Goal: Communication & Community: Share content

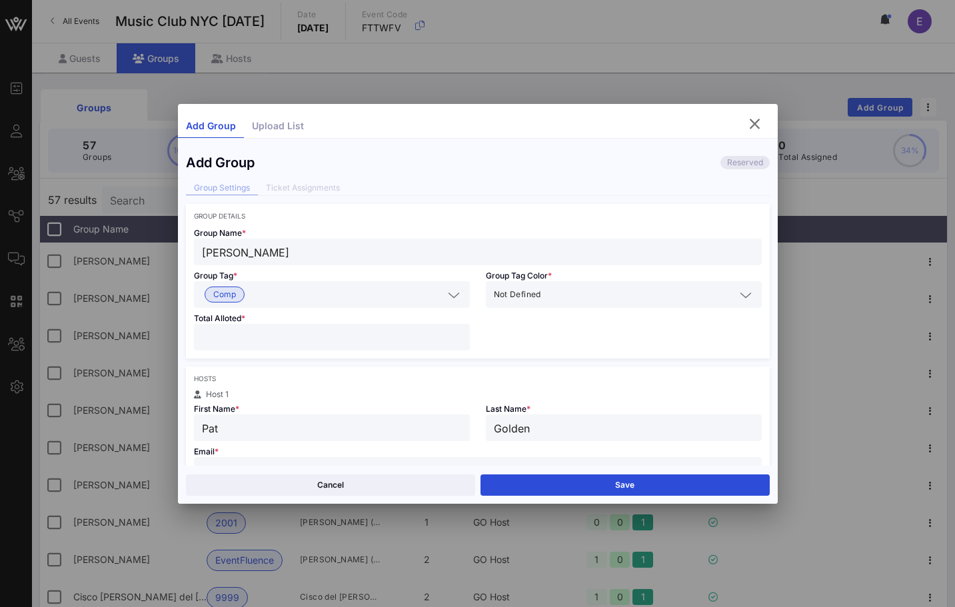
scroll to position [59, 0]
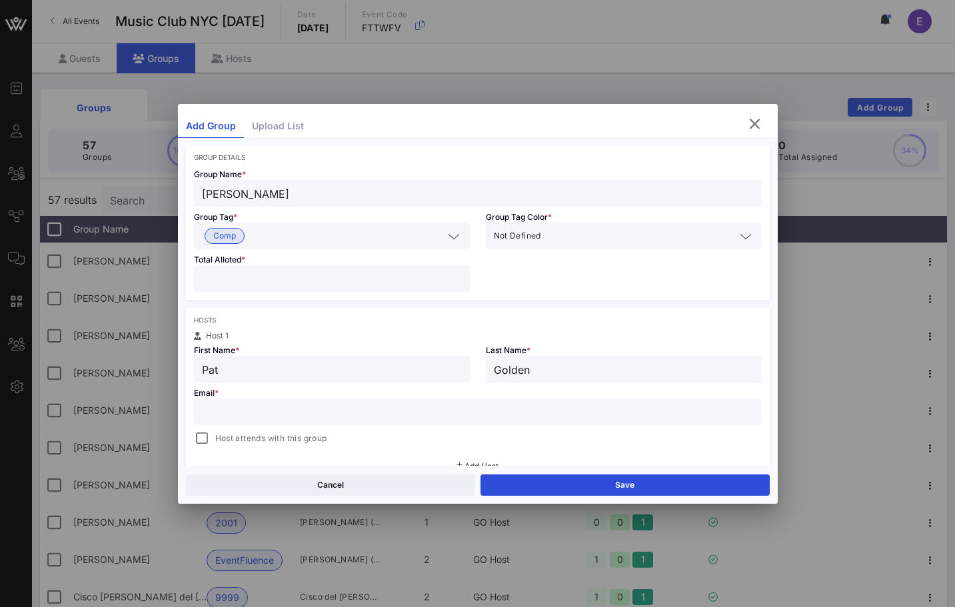
paste input "[EMAIL_ADDRESS][DOMAIN_NAME]"
type input "[EMAIL_ADDRESS][DOMAIN_NAME]"
click at [215, 436] on span "Host attends with this group" at bounding box center [271, 438] width 112 height 13
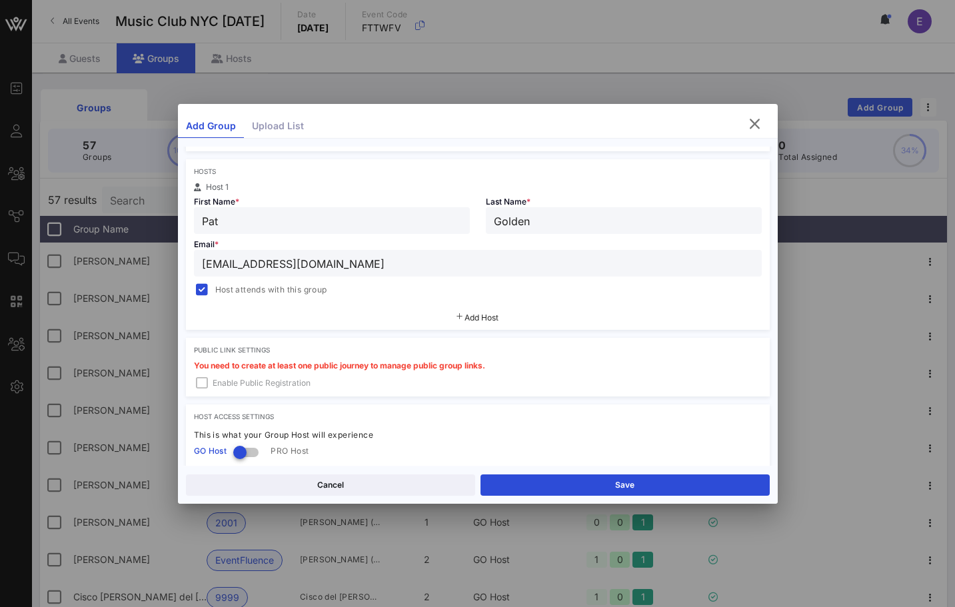
scroll to position [290, 0]
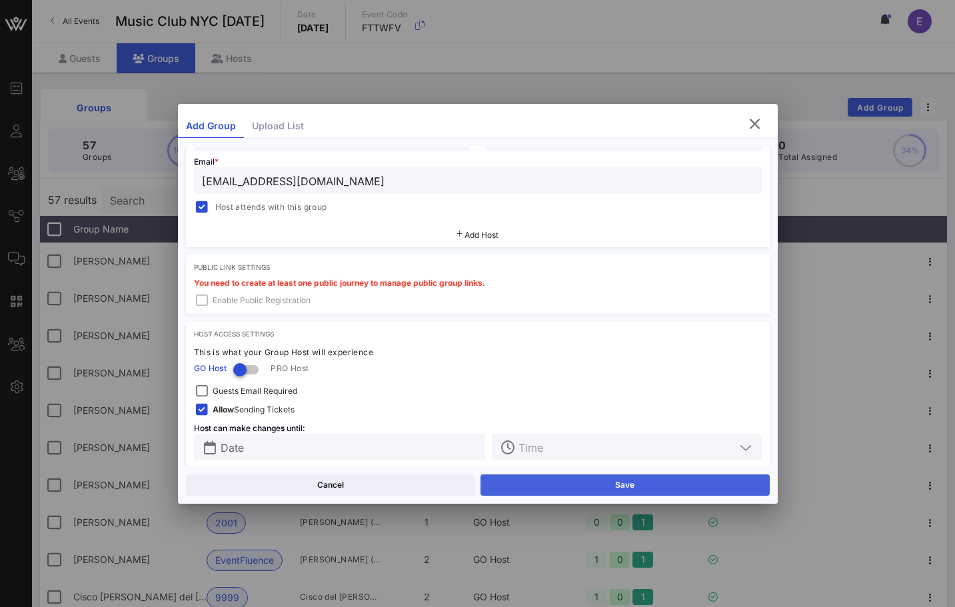
click at [535, 488] on button "Save" at bounding box center [624, 484] width 289 height 21
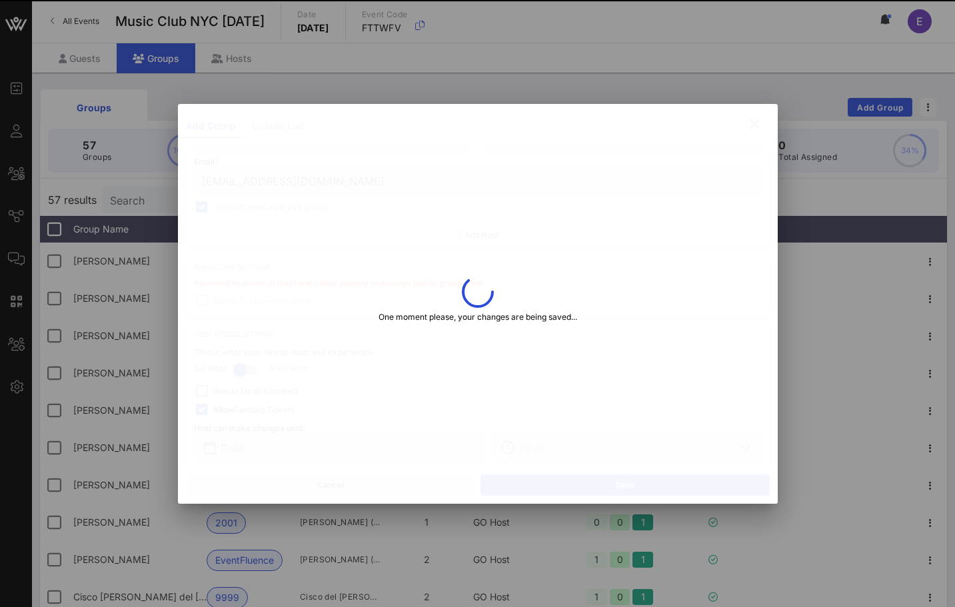
type input "[PERSON_NAME]"
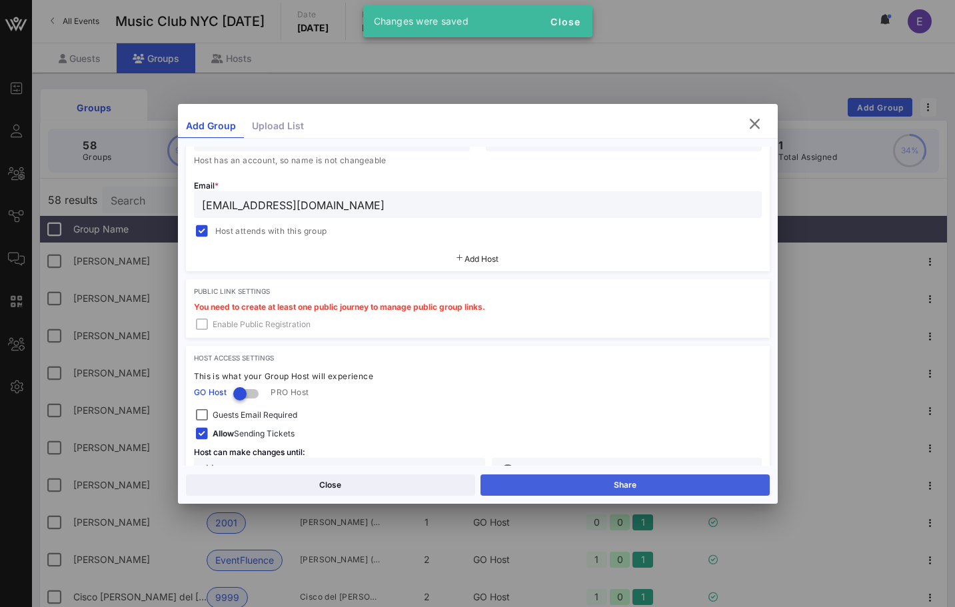
click at [542, 483] on button "Share" at bounding box center [624, 484] width 289 height 21
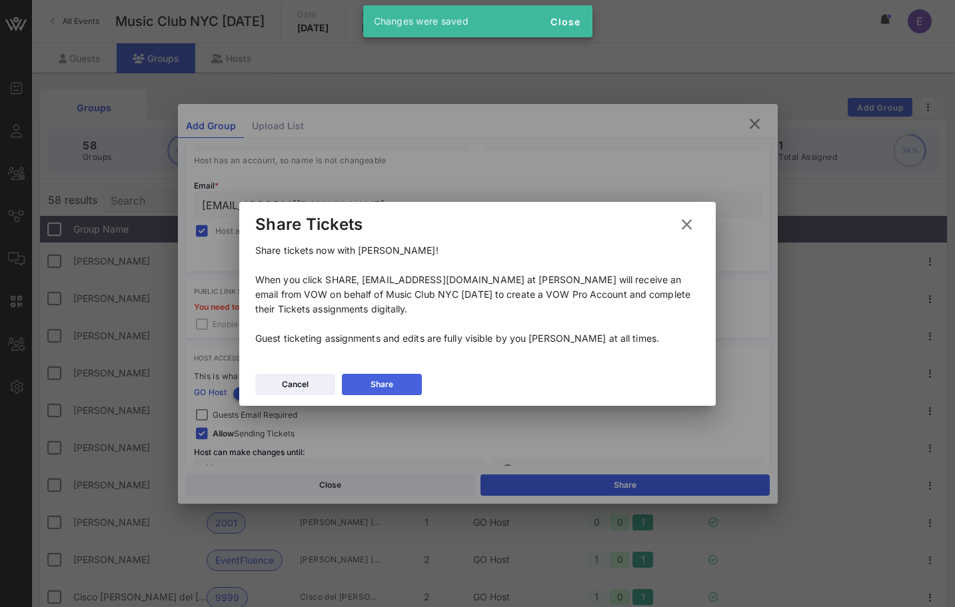
click at [402, 374] on button "Share" at bounding box center [382, 384] width 80 height 21
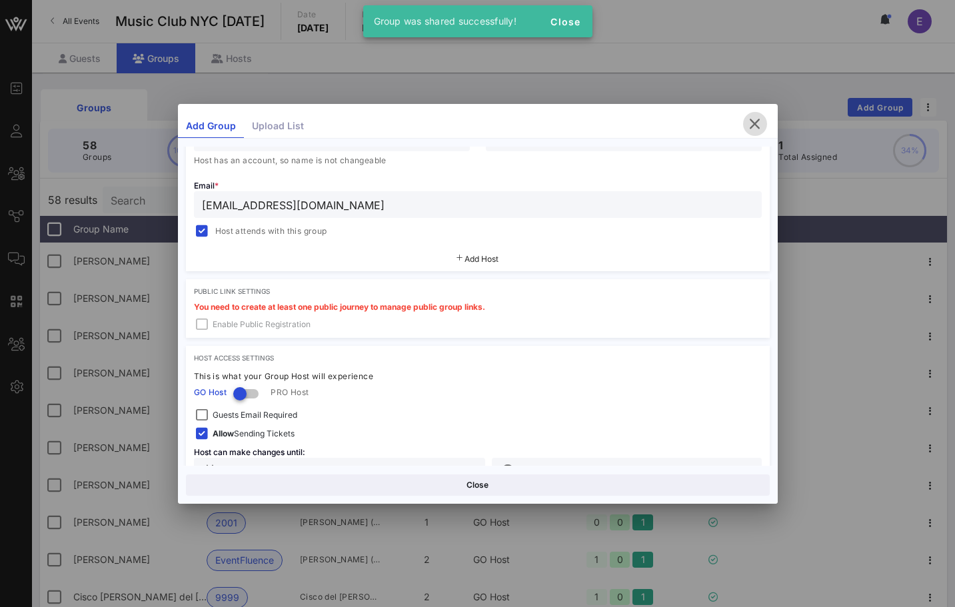
click at [749, 118] on icon "button" at bounding box center [755, 124] width 16 height 16
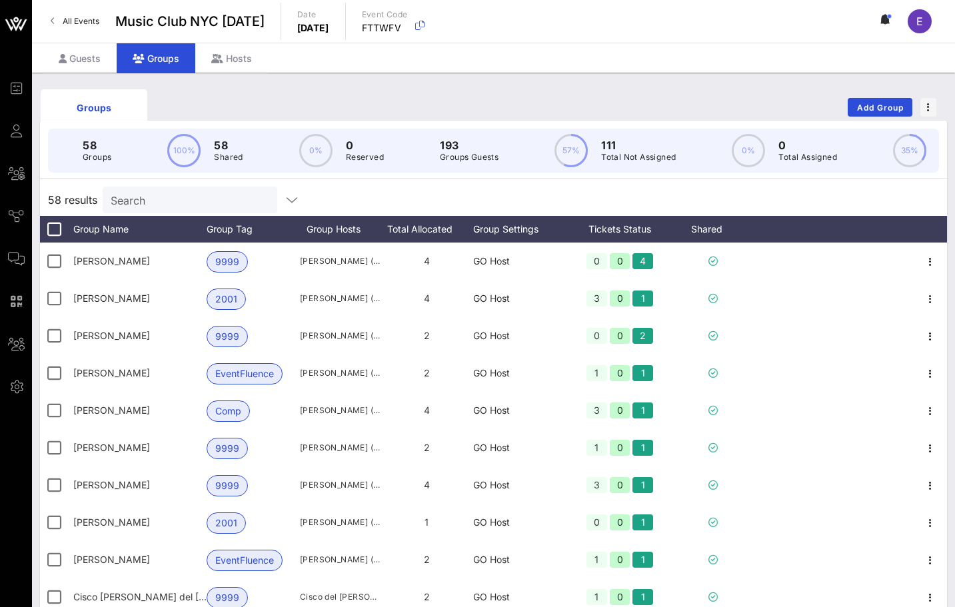
click at [91, 25] on span "All Events" at bounding box center [81, 21] width 37 height 10
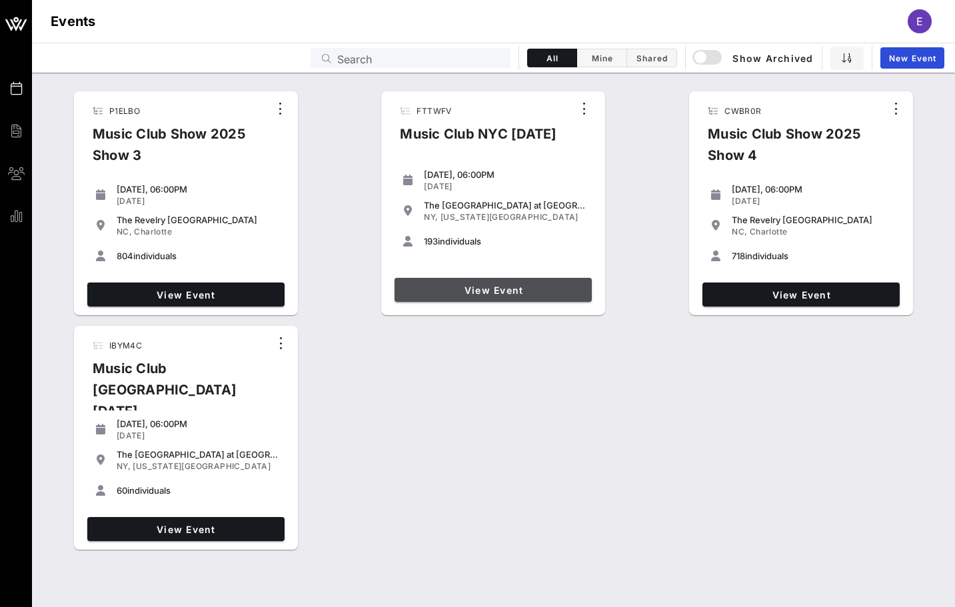
click at [449, 285] on span "View Event" at bounding box center [493, 290] width 187 height 11
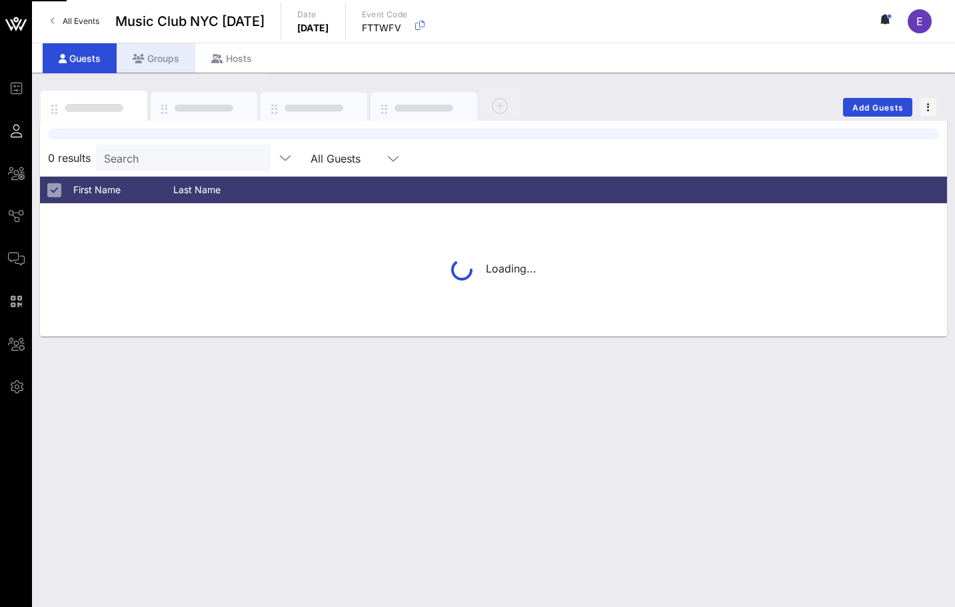
click at [169, 62] on div "Groups" at bounding box center [156, 58] width 79 height 30
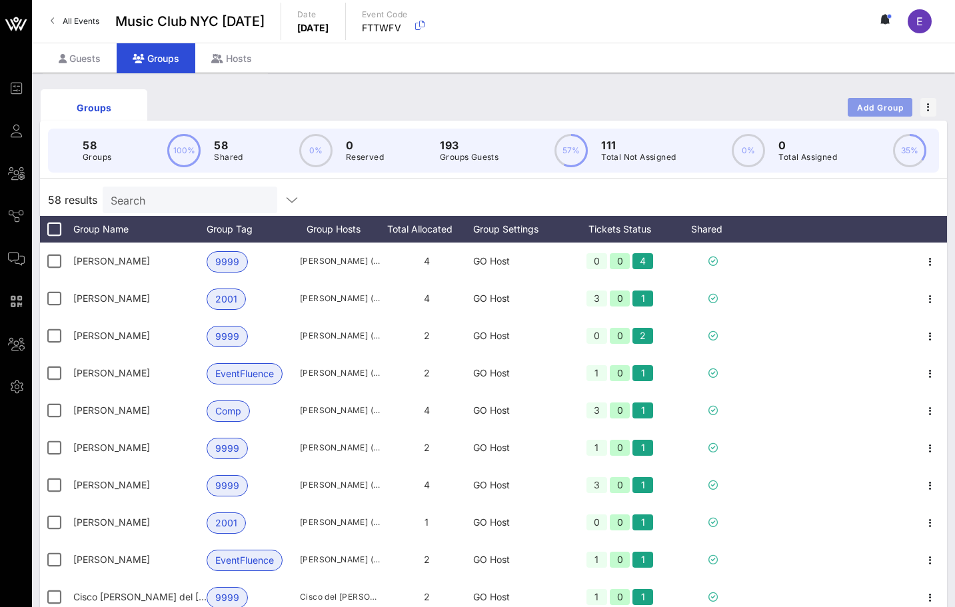
click at [889, 106] on span "Add Group" at bounding box center [880, 108] width 48 height 10
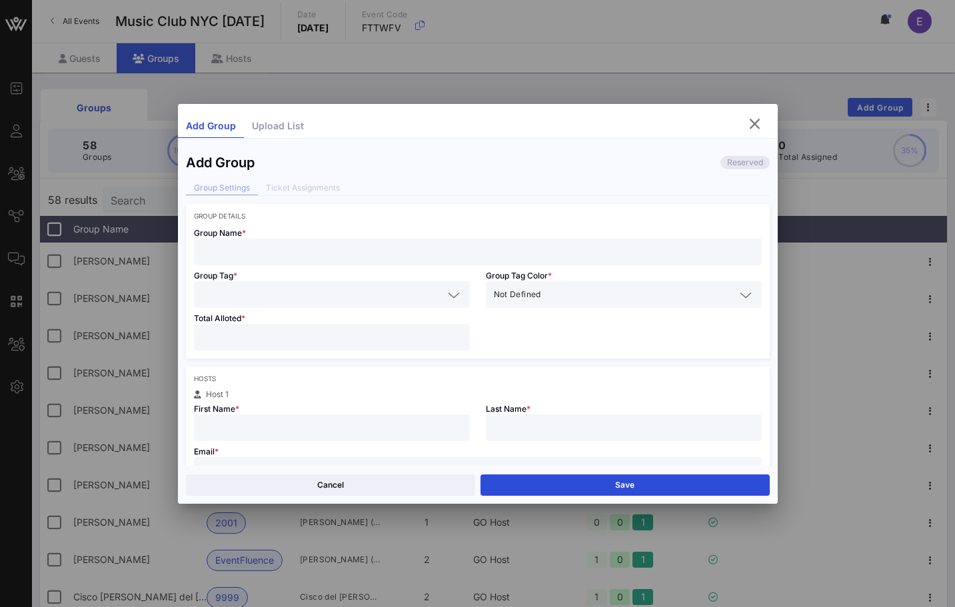
click at [507, 245] on input "text" at bounding box center [478, 251] width 552 height 17
type input "[PERSON_NAME]"
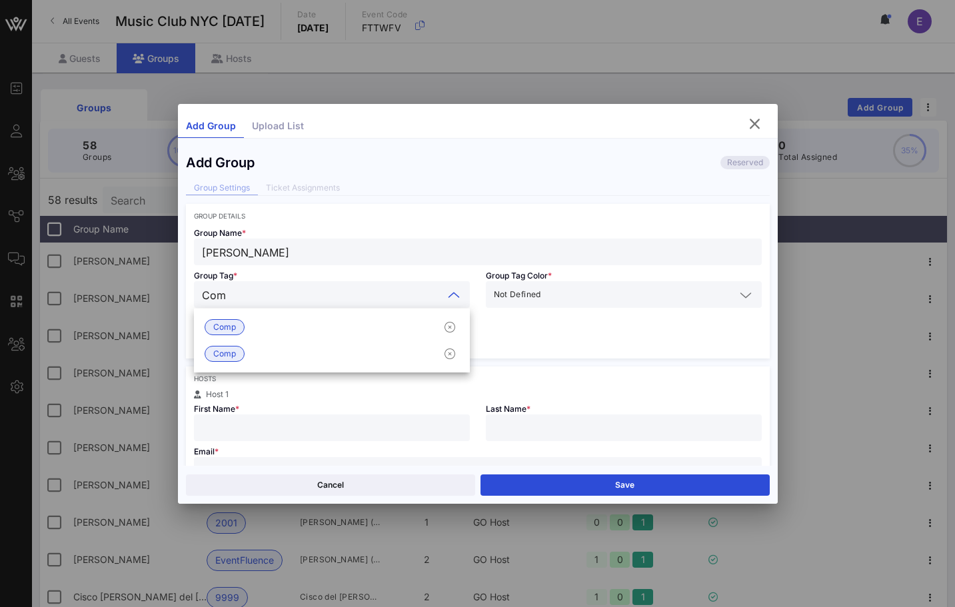
type input "Comp"
click at [386, 316] on div "Comp" at bounding box center [332, 327] width 276 height 27
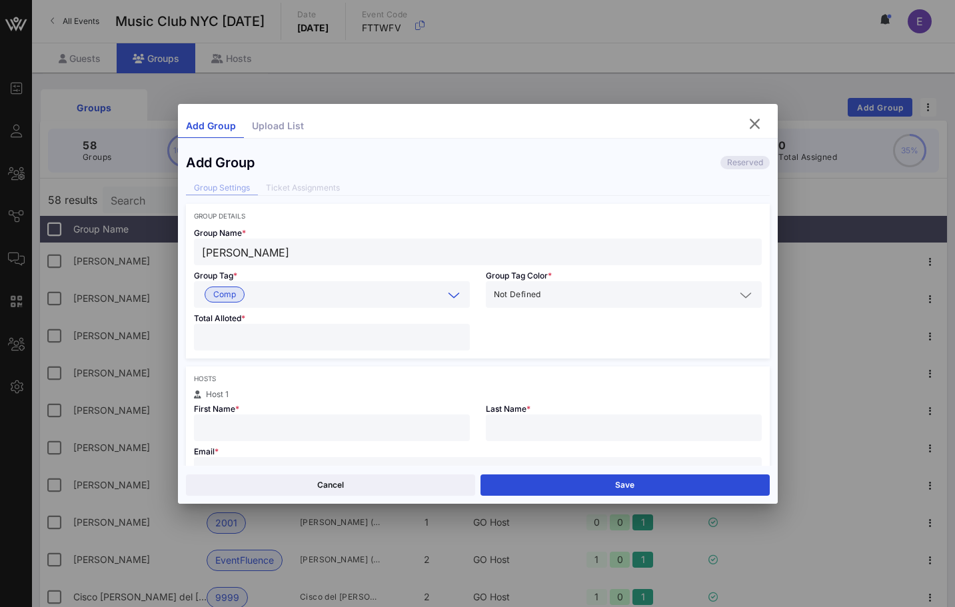
click at [360, 363] on div "Group Details Group Name * [PERSON_NAME] Group Tag * Comp Group Tag Color * Not…" at bounding box center [478, 484] width 584 height 560
click at [356, 349] on div at bounding box center [332, 337] width 260 height 27
type input "*"
click at [333, 419] on input "text" at bounding box center [332, 427] width 260 height 17
type input "Jack"
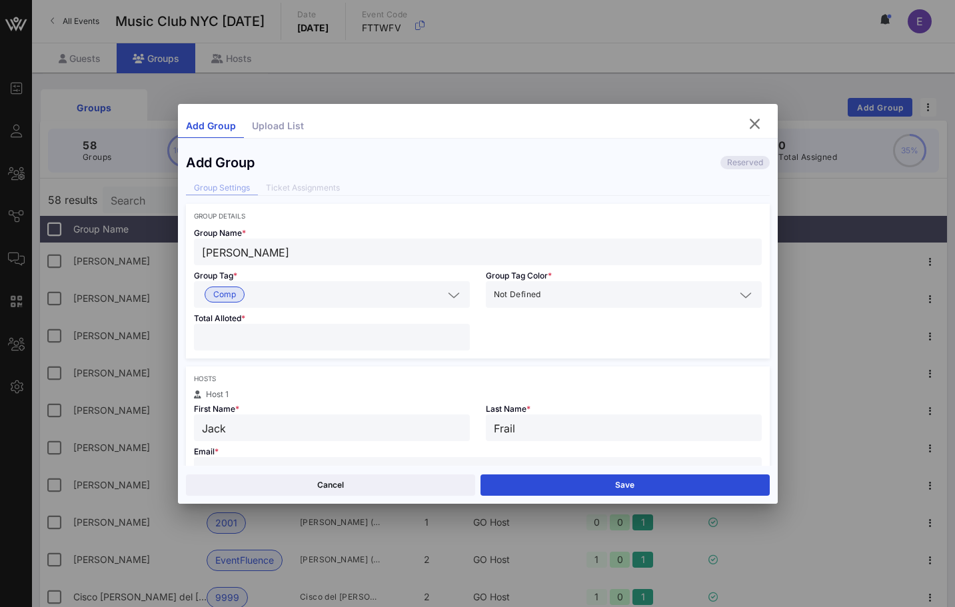
type input "Frail"
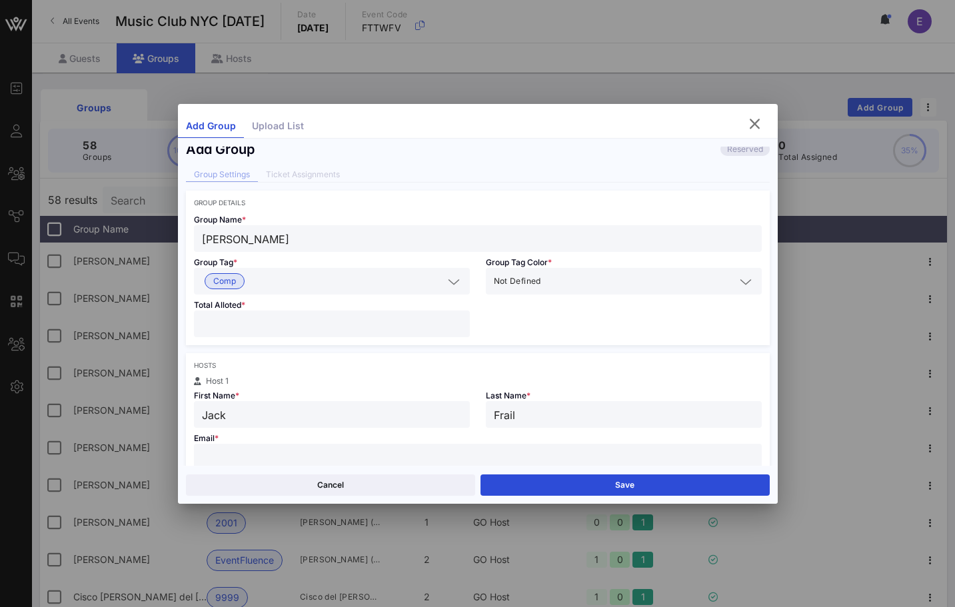
paste input "[EMAIL_ADDRESS][DOMAIN_NAME]"
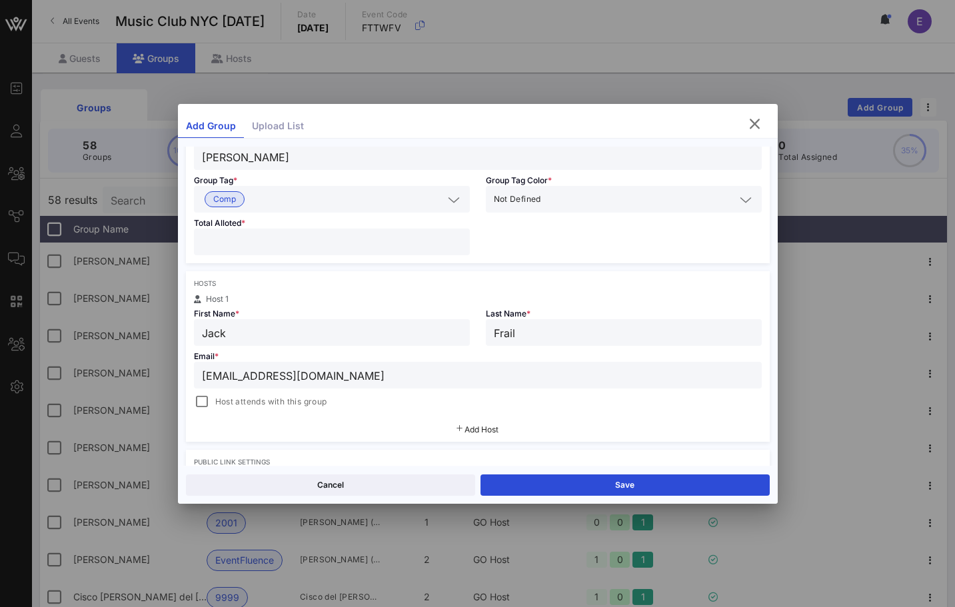
scroll to position [109, 0]
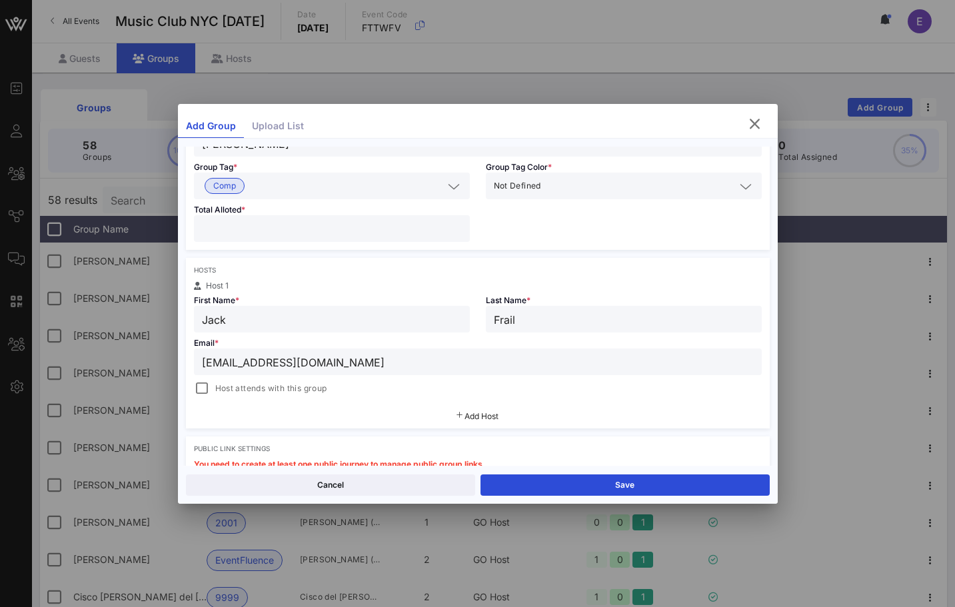
type input "[EMAIL_ADDRESS][DOMAIN_NAME]"
click at [227, 392] on span "Host attends with this group" at bounding box center [271, 388] width 112 height 13
click at [516, 476] on button "Save" at bounding box center [624, 484] width 289 height 21
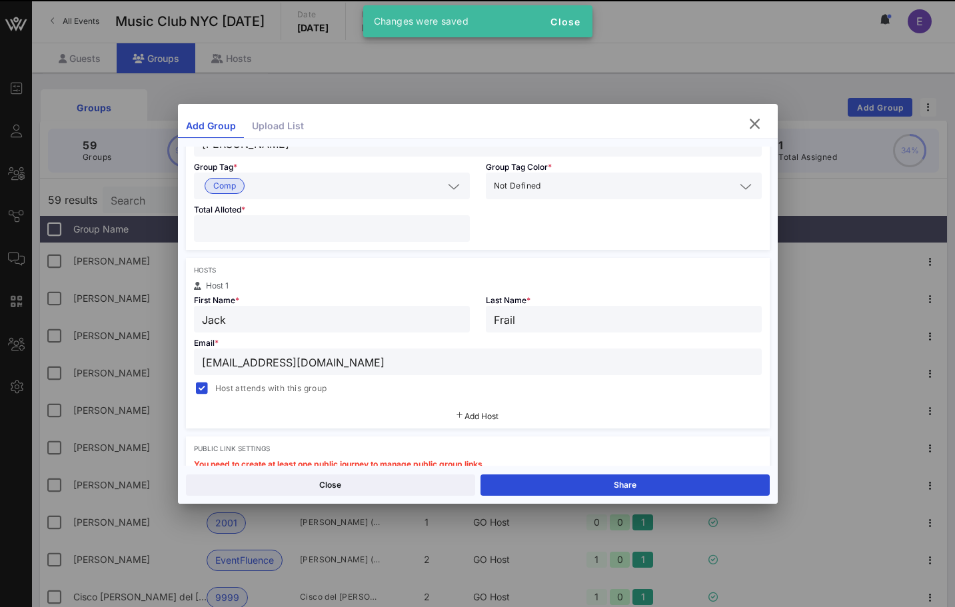
click at [527, 472] on div "Close Share" at bounding box center [478, 485] width 600 height 38
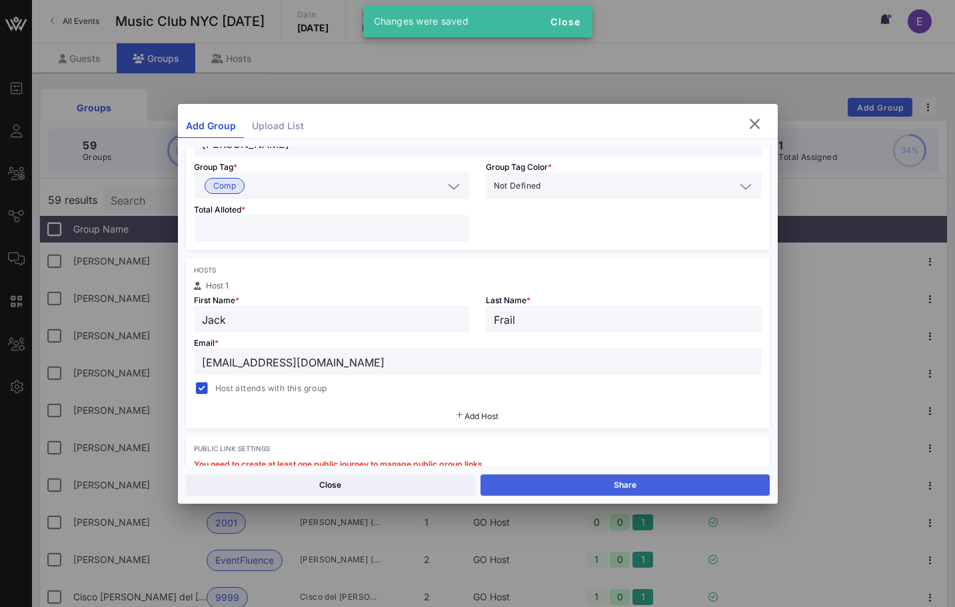
click at [524, 484] on button "Share" at bounding box center [624, 484] width 289 height 21
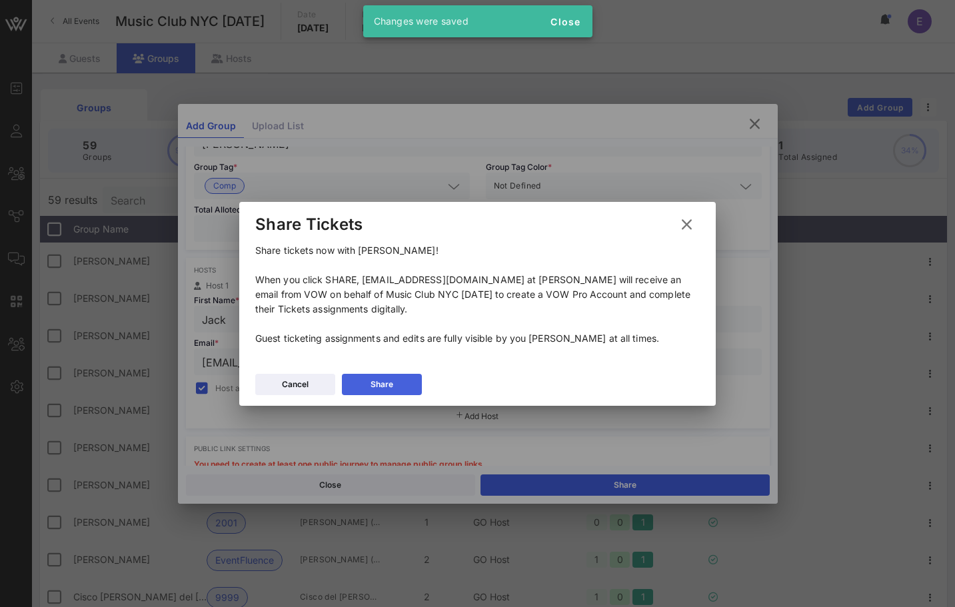
click at [411, 391] on button "Share" at bounding box center [382, 384] width 80 height 21
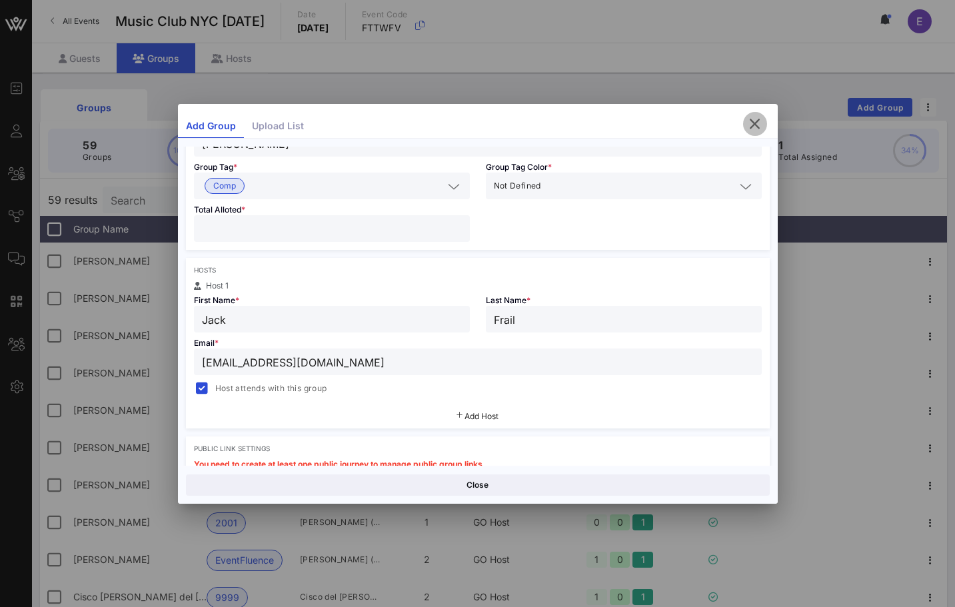
click at [750, 121] on icon "button" at bounding box center [755, 124] width 16 height 16
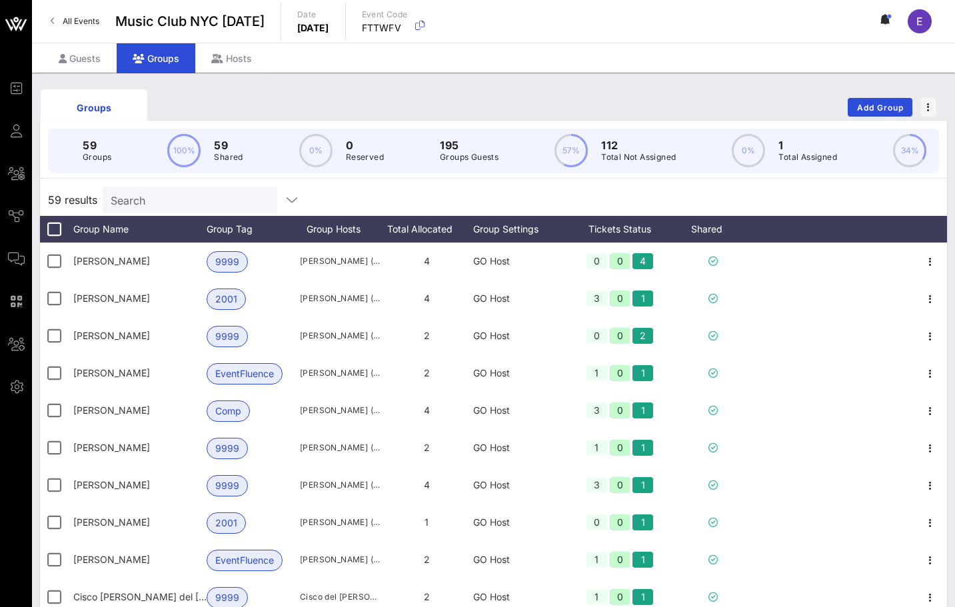
click at [103, 16] on link "All Events" at bounding box center [75, 21] width 65 height 21
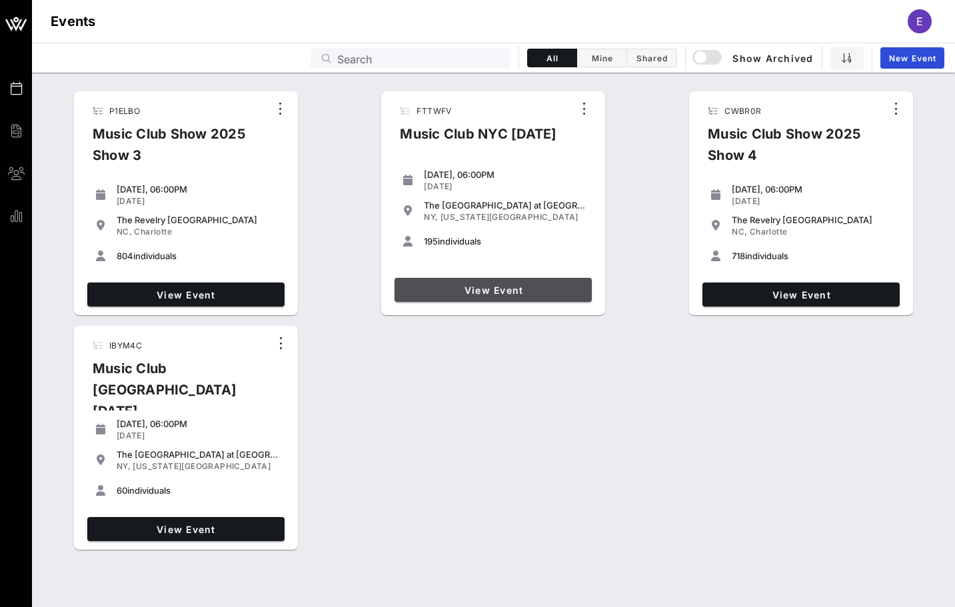
click at [514, 288] on span "View Event" at bounding box center [493, 290] width 187 height 11
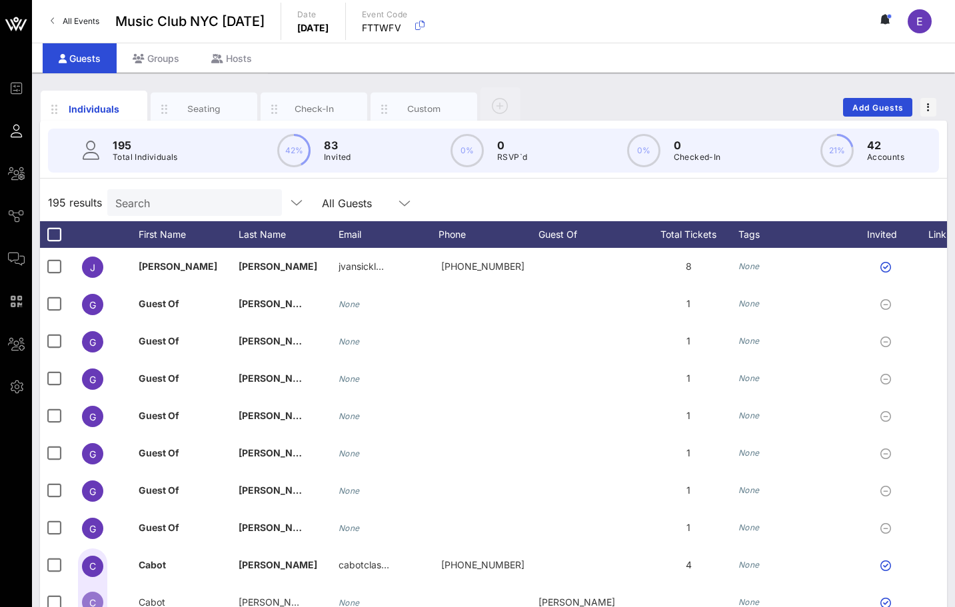
click at [168, 202] on input "Search" at bounding box center [193, 202] width 156 height 17
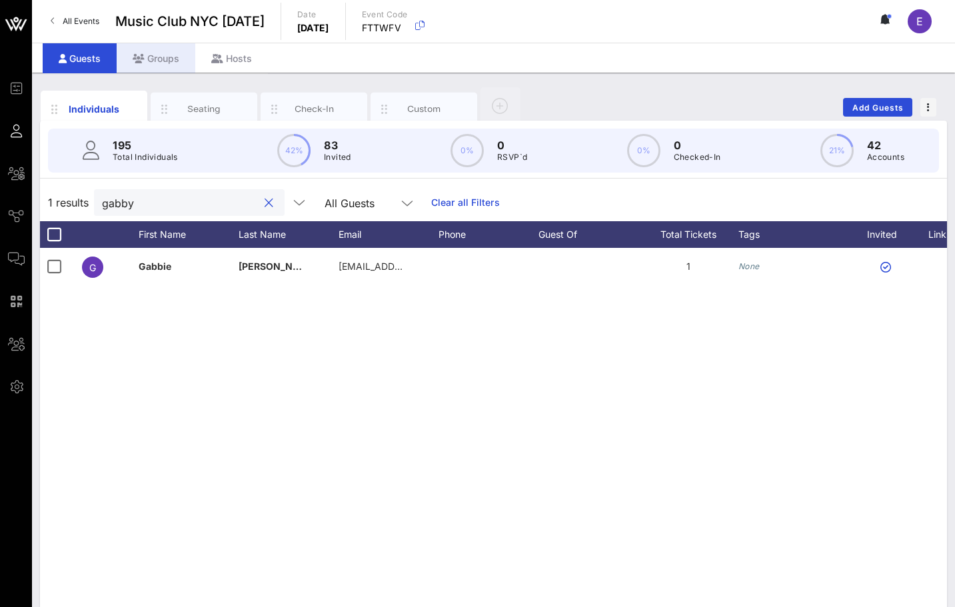
type input "gabby"
click at [165, 52] on div "Groups" at bounding box center [156, 58] width 79 height 30
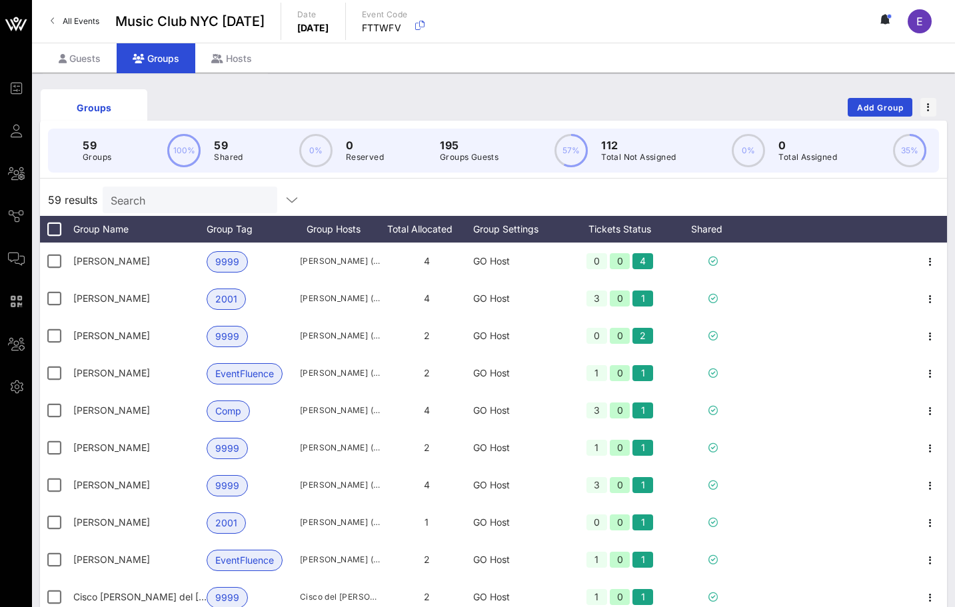
click at [85, 7] on div "All Events Music Club [GEOGRAPHIC_DATA] [DATE] Date [DATE] Event Code FTTWFV E" at bounding box center [493, 21] width 923 height 43
click at [85, 23] on span "All Events" at bounding box center [81, 21] width 37 height 10
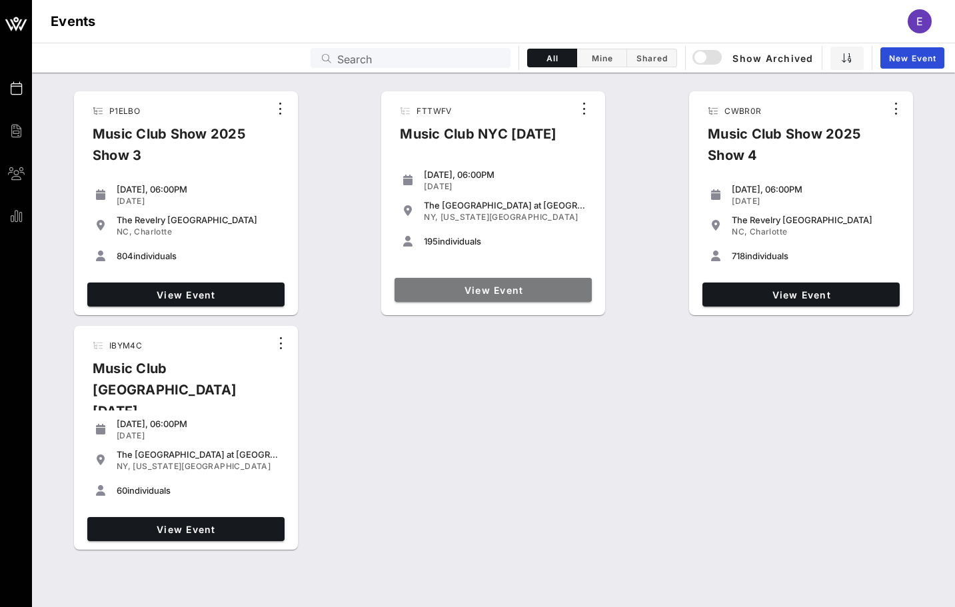
click at [544, 285] on span "View Event" at bounding box center [493, 290] width 187 height 11
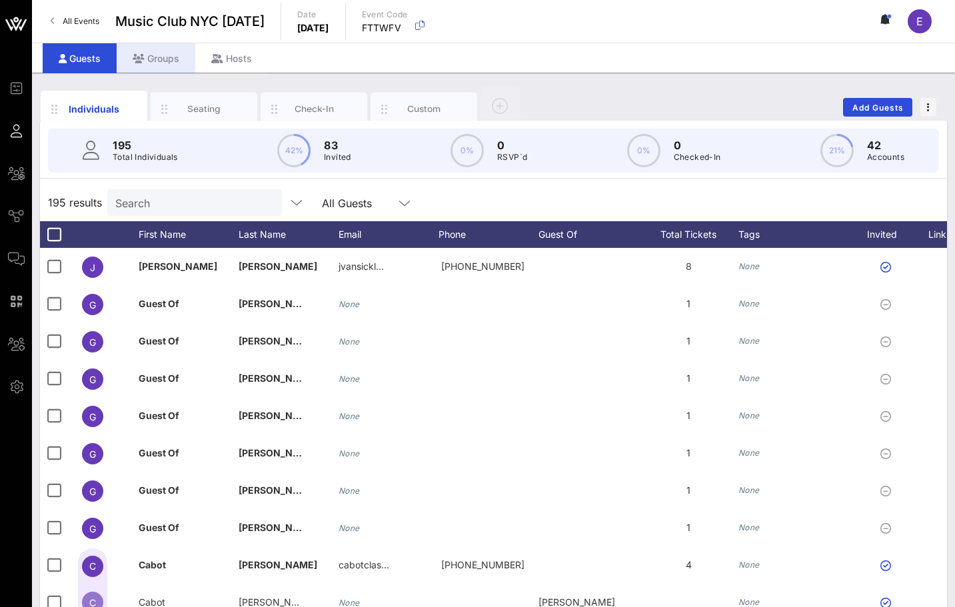
click at [177, 66] on div "Groups" at bounding box center [156, 58] width 79 height 30
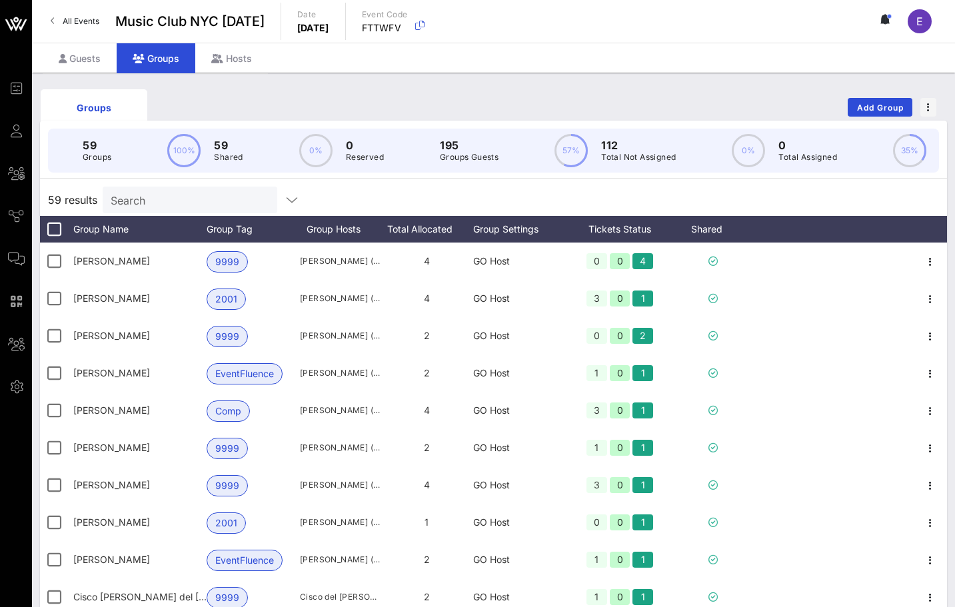
click at [81, 17] on span "All Events" at bounding box center [81, 21] width 37 height 10
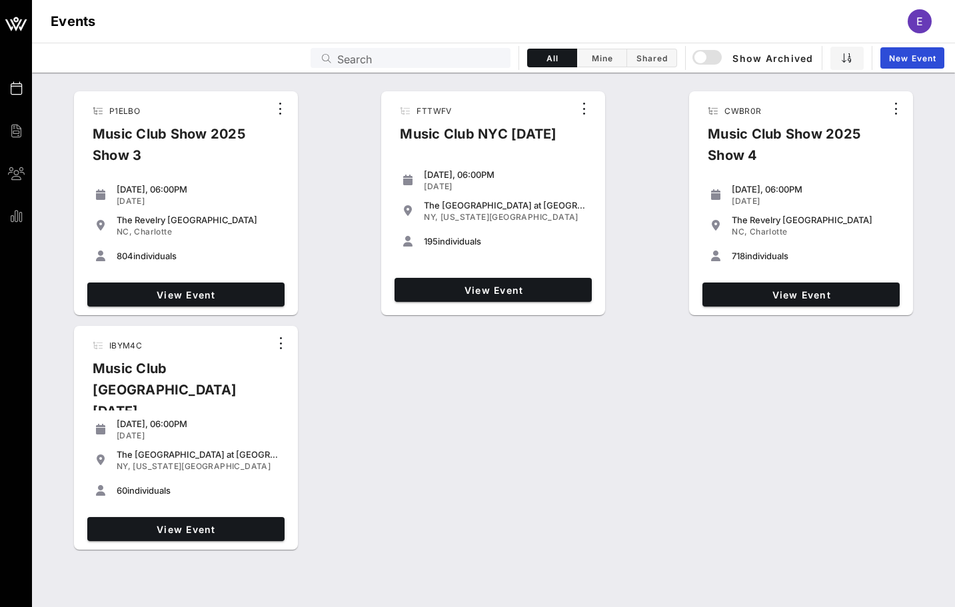
drag, startPoint x: 350, startPoint y: 461, endPoint x: 385, endPoint y: 424, distance: 50.9
click at [385, 413] on div "P1ELBO Music Club Show 2025 Show 3 [DATE], 06:00PM [DATE] The [GEOGRAPHIC_DATA]…" at bounding box center [493, 321] width 923 height 470
click at [237, 517] on link "View Event" at bounding box center [185, 529] width 197 height 24
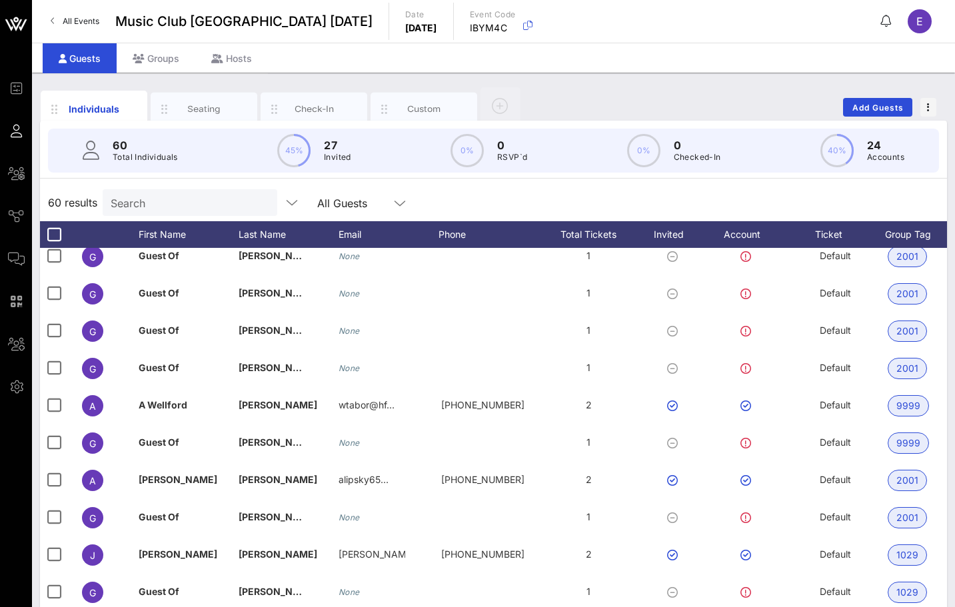
click at [85, 25] on span "All Events" at bounding box center [81, 21] width 37 height 10
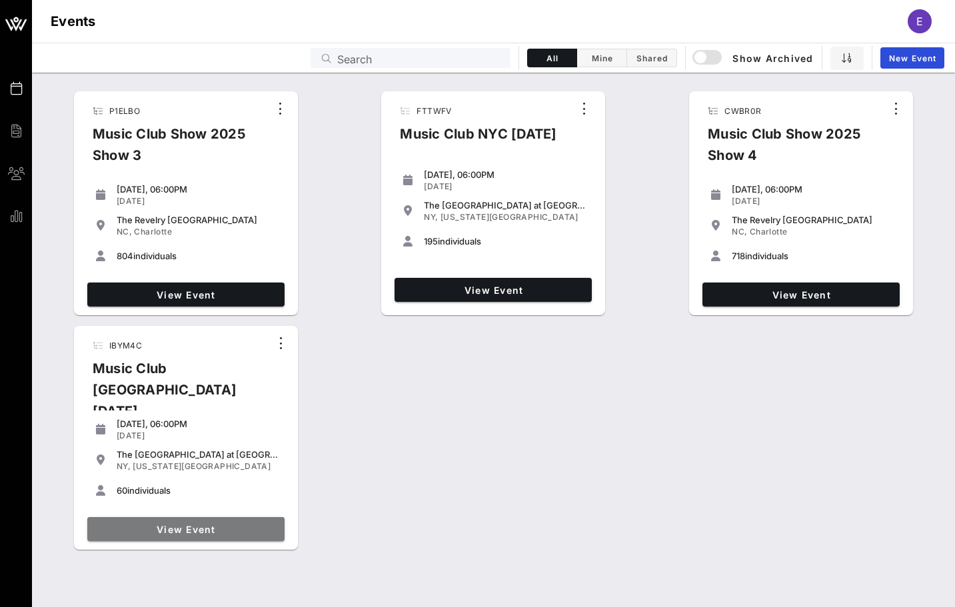
click at [241, 532] on link "View Event" at bounding box center [185, 529] width 197 height 24
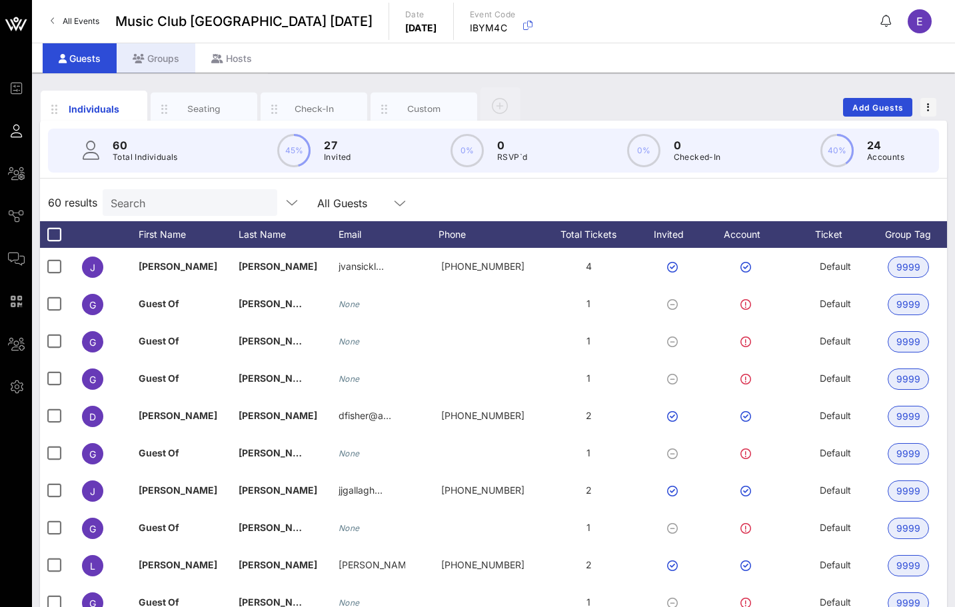
click at [155, 55] on div "Groups" at bounding box center [156, 58] width 79 height 30
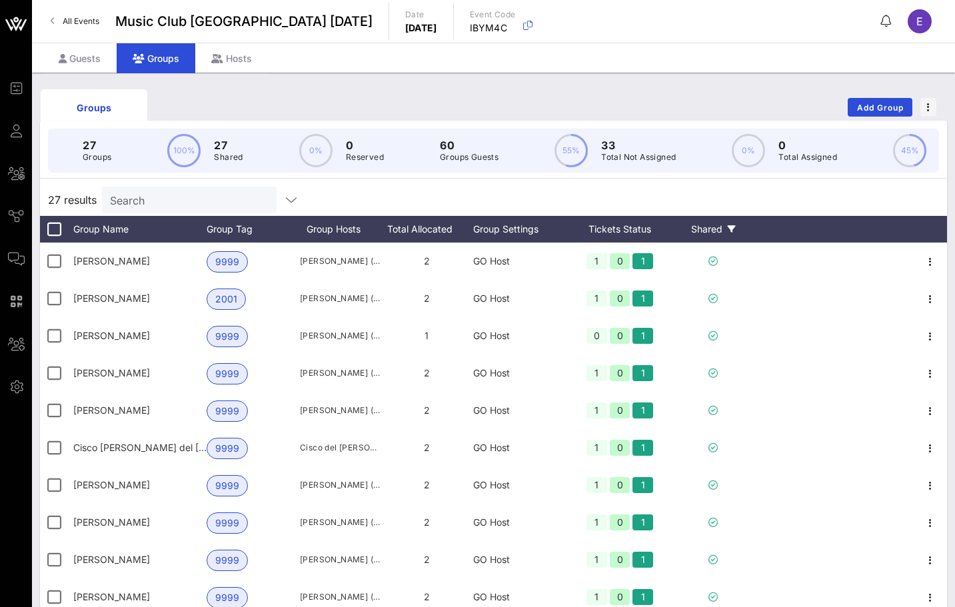
click at [734, 222] on div "Shared" at bounding box center [713, 229] width 80 height 27
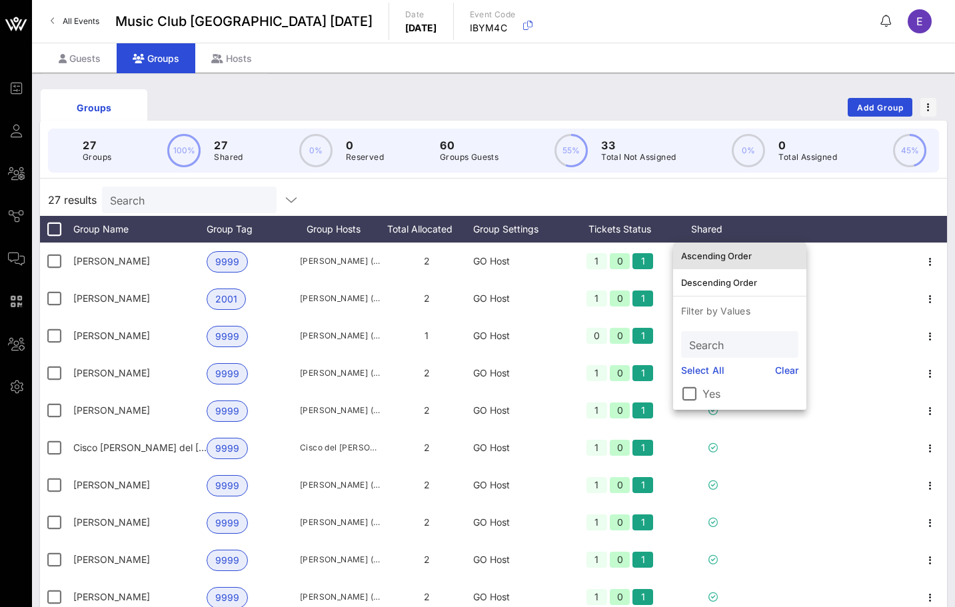
click at [724, 256] on div "Ascending Order" at bounding box center [739, 256] width 117 height 11
click at [703, 184] on div "27 results Search" at bounding box center [493, 200] width 907 height 32
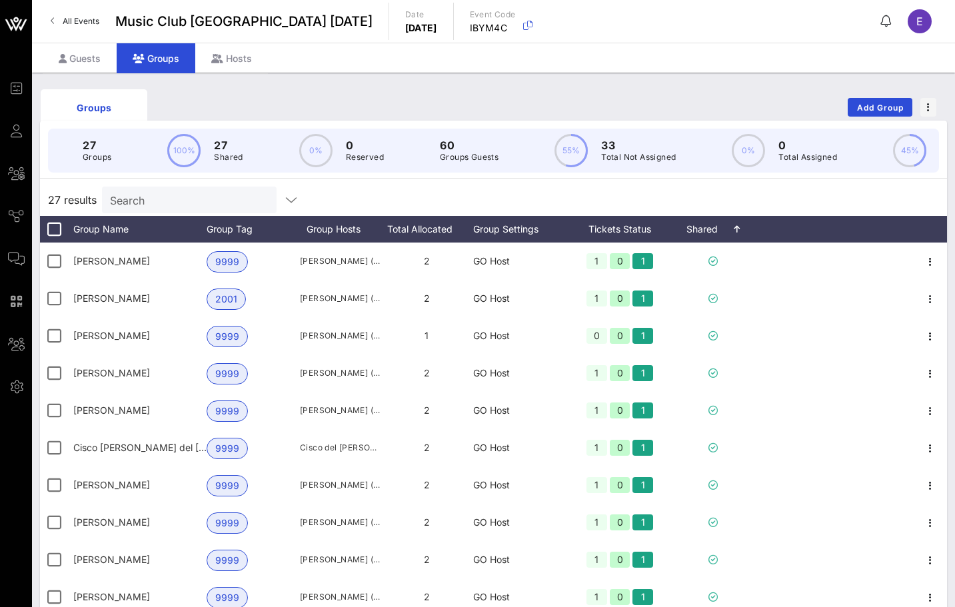
click at [219, 201] on input "Search" at bounding box center [188, 199] width 156 height 17
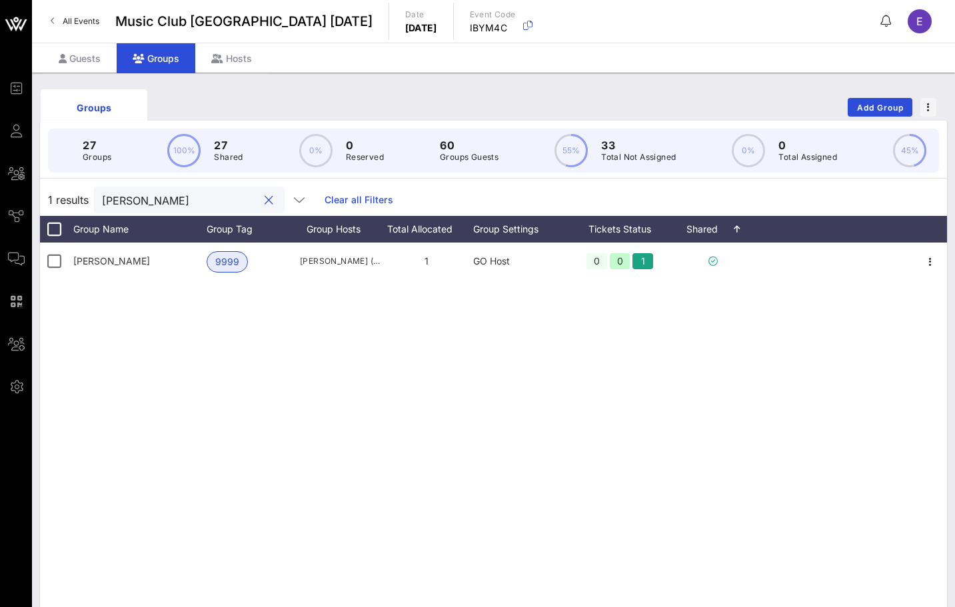
type input "[PERSON_NAME]"
click at [81, 31] on link "All Events" at bounding box center [75, 21] width 65 height 21
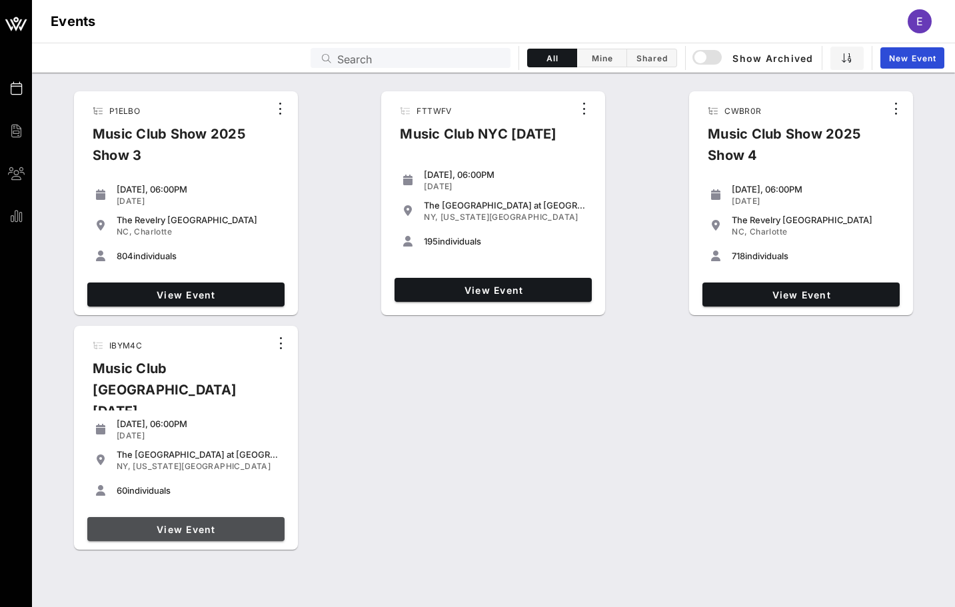
click at [201, 532] on link "View Event" at bounding box center [185, 529] width 197 height 24
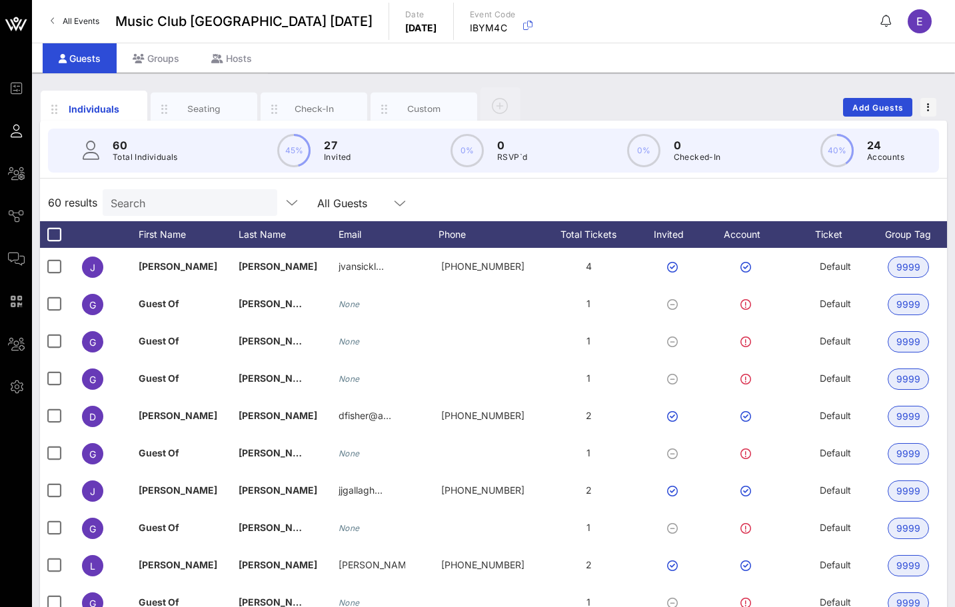
click at [148, 149] on p "60" at bounding box center [145, 145] width 65 height 16
click at [139, 190] on div "Search" at bounding box center [189, 202] width 156 height 27
click at [139, 203] on input "text" at bounding box center [189, 202] width 156 height 17
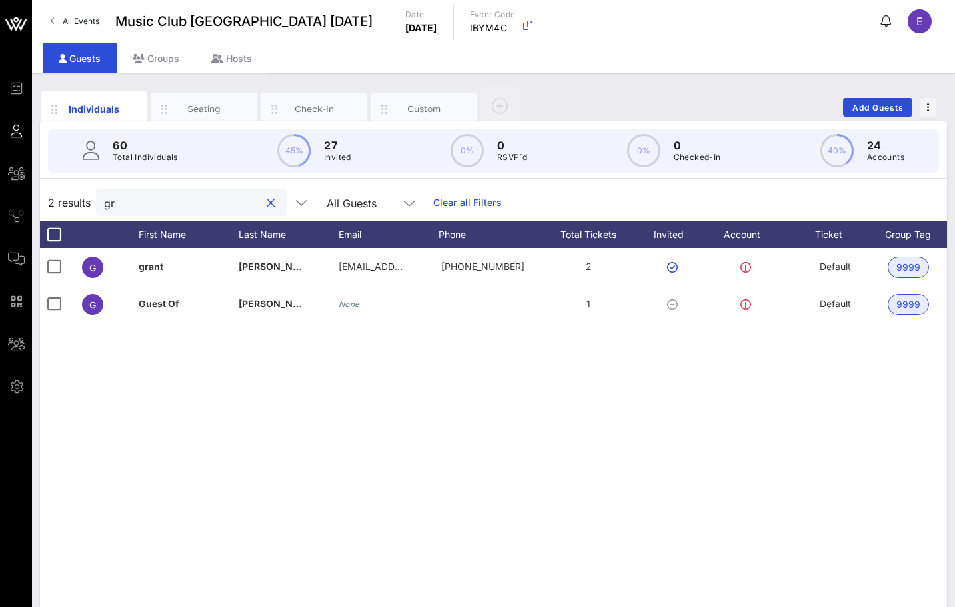
type input "g"
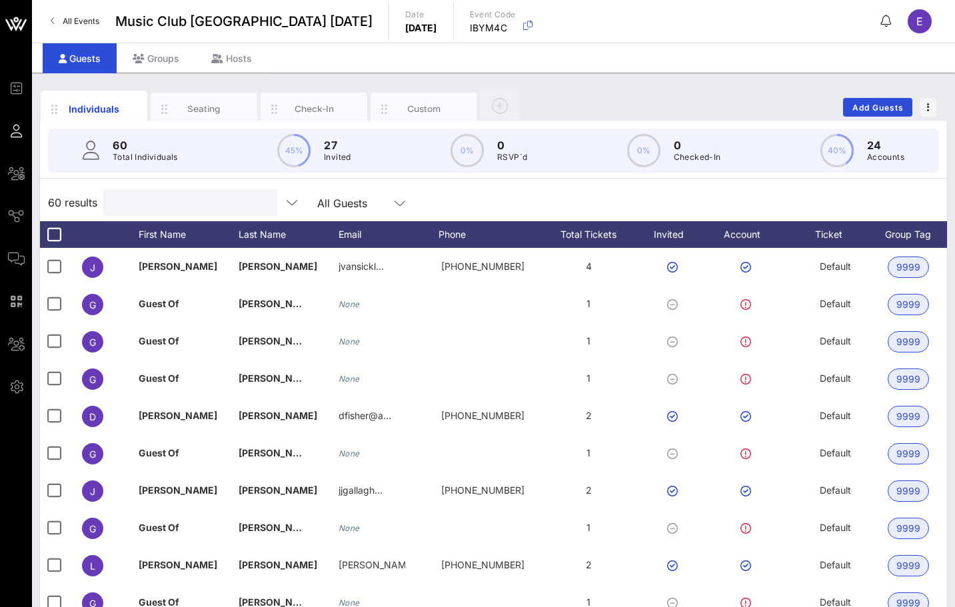
click at [54, 8] on div "All Events Music Club [GEOGRAPHIC_DATA] [DATE] Date [DATE] Event Code IBYM4C E" at bounding box center [493, 21] width 923 height 43
click at [56, 19] on link "All Events" at bounding box center [75, 21] width 65 height 21
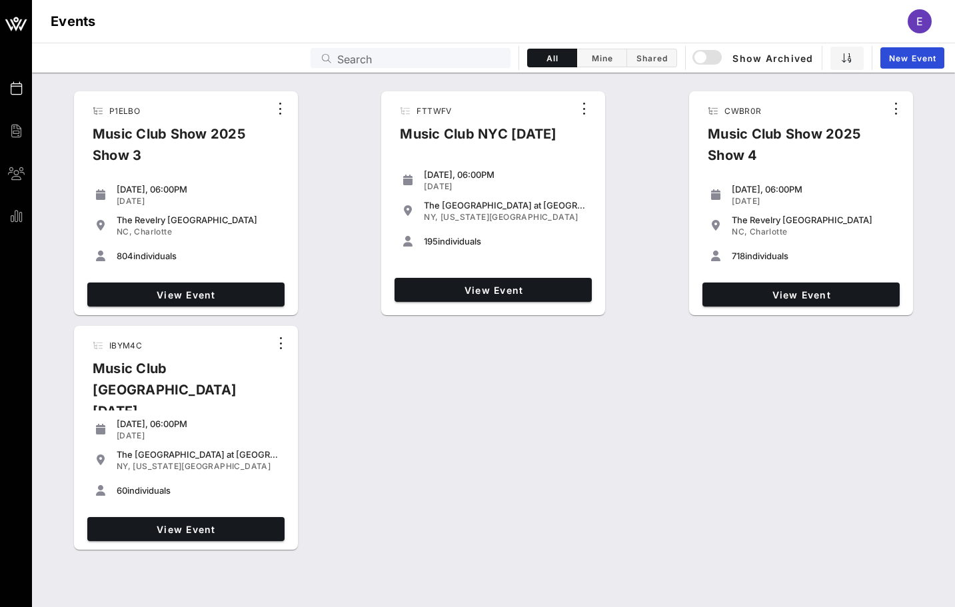
click at [408, 276] on div "View Event" at bounding box center [493, 290] width 208 height 35
click at [408, 285] on span "View Event" at bounding box center [493, 290] width 187 height 11
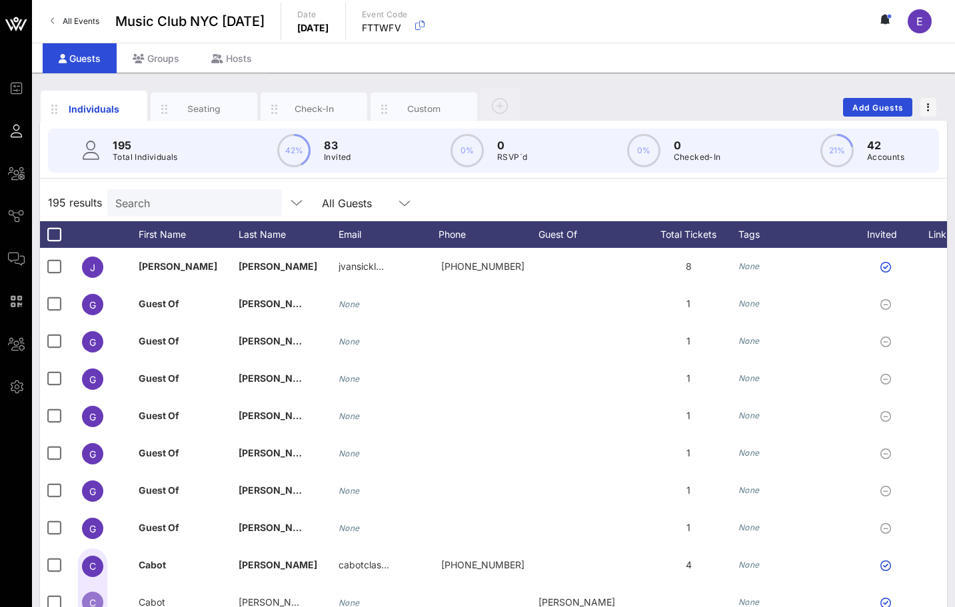
click at [78, 14] on link "All Events" at bounding box center [75, 21] width 65 height 21
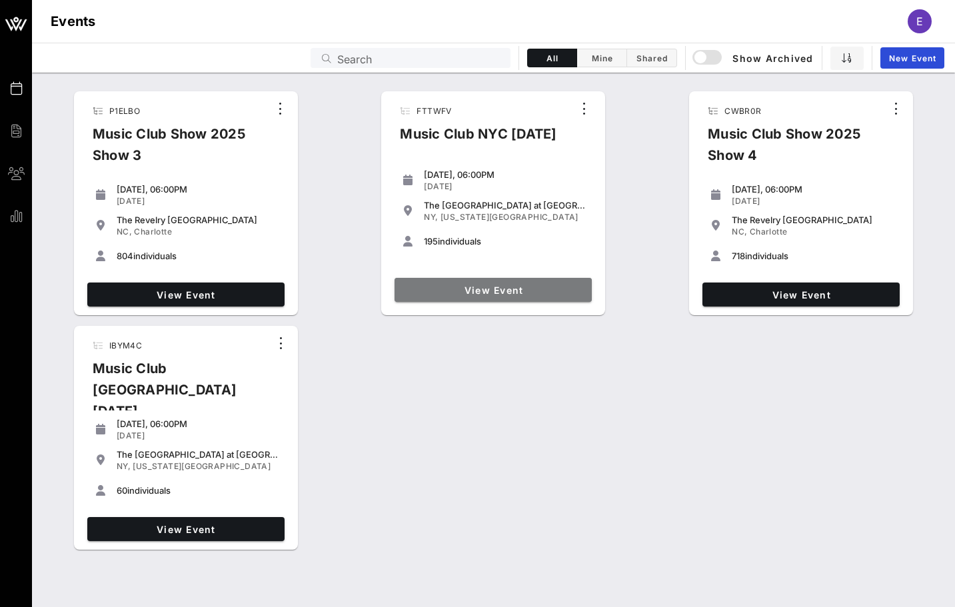
click at [529, 285] on span "View Event" at bounding box center [493, 290] width 187 height 11
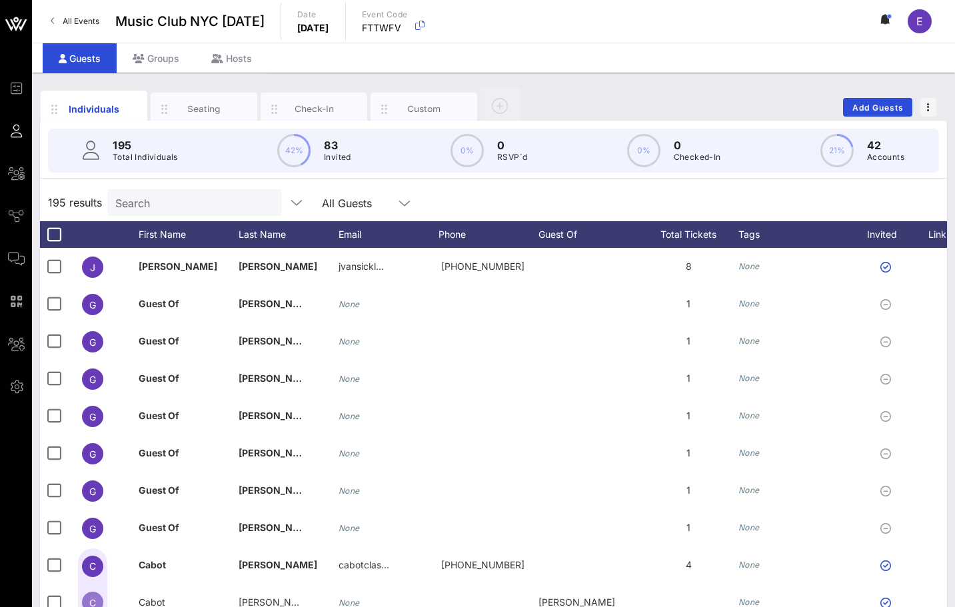
click at [150, 192] on div "Search" at bounding box center [193, 202] width 156 height 27
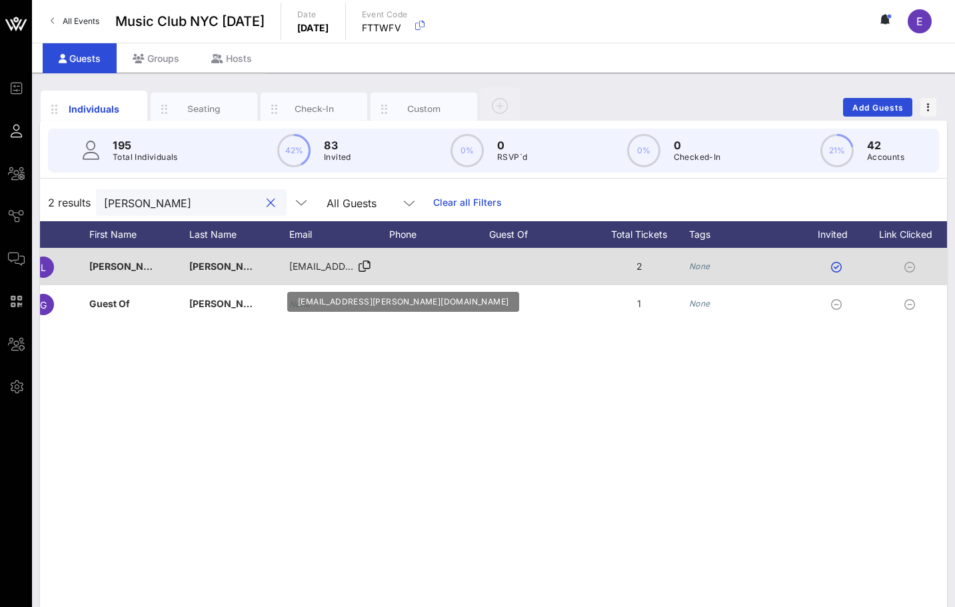
type input "[PERSON_NAME]"
click at [322, 261] on span "[EMAIL_ADDRESS][PERSON_NAME][DOMAIN_NAME]" at bounding box center [407, 266] width 237 height 11
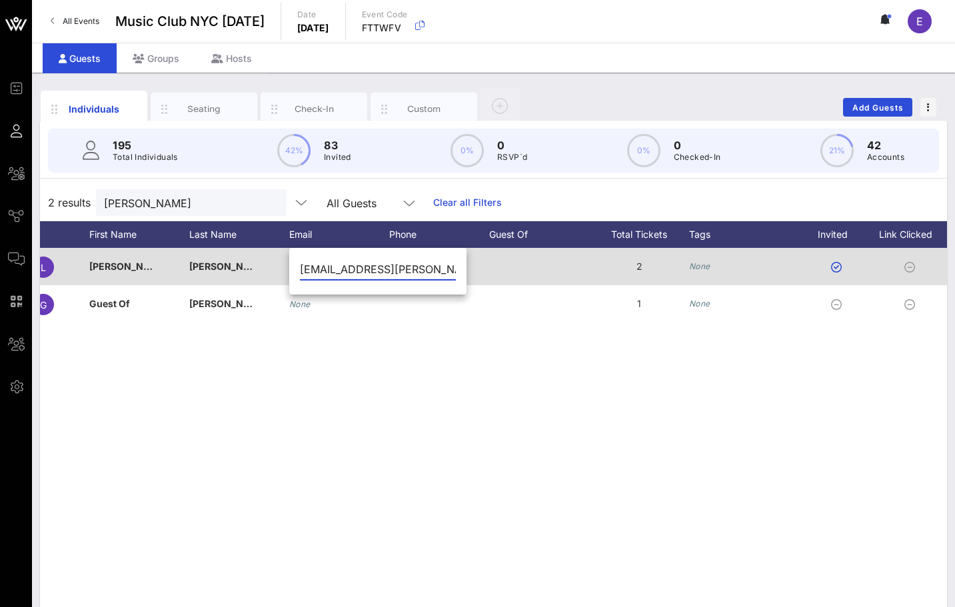
drag, startPoint x: 403, startPoint y: 271, endPoint x: 279, endPoint y: 271, distance: 124.6
click at [279, 271] on div "Event Builder Guests All Groups Journeys Comms QR Scanner Team Settings Music C…" at bounding box center [477, 330] width 955 height 661
type input "[EMAIL_ADDRESS][PERSON_NAME][DOMAIN_NAME]"
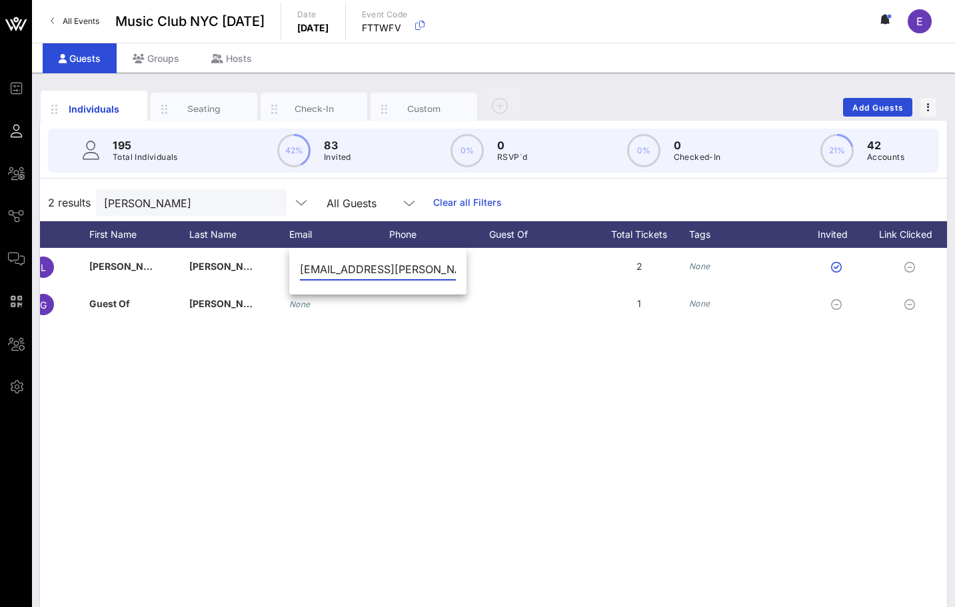
click at [263, 333] on div "L [PERSON_NAME] [EMAIL_ADDRESS][PERSON_NAME][DOMAIN_NAME] 2 None Default [PERSO…" at bounding box center [493, 448] width 907 height 400
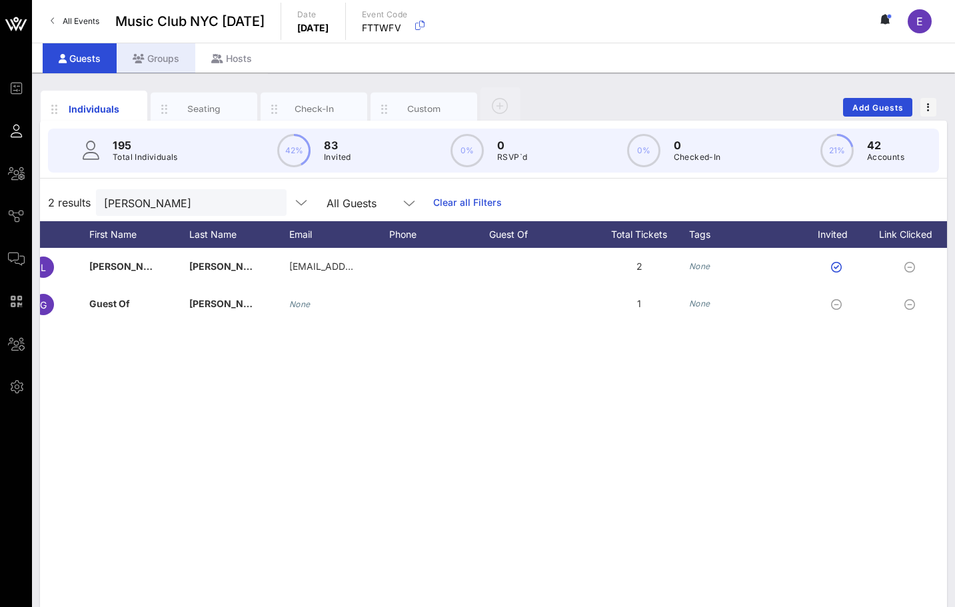
click at [137, 65] on div "Groups" at bounding box center [156, 58] width 79 height 30
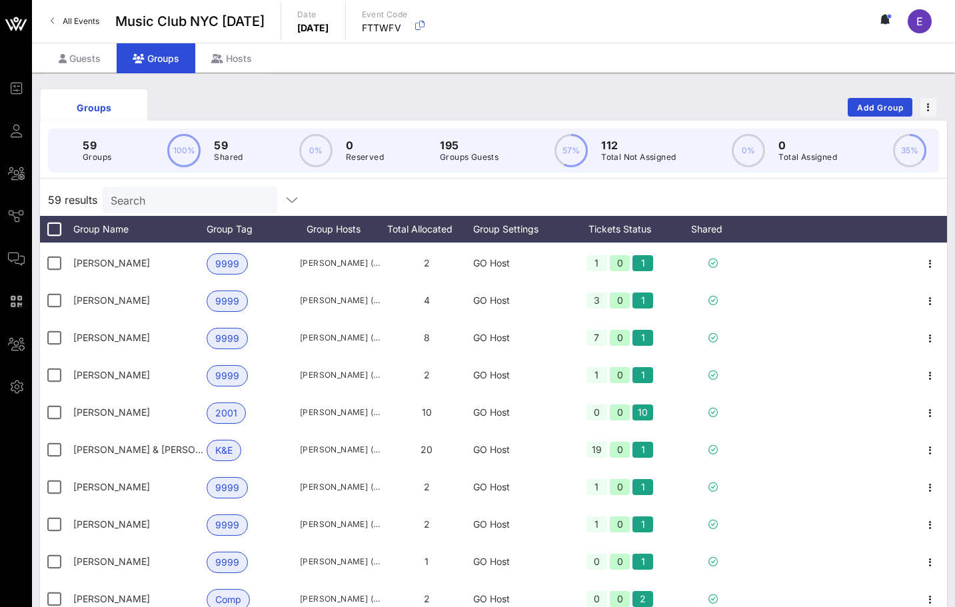
scroll to position [1233, 0]
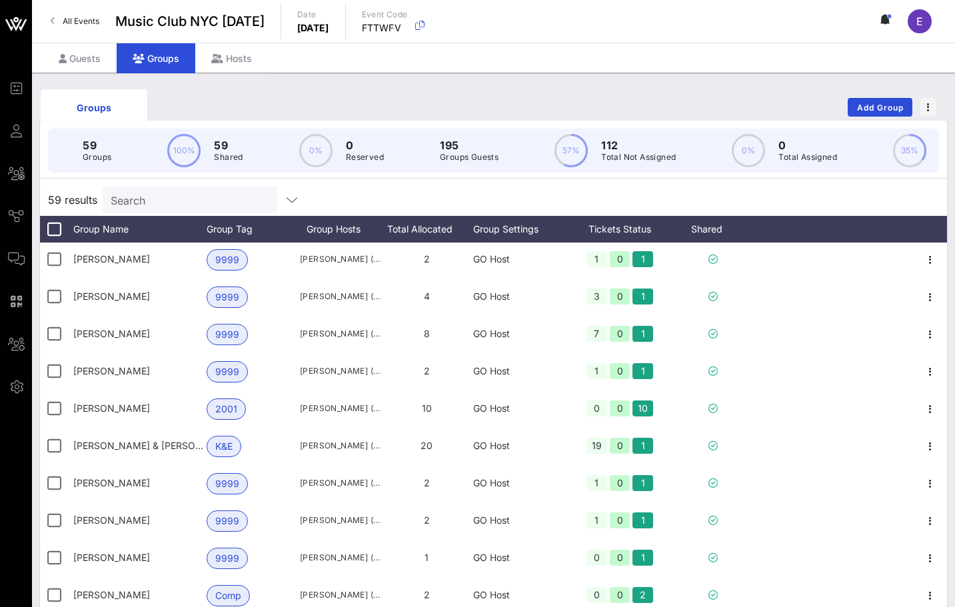
click at [97, 5] on div "All Events Music Club [GEOGRAPHIC_DATA] [DATE] Date [DATE] Event Code FTTWFV E" at bounding box center [493, 21] width 923 height 43
click at [91, 19] on span "All Events" at bounding box center [81, 21] width 37 height 10
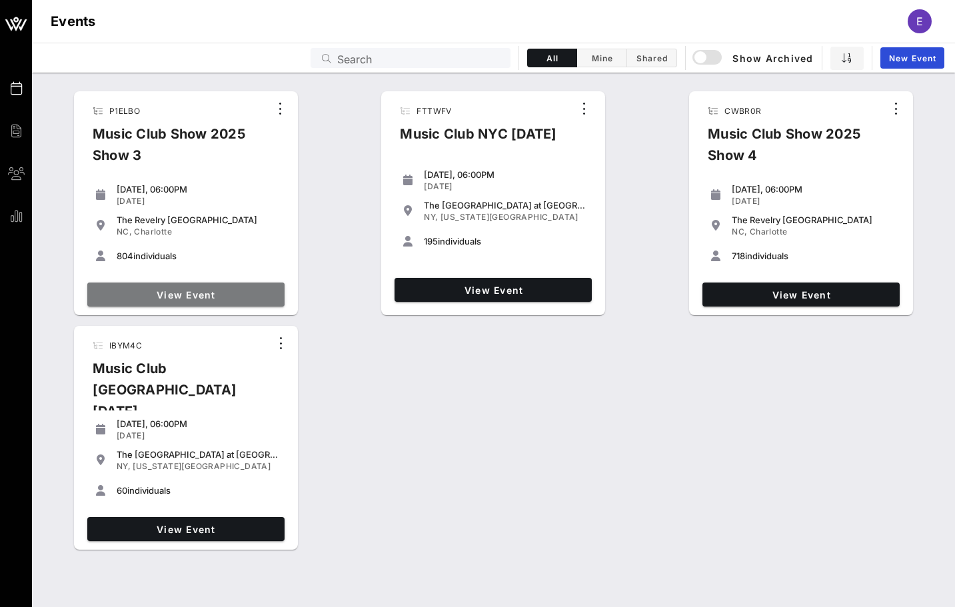
click at [273, 292] on span "View Event" at bounding box center [186, 294] width 187 height 11
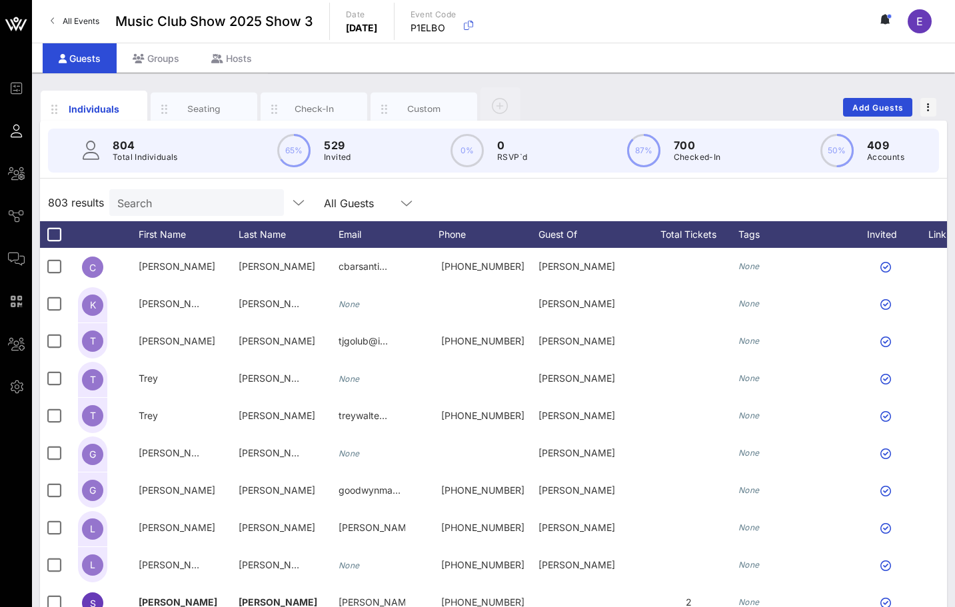
click at [166, 207] on input "Search" at bounding box center [195, 202] width 156 height 17
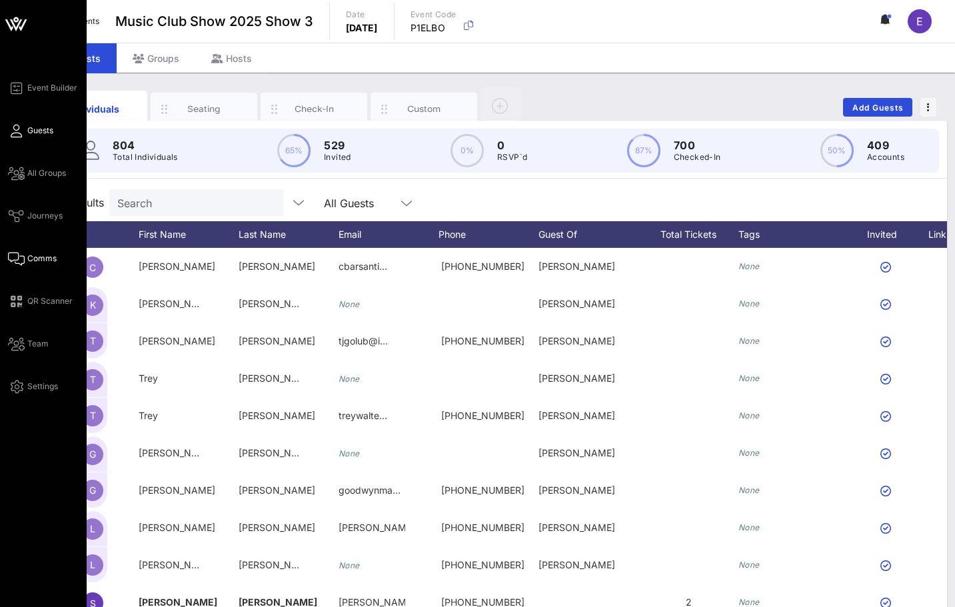
click at [27, 254] on span "Comms" at bounding box center [41, 259] width 29 height 12
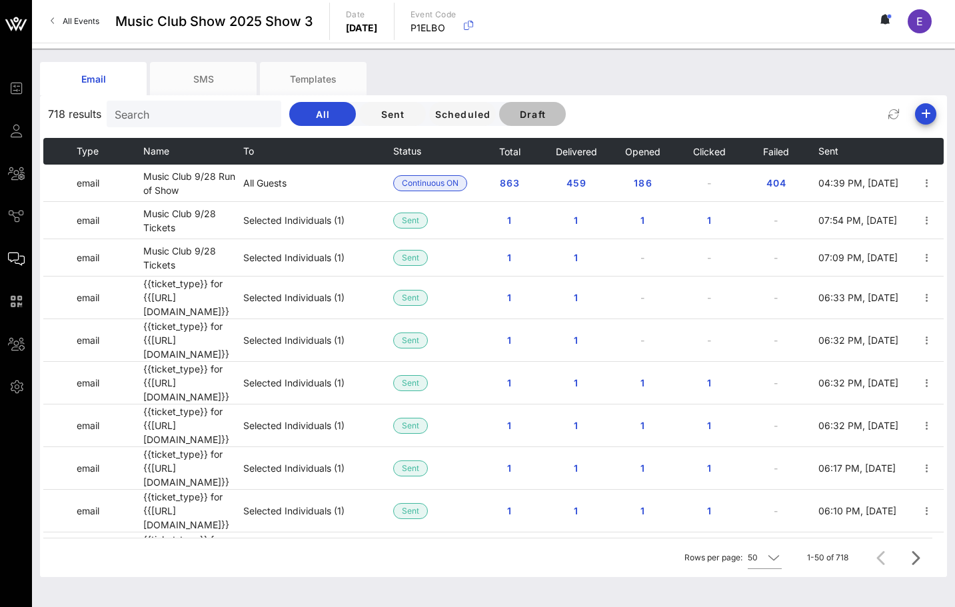
click at [510, 110] on span "Draft" at bounding box center [532, 114] width 45 height 11
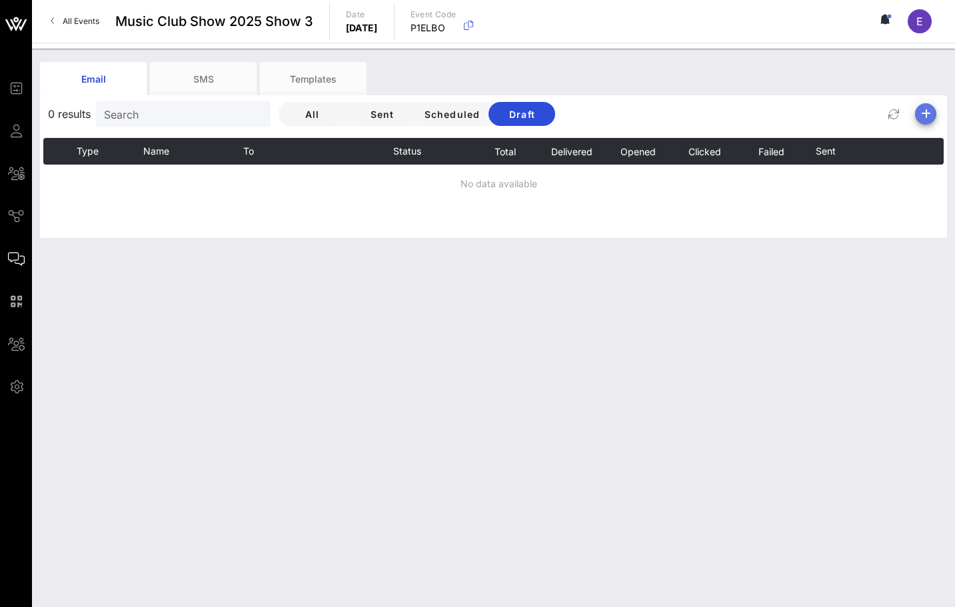
click at [930, 119] on icon "button" at bounding box center [926, 114] width 16 height 16
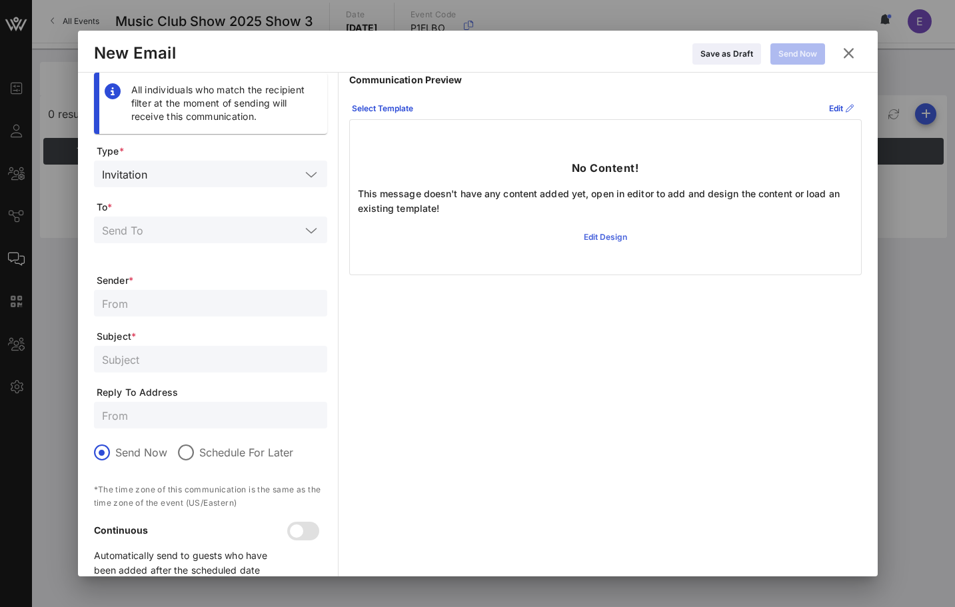
click at [603, 233] on icon at bounding box center [604, 237] width 9 height 8
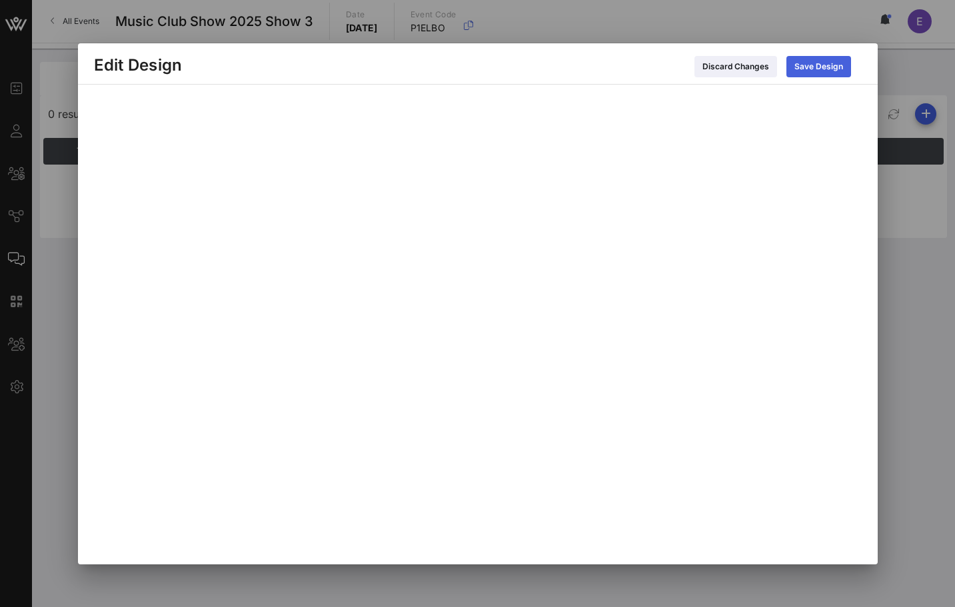
click at [824, 69] on div "Save Design" at bounding box center [818, 66] width 49 height 13
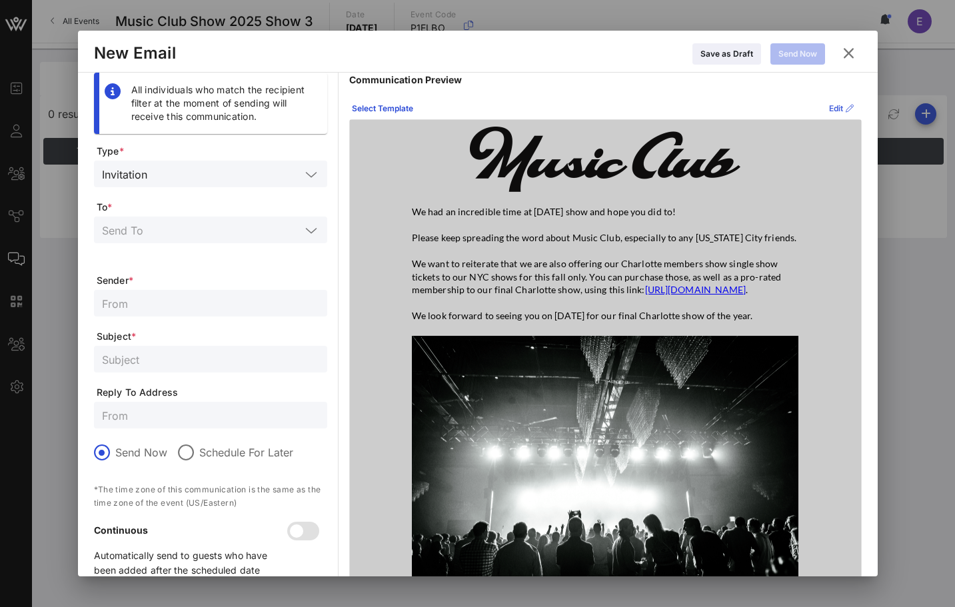
click at [832, 106] on div "Edit" at bounding box center [841, 108] width 25 height 13
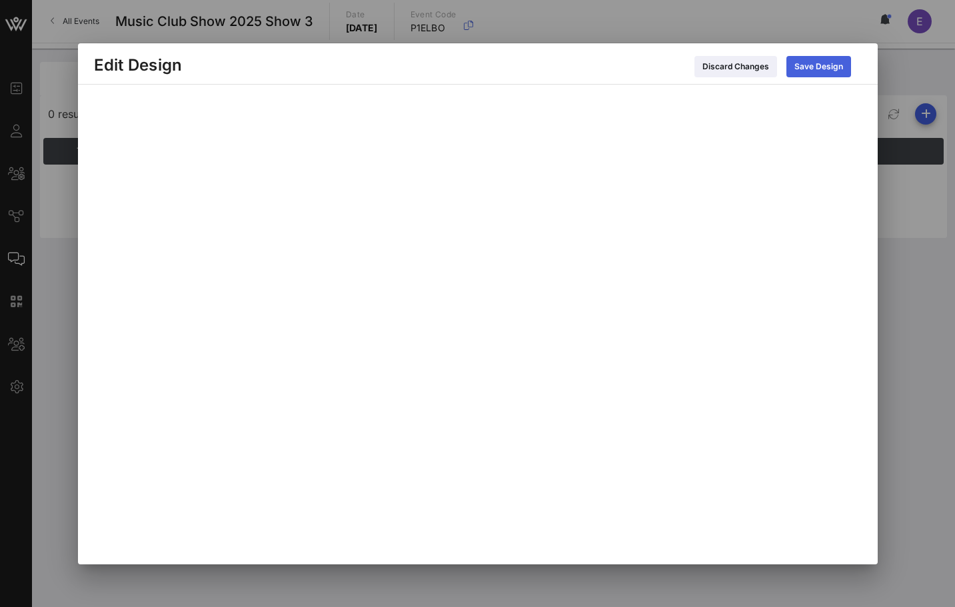
click at [829, 65] on div "Save Design" at bounding box center [818, 66] width 49 height 13
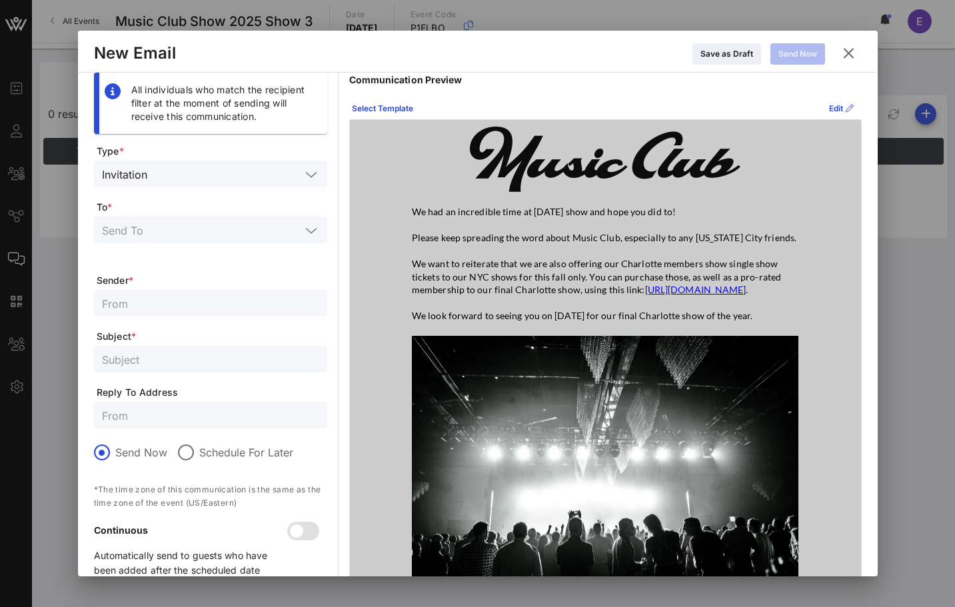
click at [248, 166] on input "text" at bounding box center [227, 173] width 148 height 17
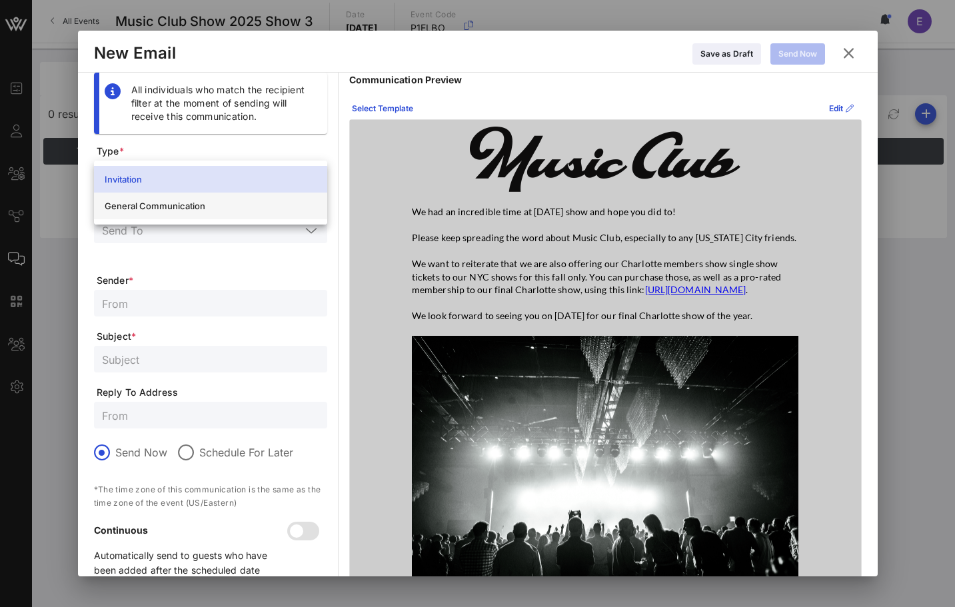
click at [239, 199] on div "General Communication" at bounding box center [211, 205] width 212 height 21
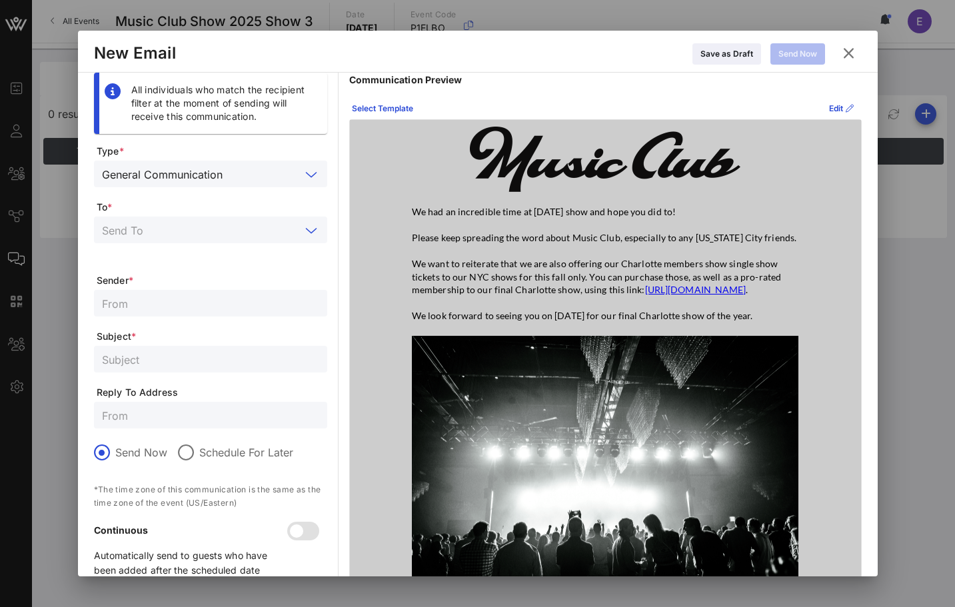
click at [233, 222] on input "text" at bounding box center [201, 229] width 199 height 17
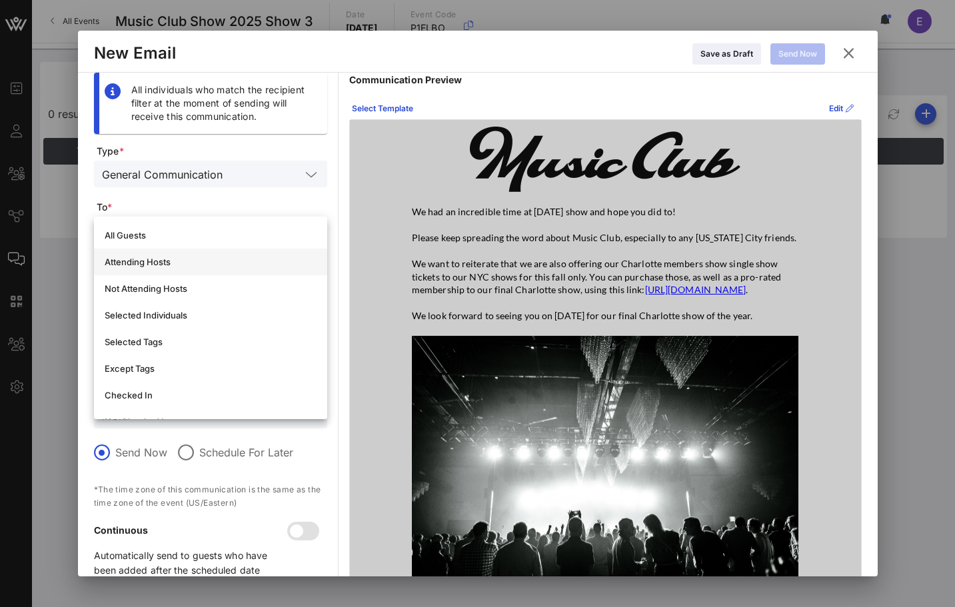
click at [197, 255] on div "Attending Hosts" at bounding box center [211, 261] width 212 height 21
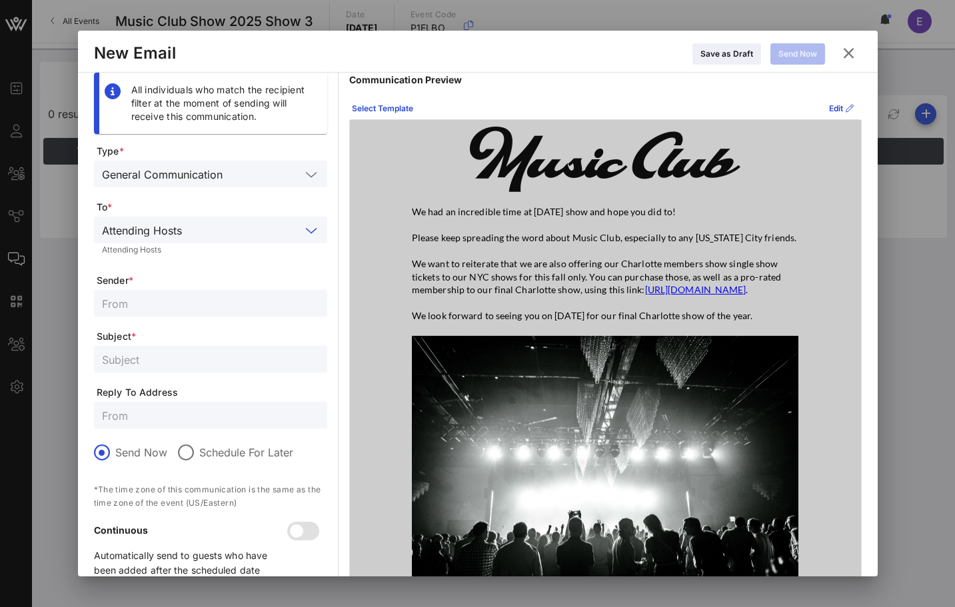
click at [202, 230] on input "text" at bounding box center [243, 229] width 113 height 17
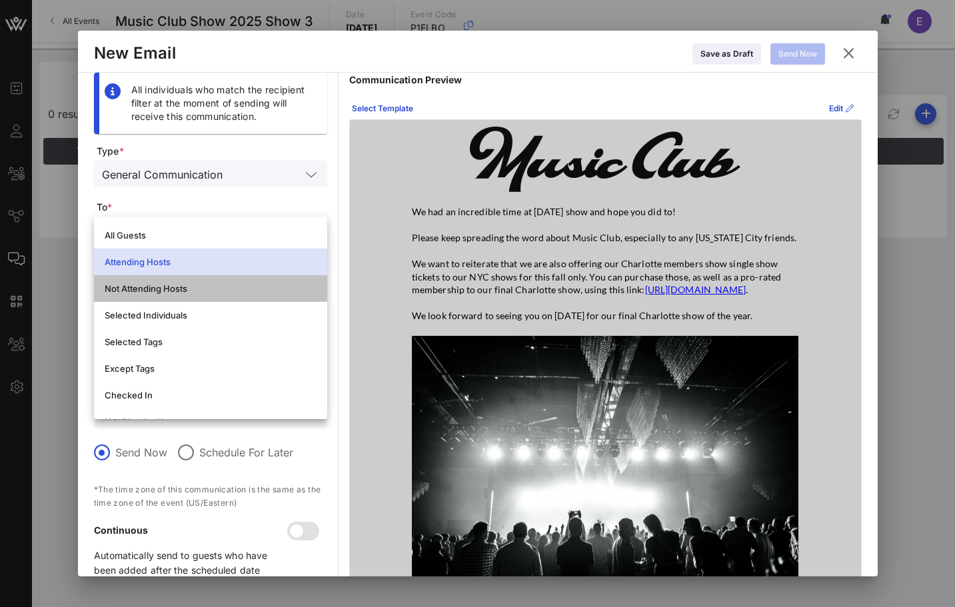
click at [193, 279] on div "Not Attending Hosts" at bounding box center [211, 288] width 212 height 21
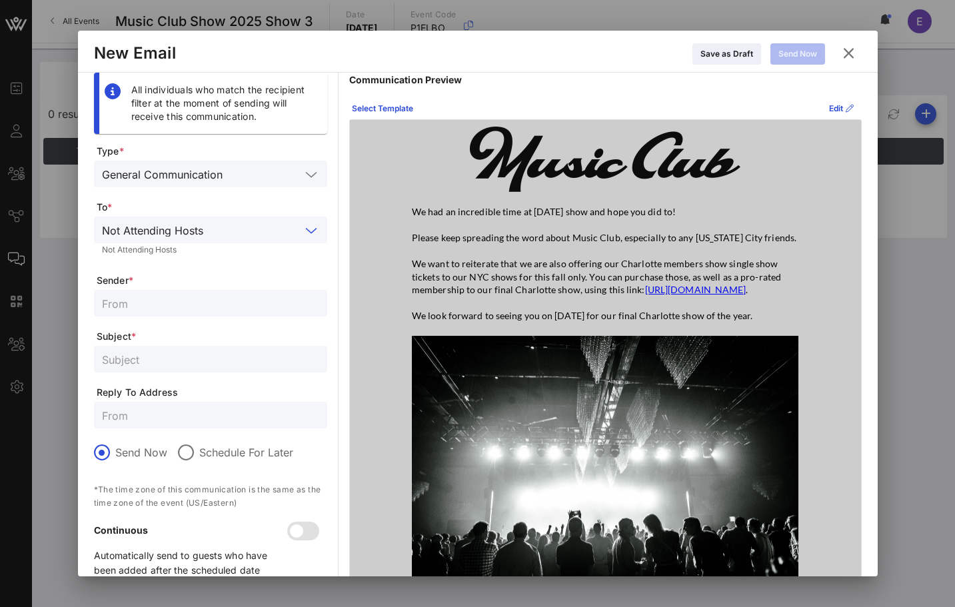
click at [198, 225] on div "Not Attending Hosts" at bounding box center [152, 231] width 101 height 12
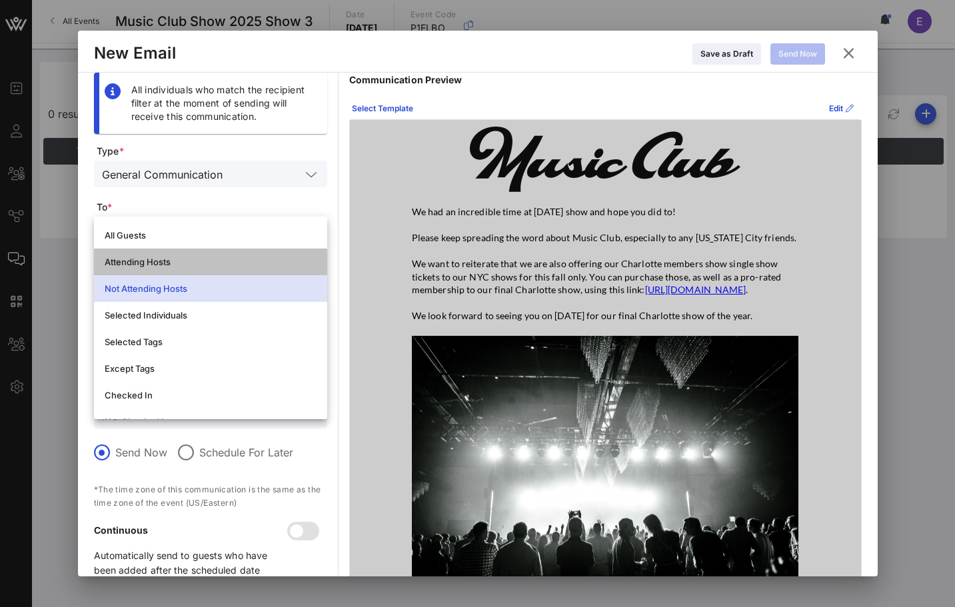
click at [186, 259] on div "Attending Hosts" at bounding box center [211, 262] width 212 height 11
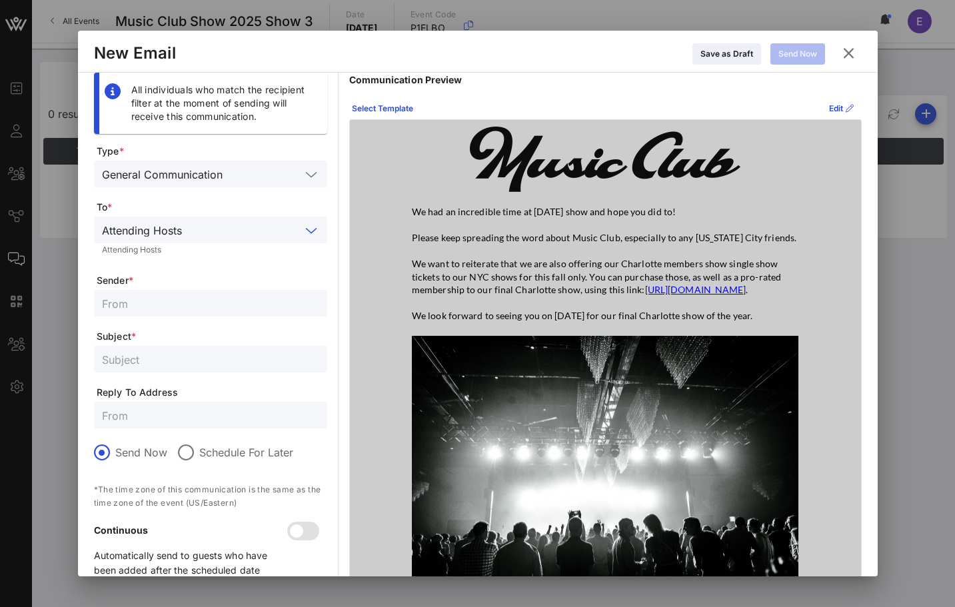
click at [223, 230] on input "text" at bounding box center [243, 229] width 113 height 17
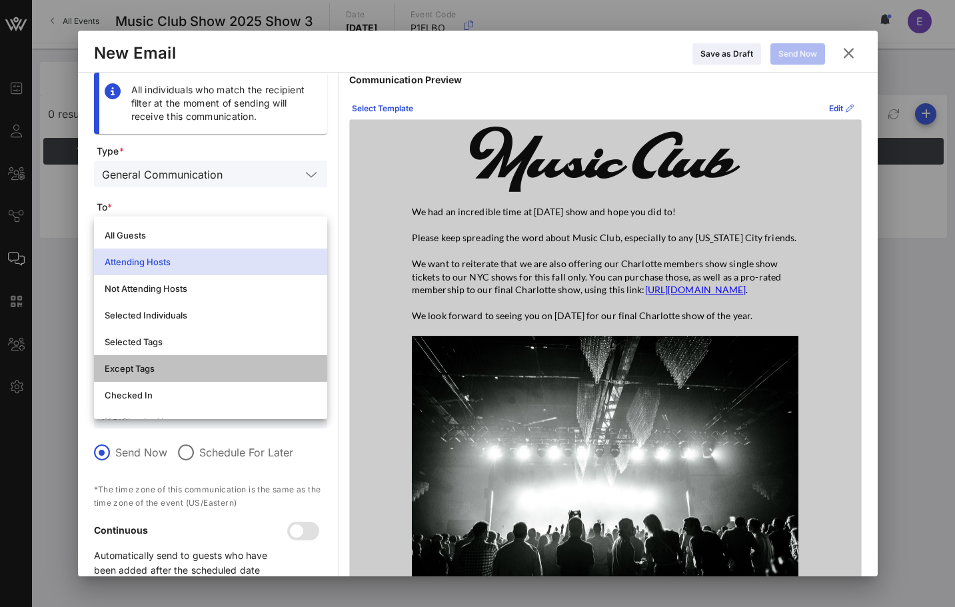
click at [203, 356] on div "Except Tags" at bounding box center [210, 368] width 233 height 27
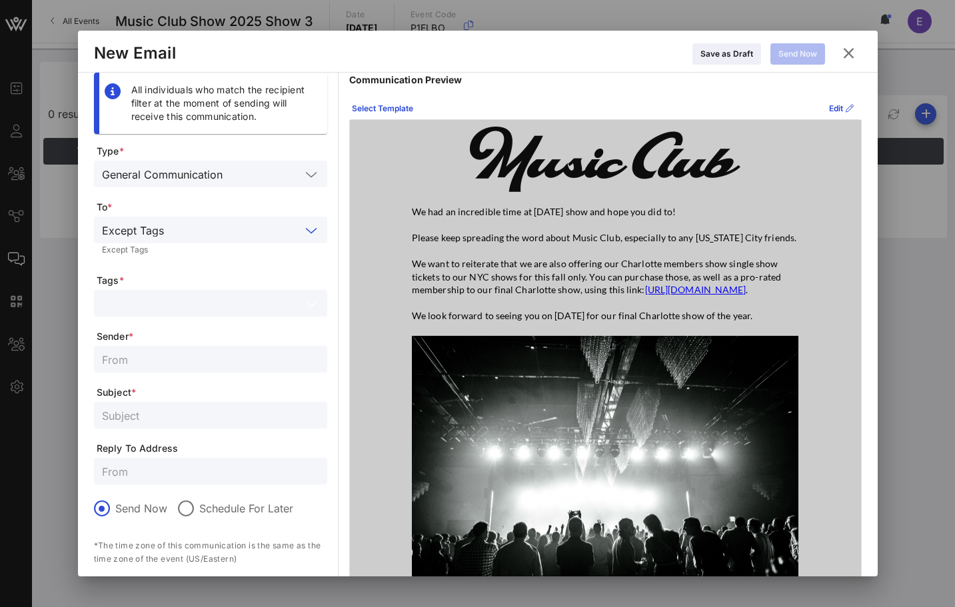
click at [202, 303] on input "text" at bounding box center [201, 303] width 199 height 17
click at [209, 271] on form "Type * General Communication To * Except Tags Except Tags Tags * Sender * Subje…" at bounding box center [210, 395] width 233 height 500
click at [209, 225] on input "text" at bounding box center [234, 229] width 131 height 17
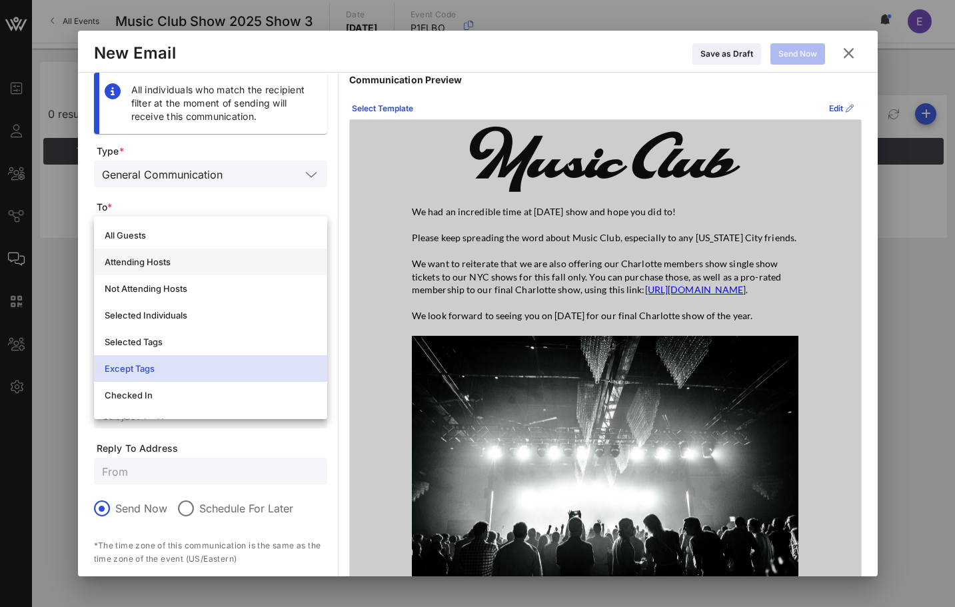
click at [200, 257] on div "Attending Hosts" at bounding box center [211, 262] width 212 height 11
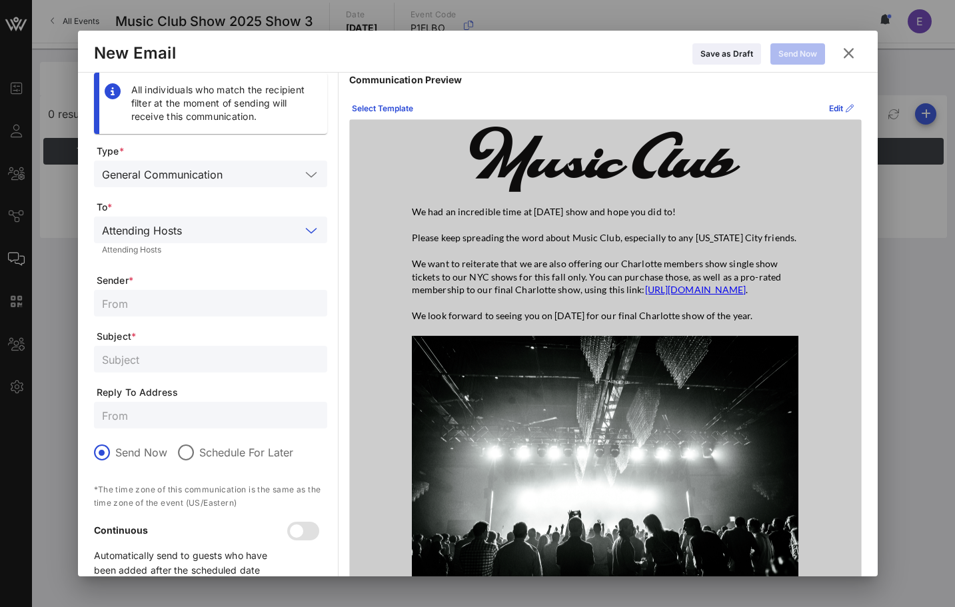
click at [207, 247] on div "Attending Hosts" at bounding box center [210, 250] width 217 height 8
click at [209, 238] on div "Attending Hosts" at bounding box center [210, 230] width 217 height 27
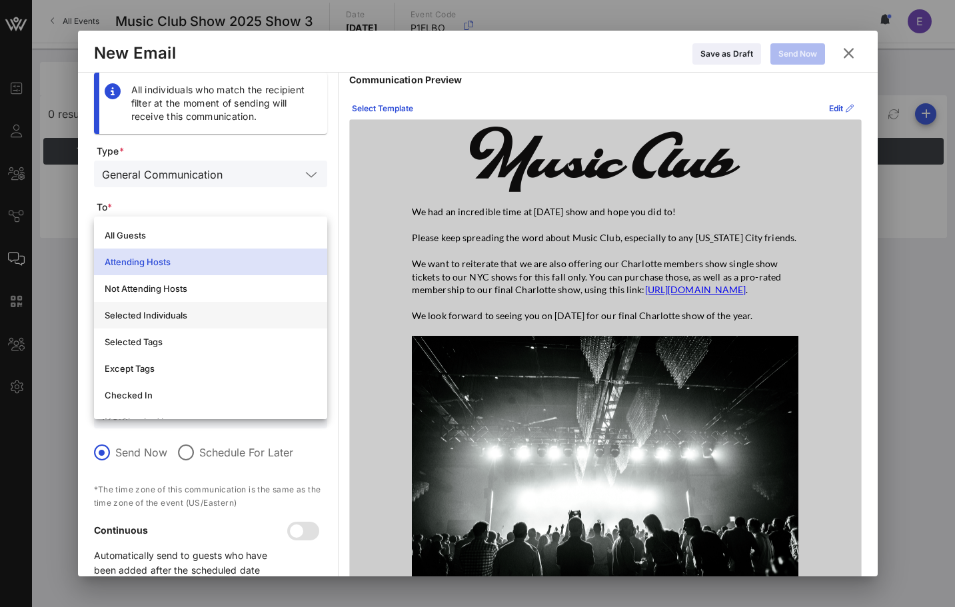
scroll to position [4, 0]
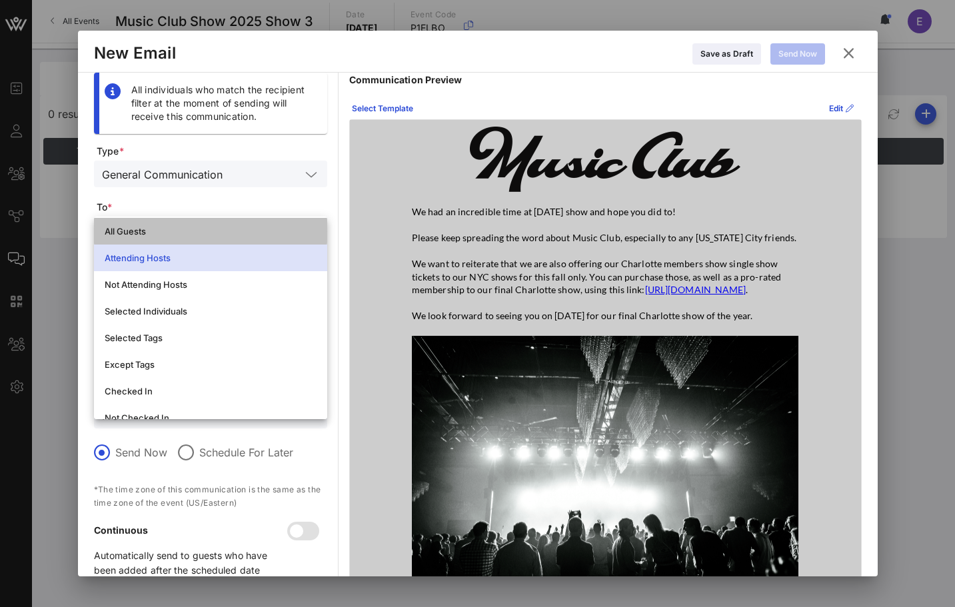
click at [201, 221] on div "All Guests" at bounding box center [211, 231] width 212 height 21
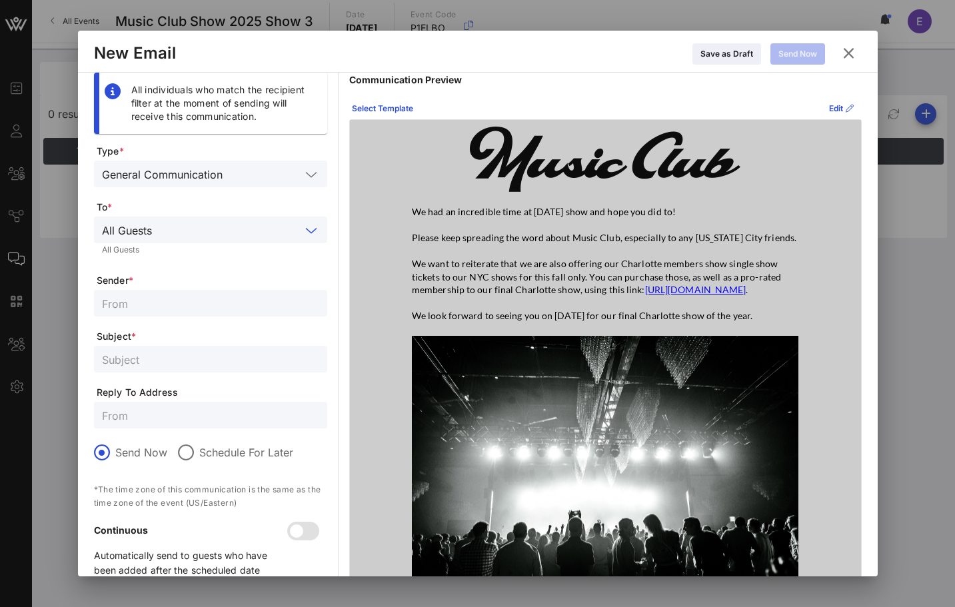
click at [222, 295] on input "text" at bounding box center [210, 303] width 217 height 17
type input "Music Club"
click at [213, 357] on input "text" at bounding box center [210, 359] width 217 height 17
type input "What A Show!"
click at [208, 396] on span "Reply To Address" at bounding box center [212, 392] width 231 height 13
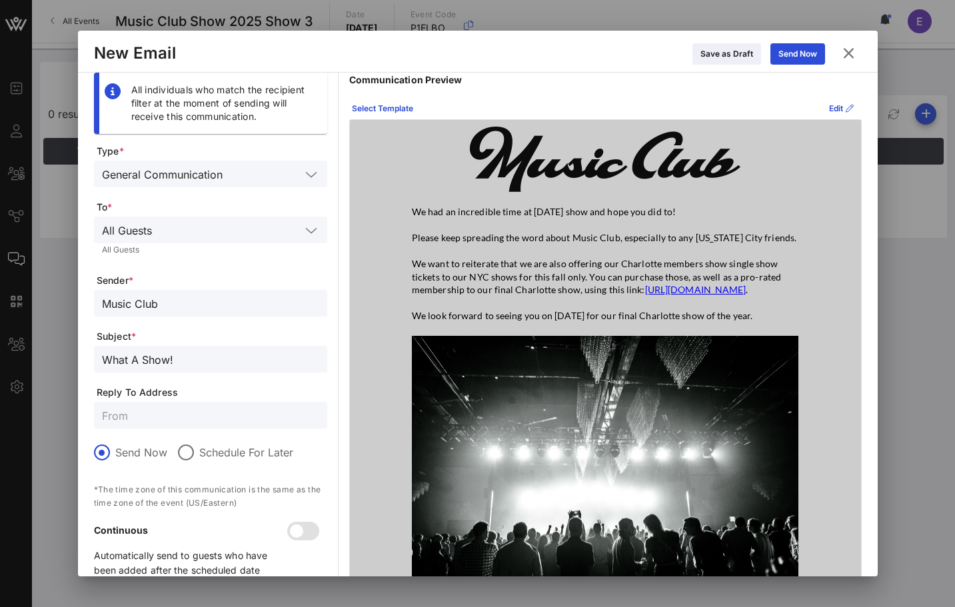
scroll to position [70, 0]
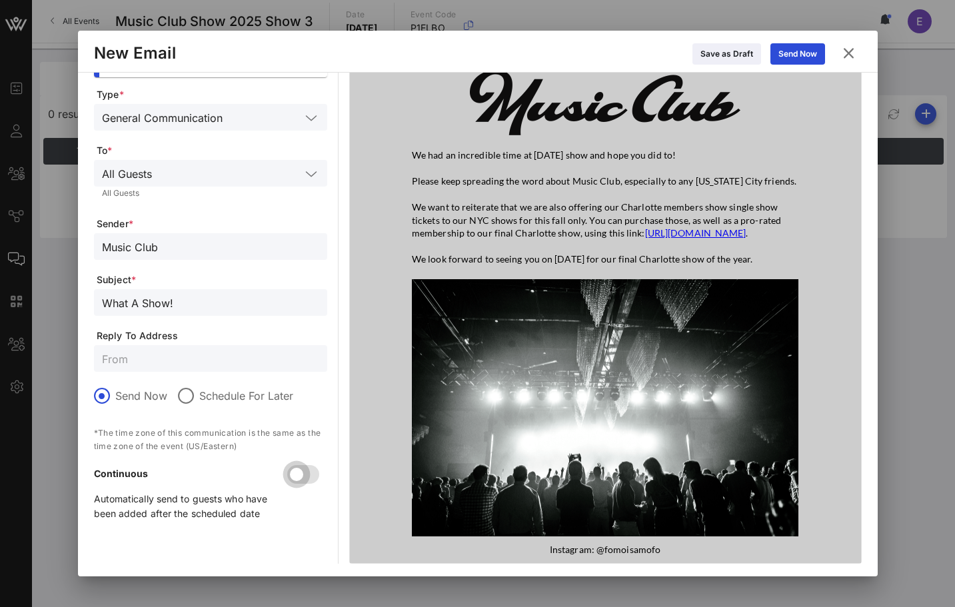
click at [301, 463] on div at bounding box center [296, 474] width 23 height 23
click at [300, 463] on div at bounding box center [310, 474] width 23 height 23
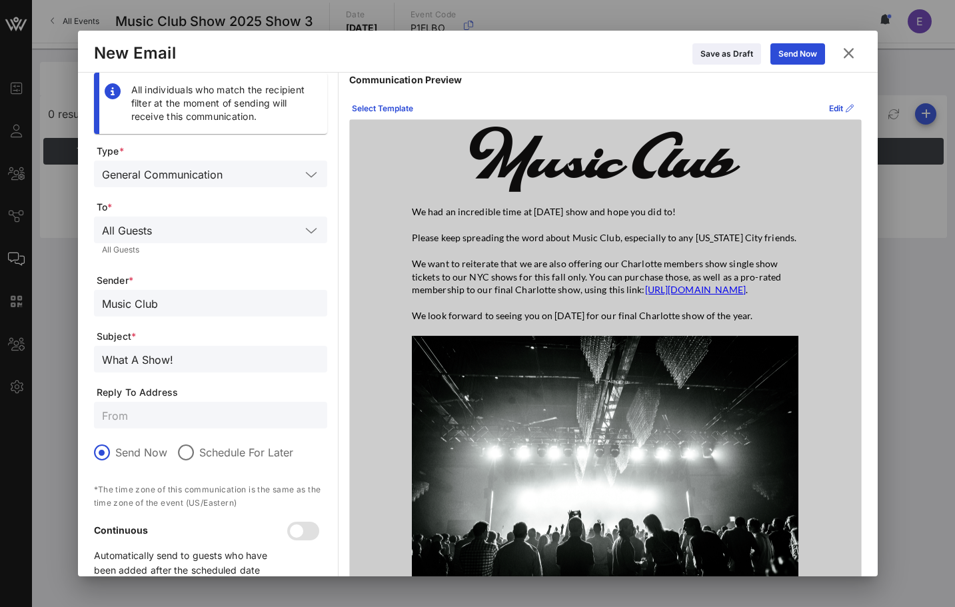
click at [645, 295] on link "[URL][DOMAIN_NAME]" at bounding box center [695, 289] width 101 height 11
click at [794, 55] on icon at bounding box center [797, 54] width 10 height 9
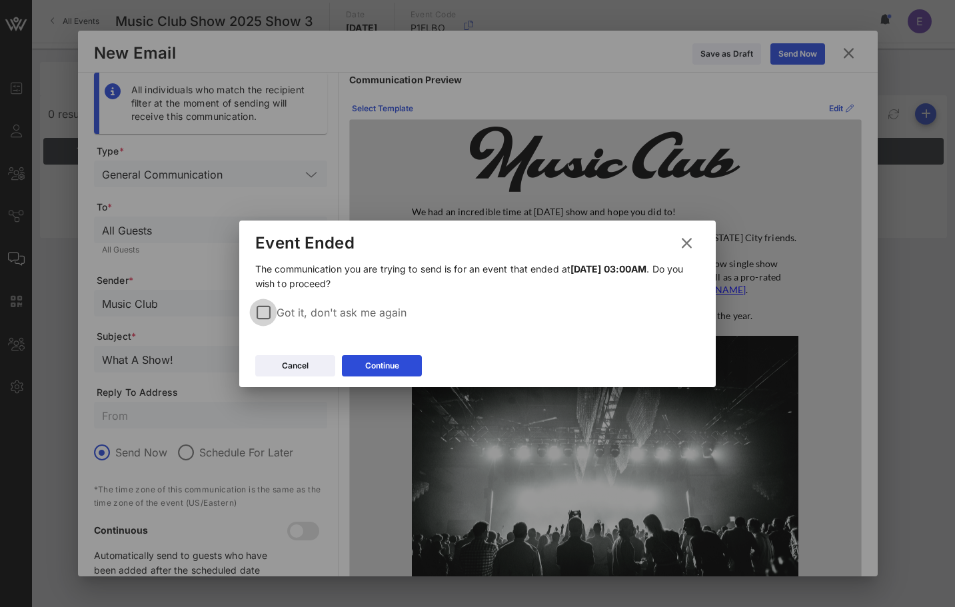
click at [270, 309] on div at bounding box center [263, 312] width 23 height 23
click at [378, 363] on icon at bounding box center [382, 365] width 10 height 9
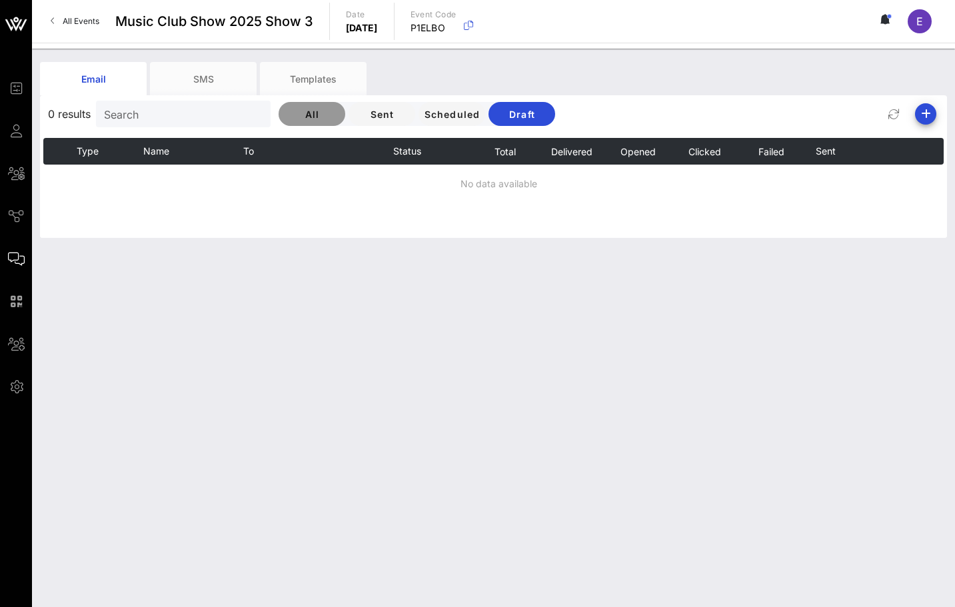
click at [279, 105] on button "All" at bounding box center [312, 114] width 67 height 24
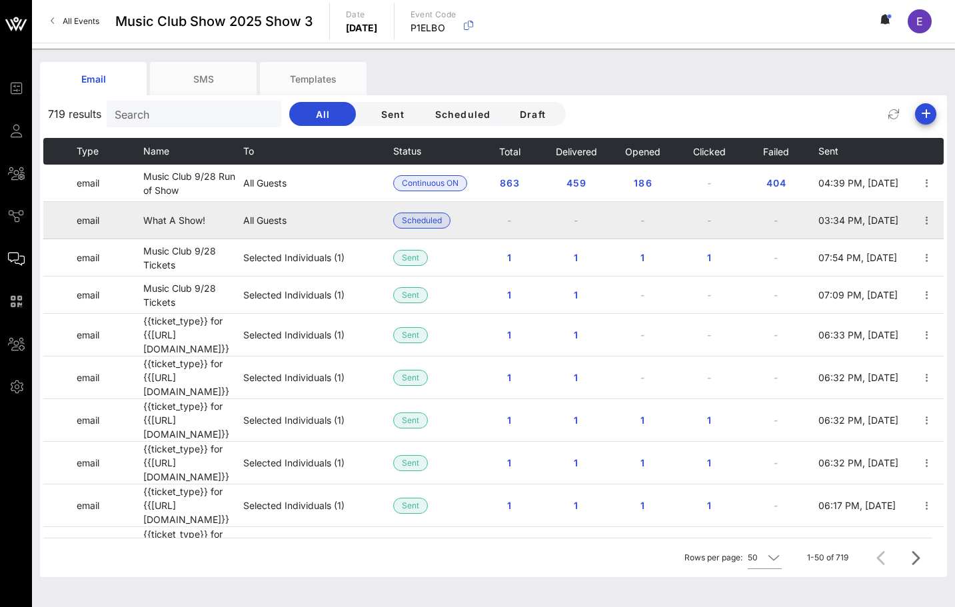
click at [420, 230] on td "Scheduled" at bounding box center [430, 220] width 74 height 37
click at [420, 223] on span "Scheduled" at bounding box center [422, 220] width 40 height 15
click at [929, 216] on icon "button" at bounding box center [927, 221] width 16 height 16
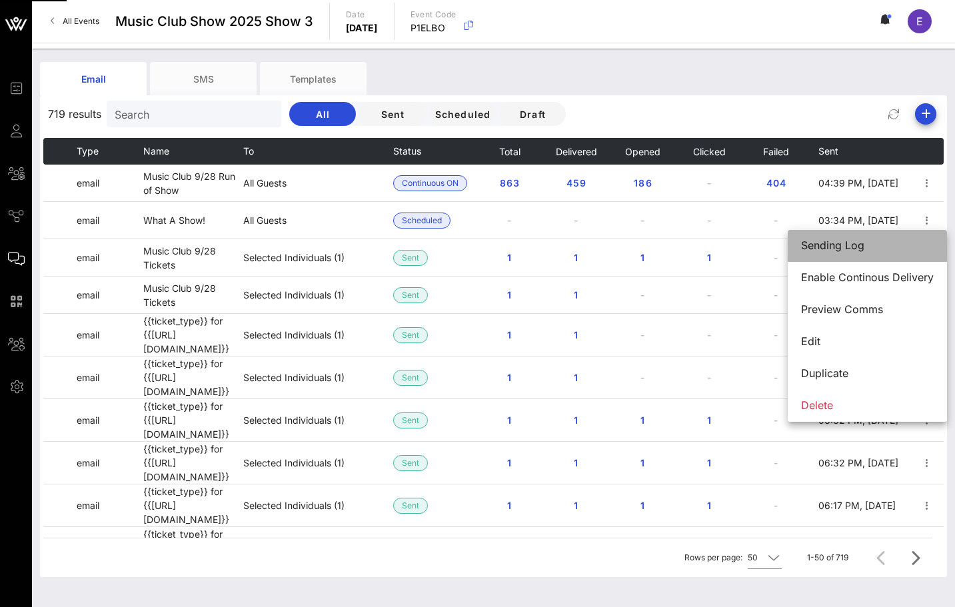
click at [868, 245] on div "Sending Log" at bounding box center [867, 245] width 133 height 13
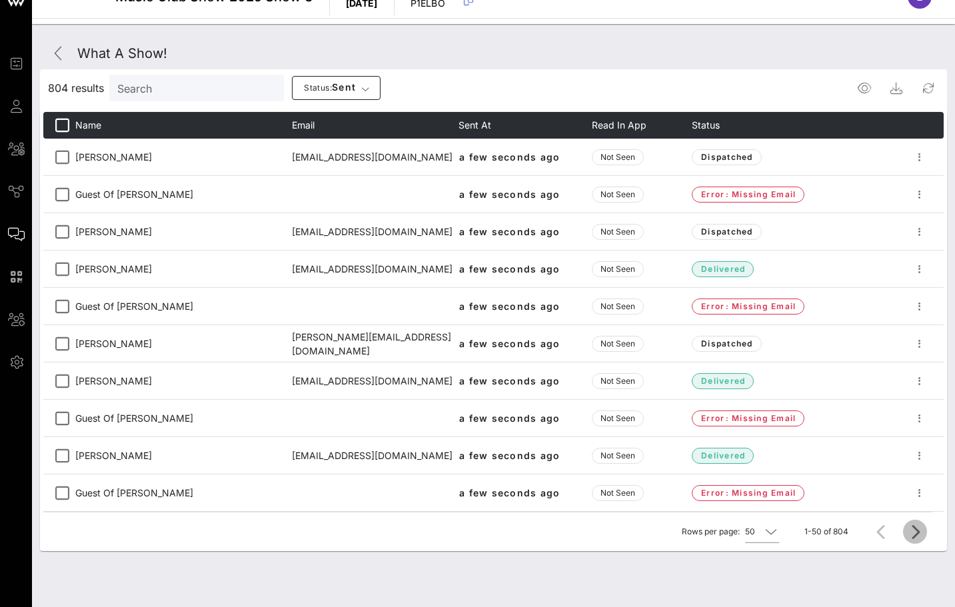
click at [918, 537] on icon "Next page" at bounding box center [915, 532] width 16 height 16
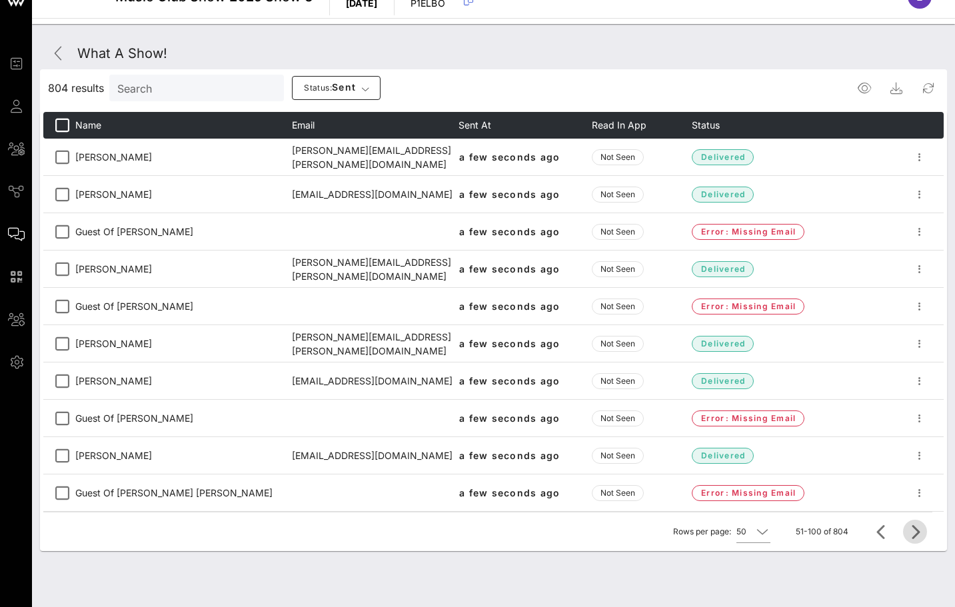
click at [909, 534] on icon "Next page" at bounding box center [915, 532] width 16 height 16
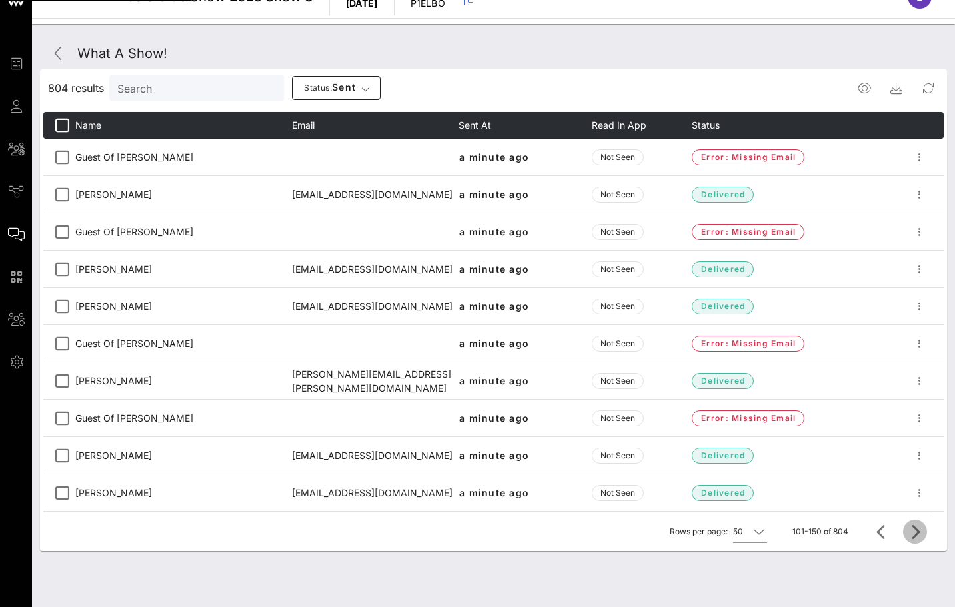
click at [910, 534] on icon "Next page" at bounding box center [915, 532] width 16 height 16
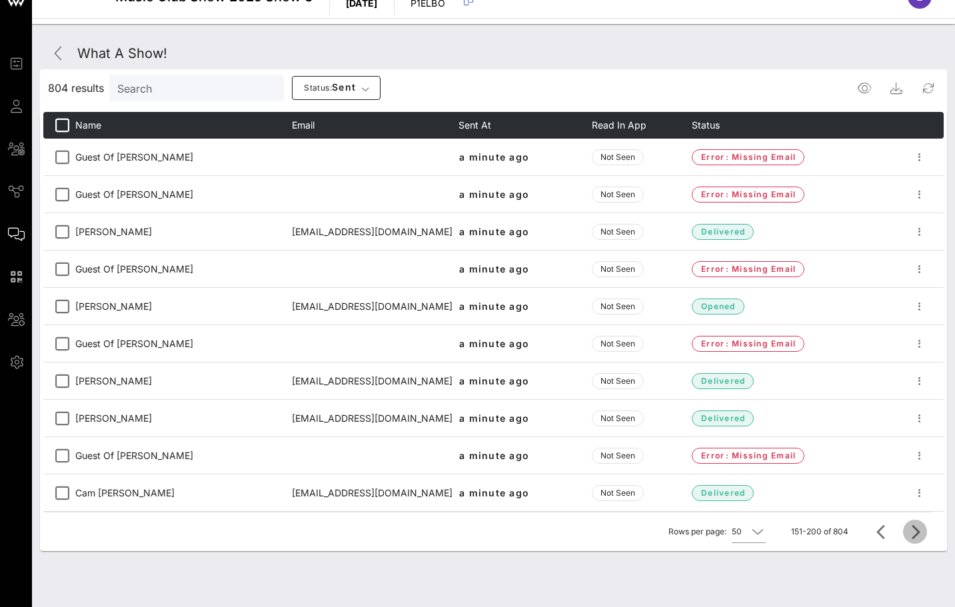
click at [910, 534] on icon "Next page" at bounding box center [915, 532] width 16 height 16
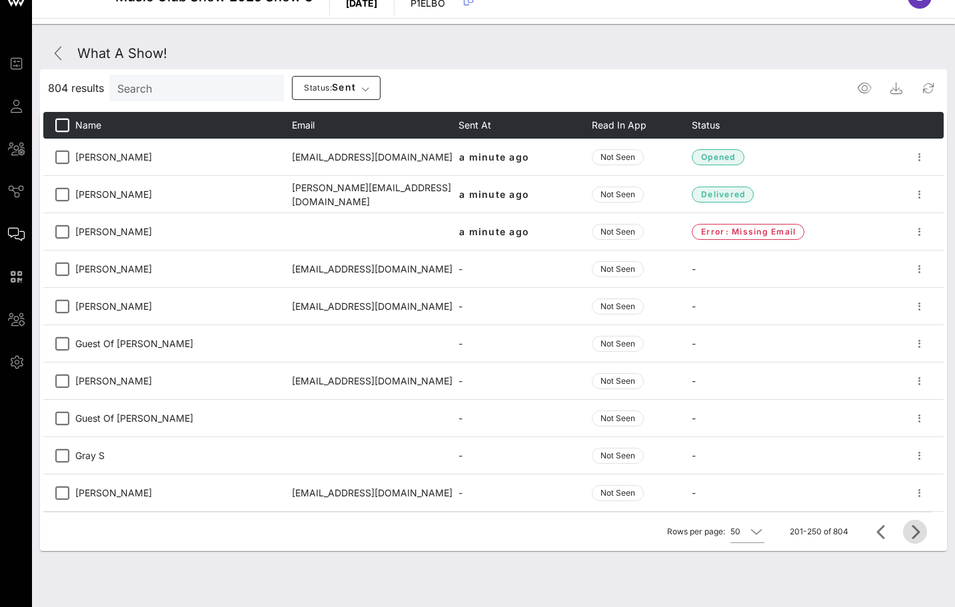
click at [910, 534] on icon "Next page" at bounding box center [915, 532] width 16 height 16
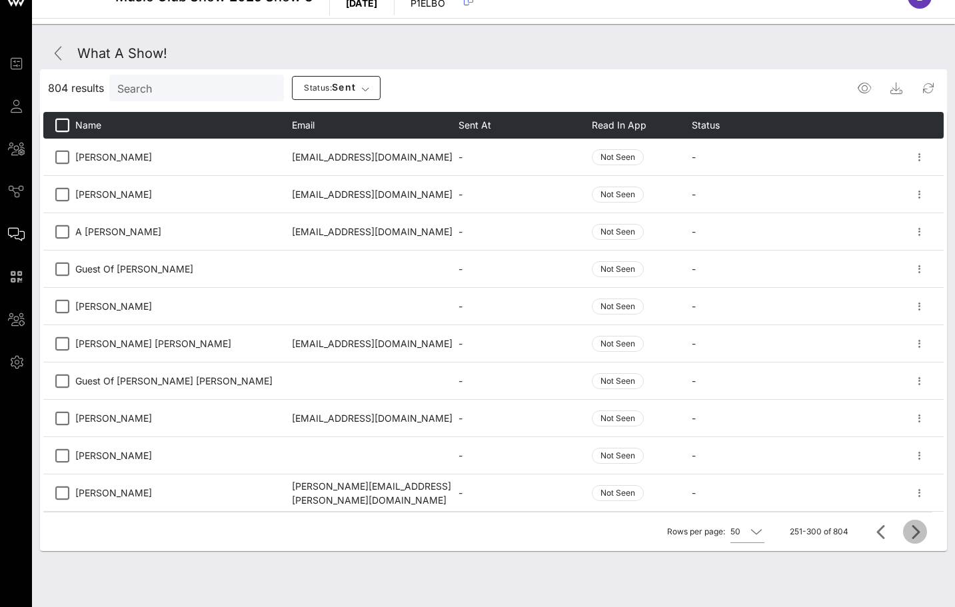
click at [910, 534] on icon "Next page" at bounding box center [915, 532] width 16 height 16
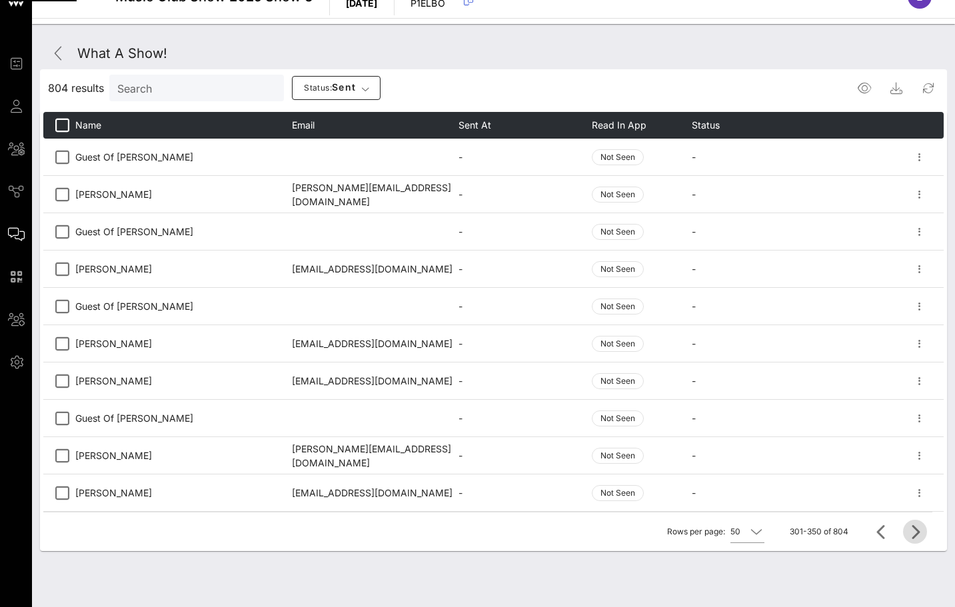
click at [910, 534] on icon "Next page" at bounding box center [915, 532] width 16 height 16
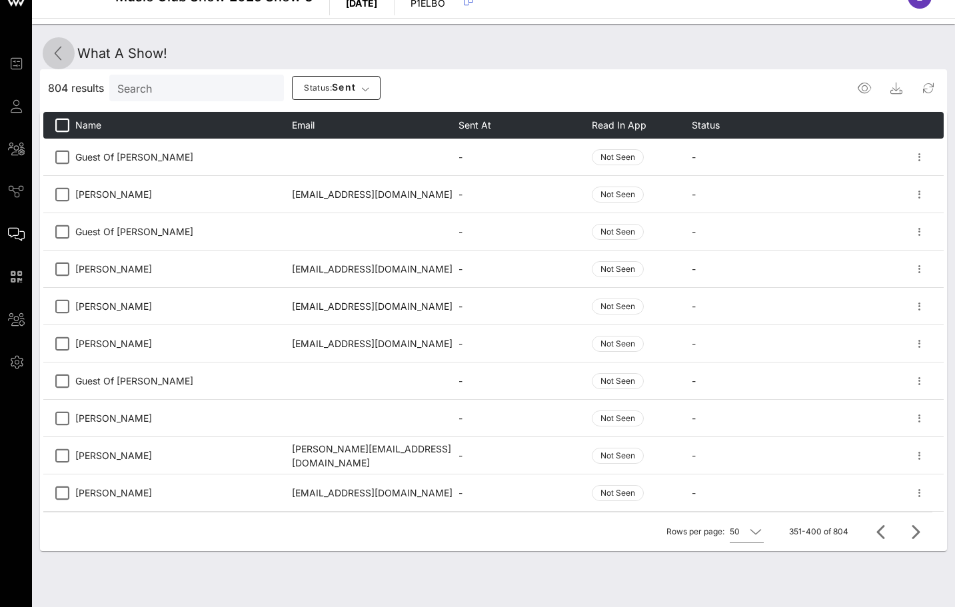
click at [63, 47] on icon at bounding box center [59, 53] width 16 height 16
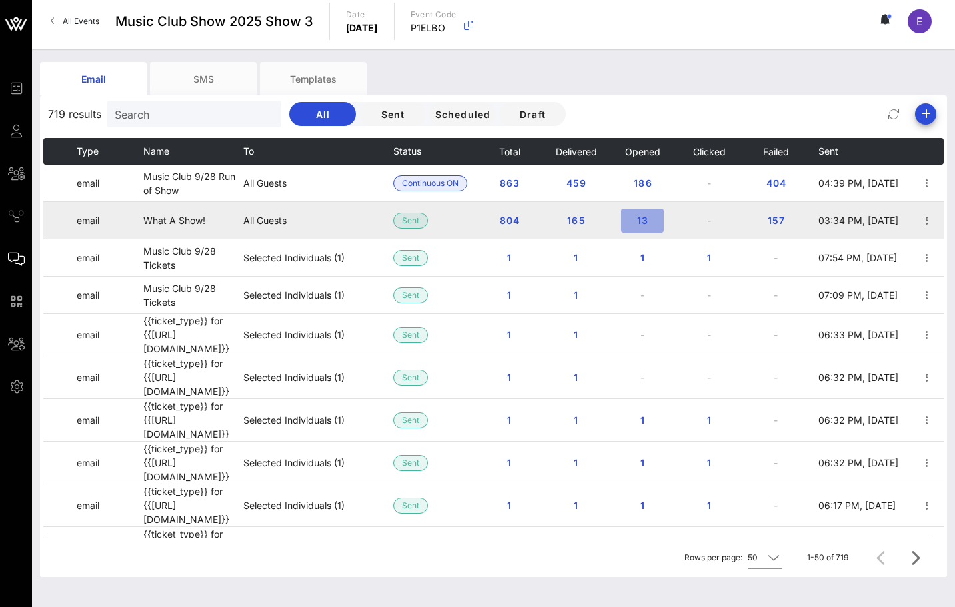
click at [642, 215] on span "13" at bounding box center [642, 220] width 21 height 11
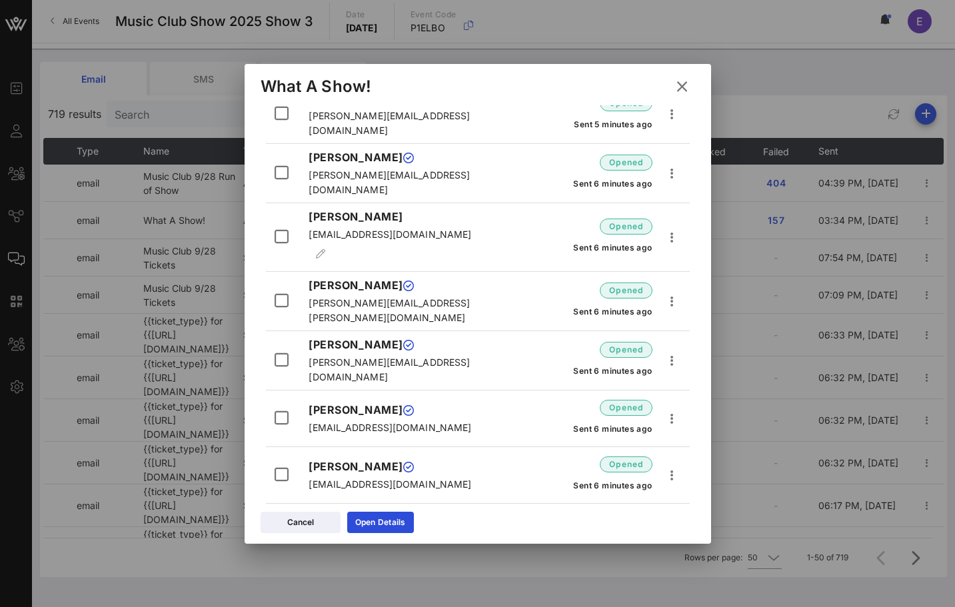
scroll to position [3109, 0]
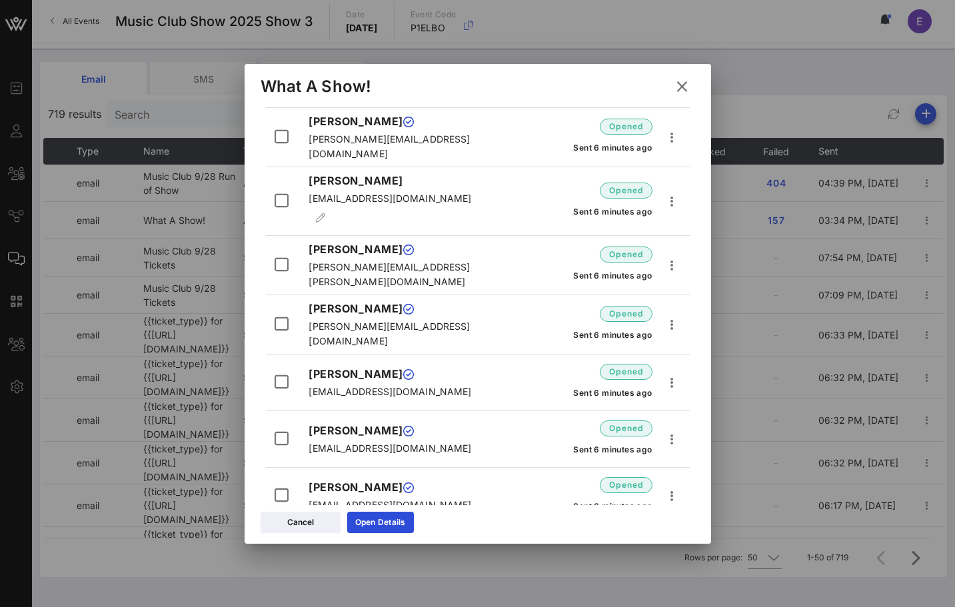
click at [682, 83] on icon at bounding box center [681, 86] width 19 height 17
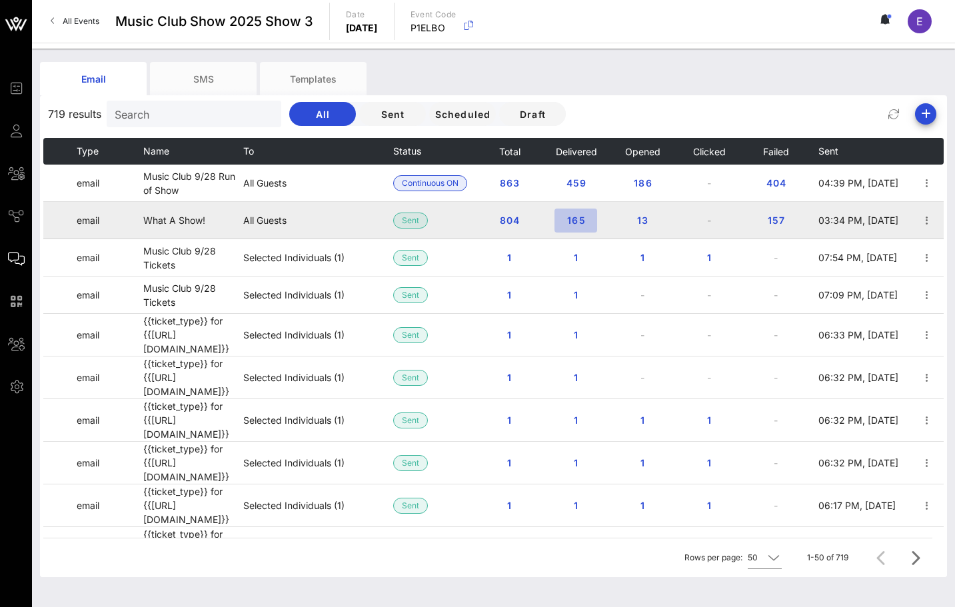
click at [584, 220] on span "165" at bounding box center [575, 220] width 21 height 11
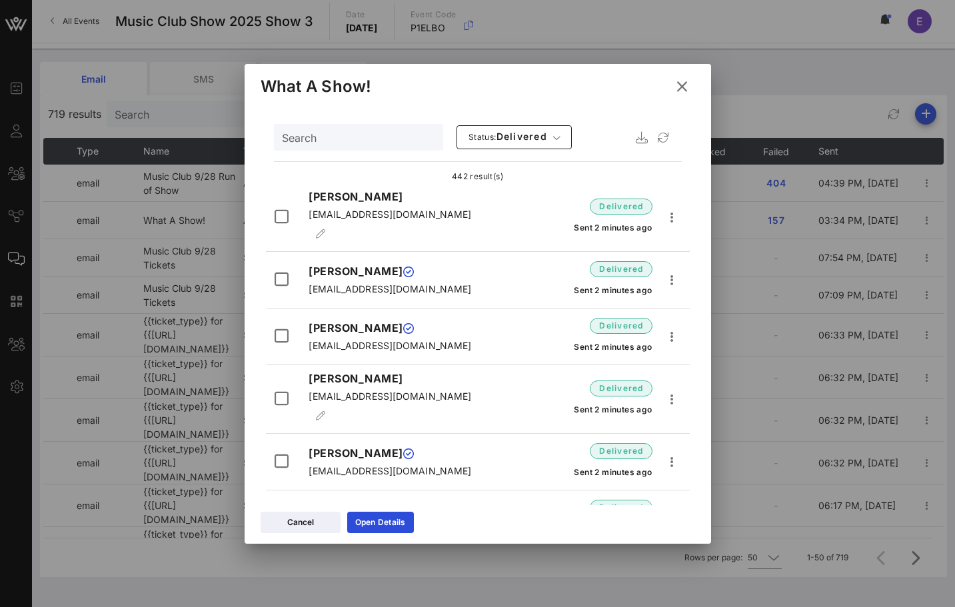
click at [682, 84] on icon at bounding box center [681, 86] width 19 height 17
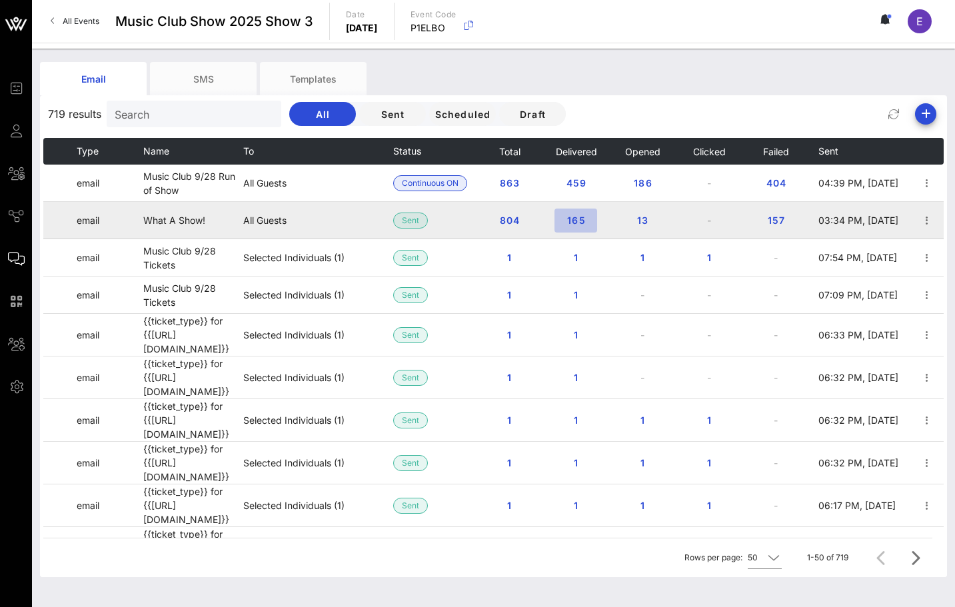
click at [566, 219] on span "165" at bounding box center [575, 220] width 21 height 11
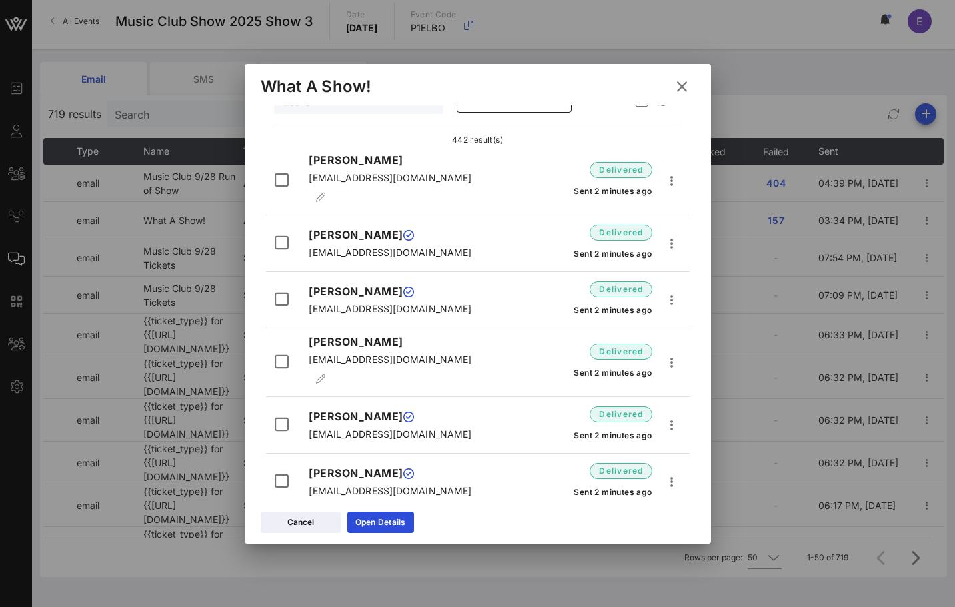
scroll to position [40, 0]
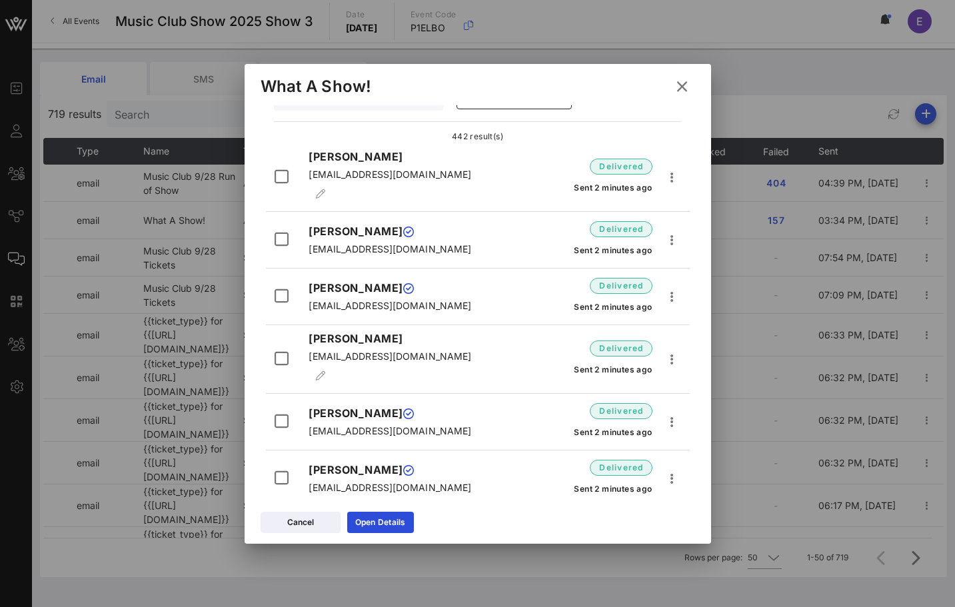
click at [678, 79] on icon at bounding box center [682, 87] width 18 height 16
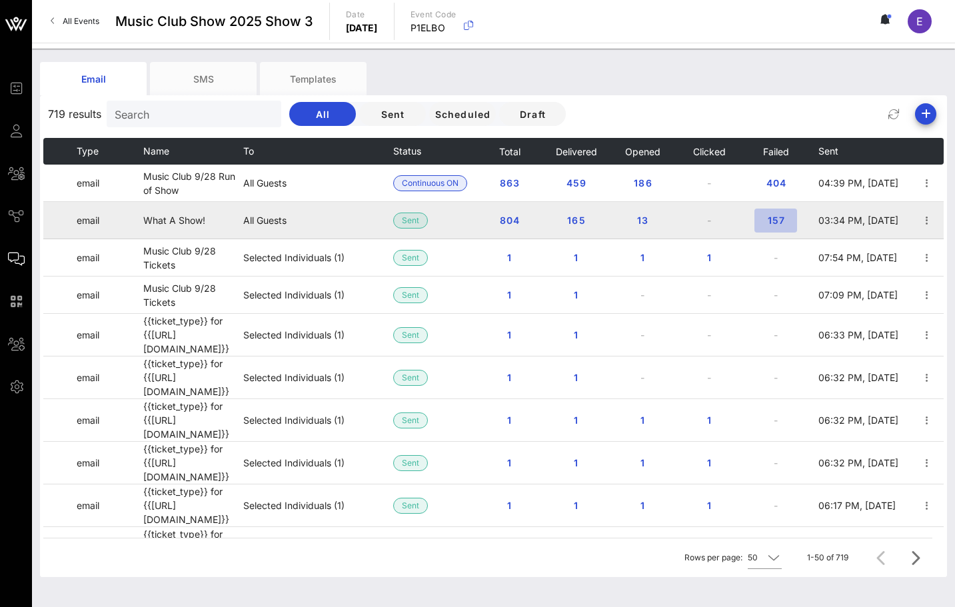
click at [773, 212] on button "157" at bounding box center [775, 221] width 43 height 24
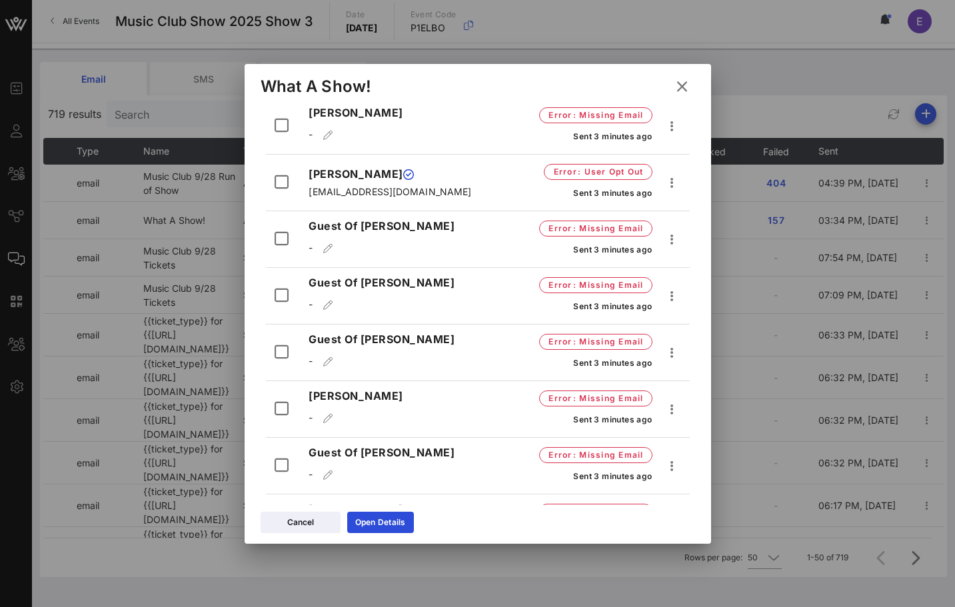
scroll to position [1641, 0]
click at [563, 166] on span "Error : User Opt Out" at bounding box center [597, 172] width 91 height 13
click at [506, 165] on div "Error : User Opt Out Sent 3 minutes ago" at bounding box center [592, 183] width 179 height 45
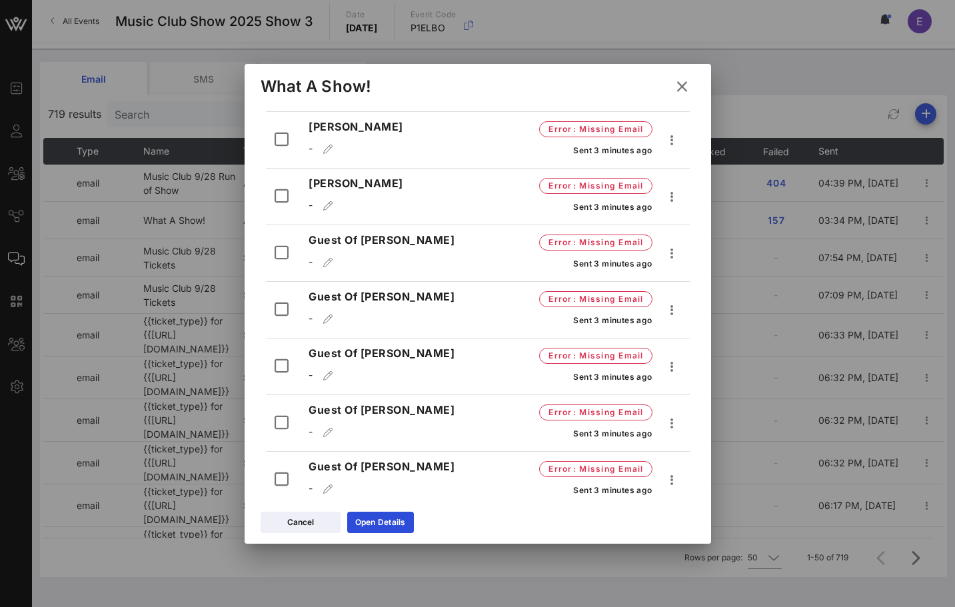
scroll to position [0, 0]
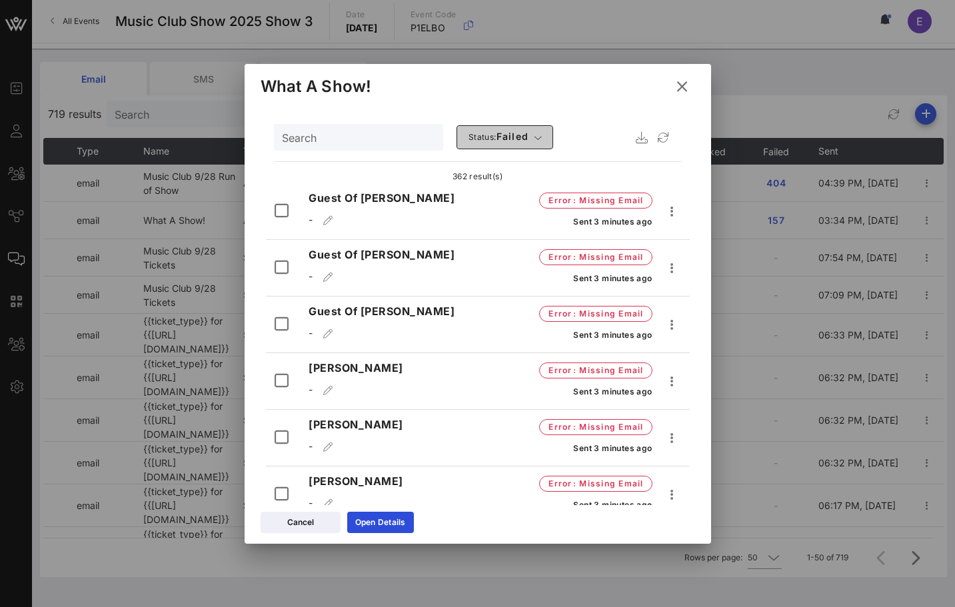
click at [510, 137] on button "Status: failed" at bounding box center [504, 137] width 97 height 24
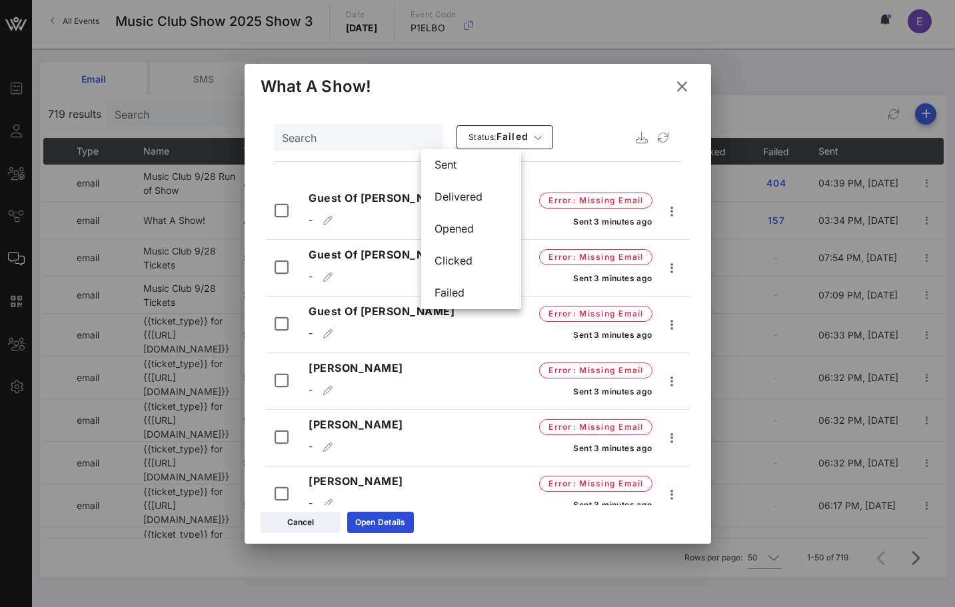
click at [598, 136] on div "Search Status: failed" at bounding box center [478, 137] width 408 height 32
click at [688, 87] on icon at bounding box center [682, 87] width 18 height 16
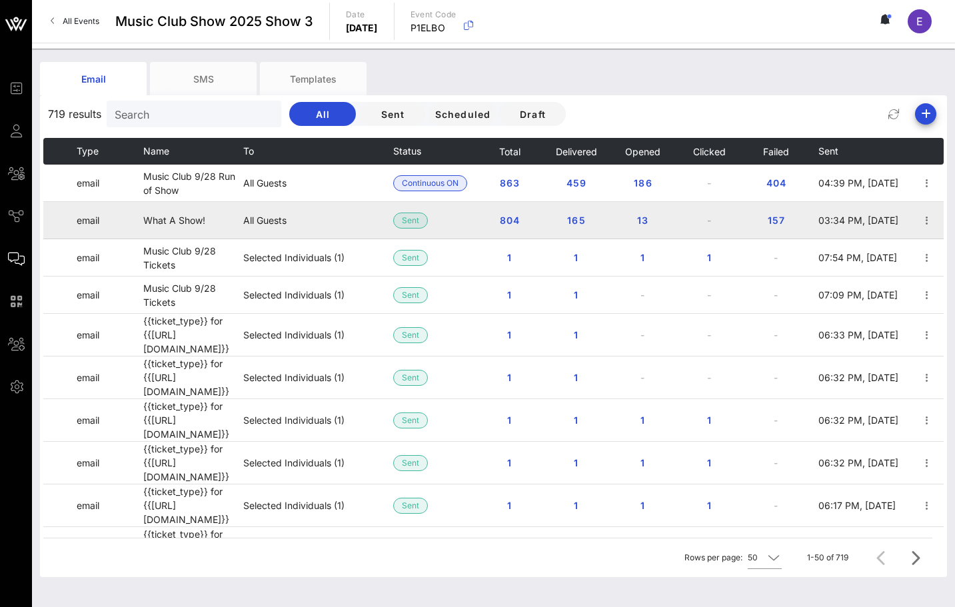
click at [202, 222] on td "What A Show!" at bounding box center [193, 220] width 100 height 37
click at [187, 217] on td "What A Show!" at bounding box center [193, 220] width 100 height 37
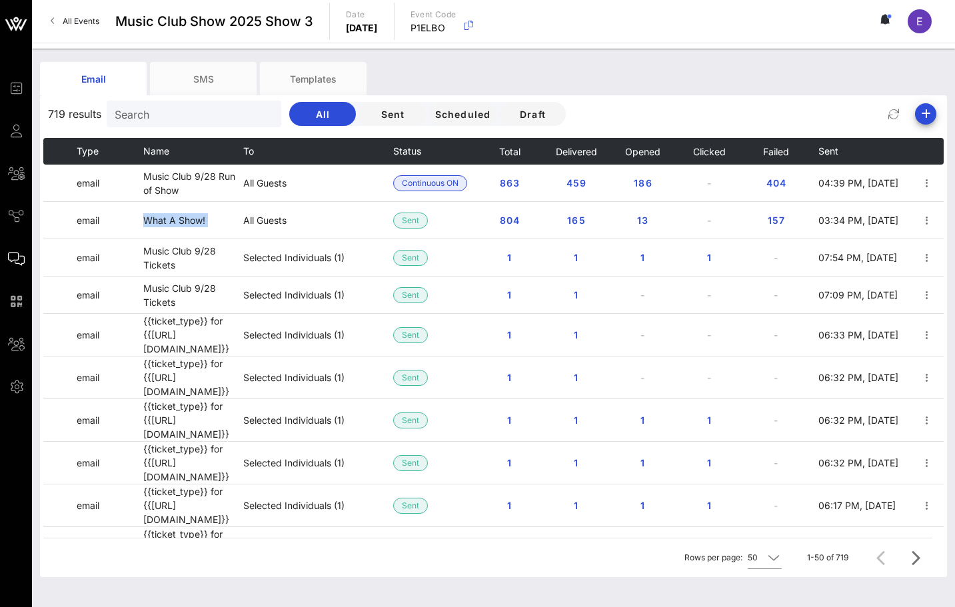
click at [82, 29] on link "All Events" at bounding box center [75, 21] width 65 height 21
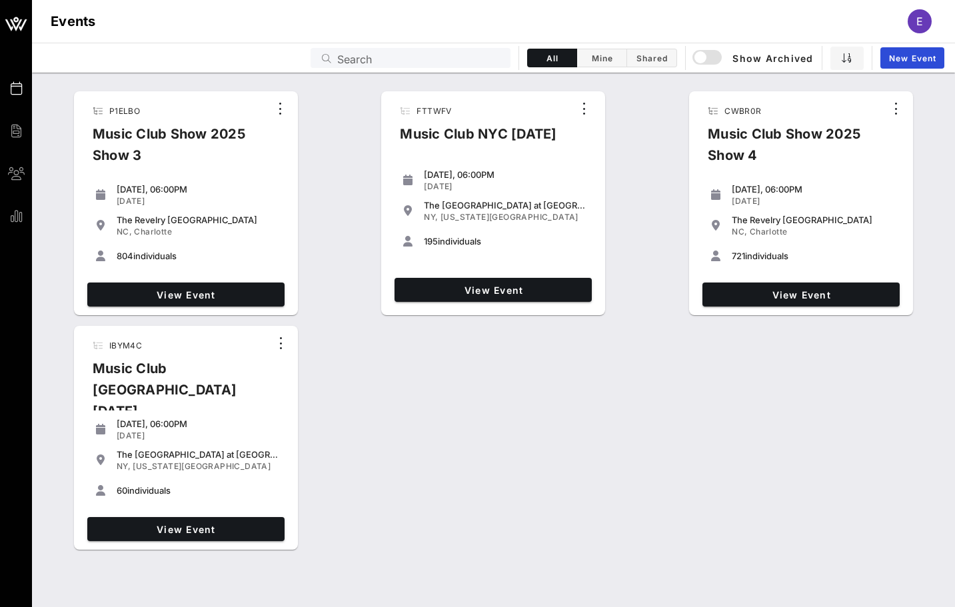
drag, startPoint x: 457, startPoint y: 109, endPoint x: 492, endPoint y: 243, distance: 138.3
click at [492, 241] on div "FTTWFV Music Club NYC [DATE] [DATE], 06:00PM [DATE] The [GEOGRAPHIC_DATA] at [G…" at bounding box center [493, 203] width 224 height 224
click at [492, 243] on div "195 individuals" at bounding box center [505, 241] width 163 height 11
click at [215, 289] on span "View Event" at bounding box center [186, 294] width 187 height 11
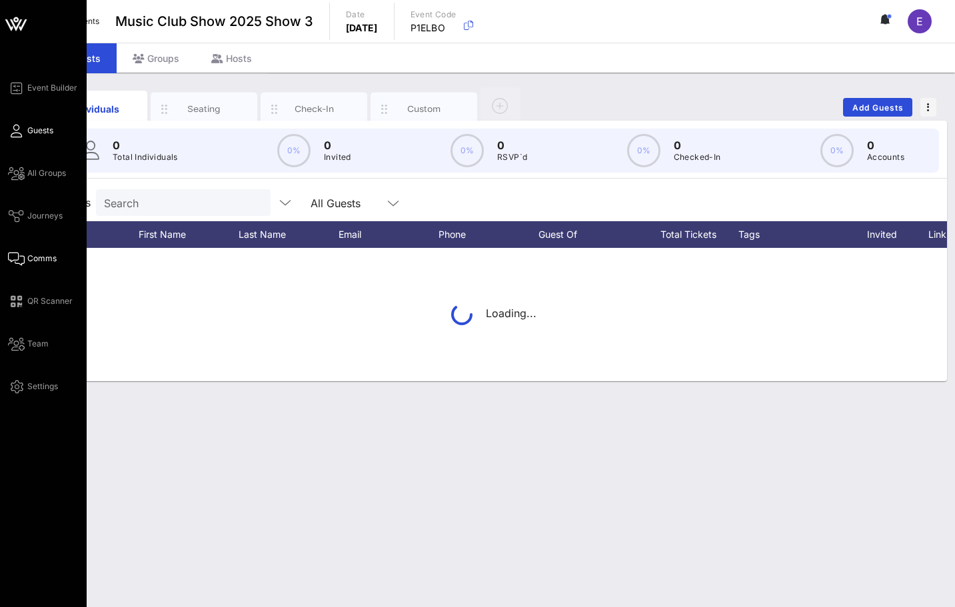
click at [31, 251] on link "Comms" at bounding box center [32, 259] width 49 height 16
click at [32, 255] on span "Comms" at bounding box center [41, 259] width 29 height 12
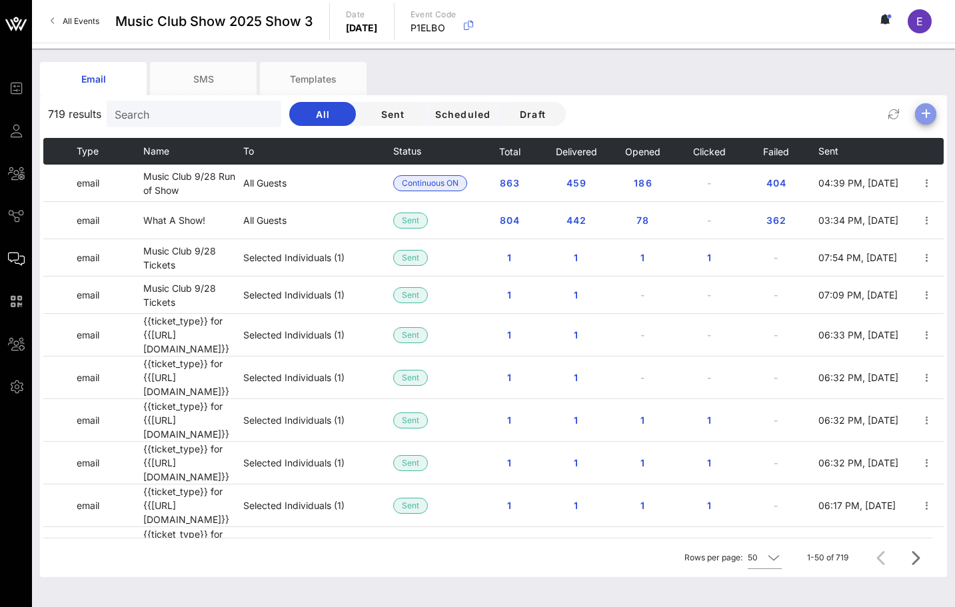
click at [929, 118] on icon "button" at bounding box center [926, 114] width 16 height 16
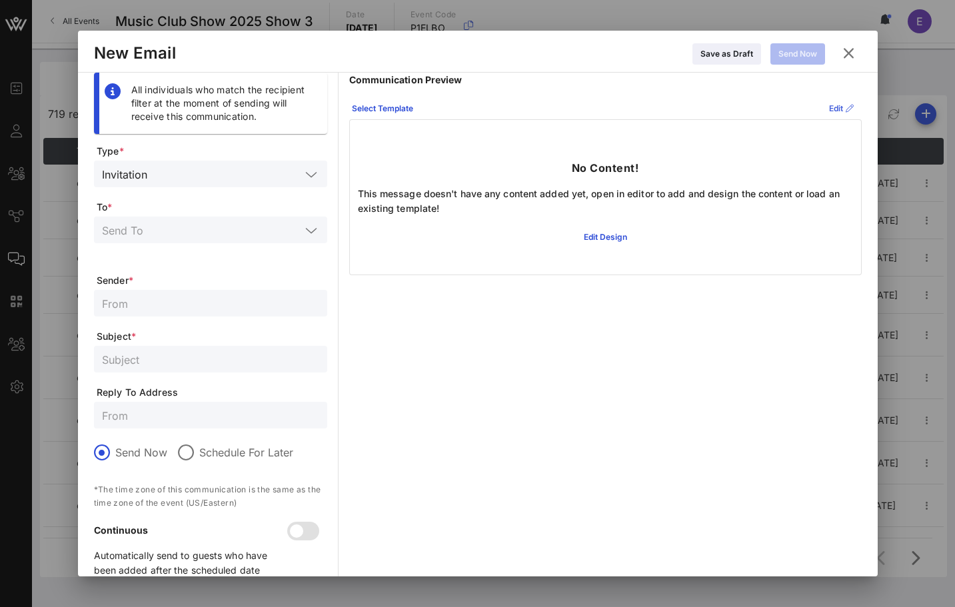
click at [829, 107] on div "Edit" at bounding box center [841, 108] width 25 height 13
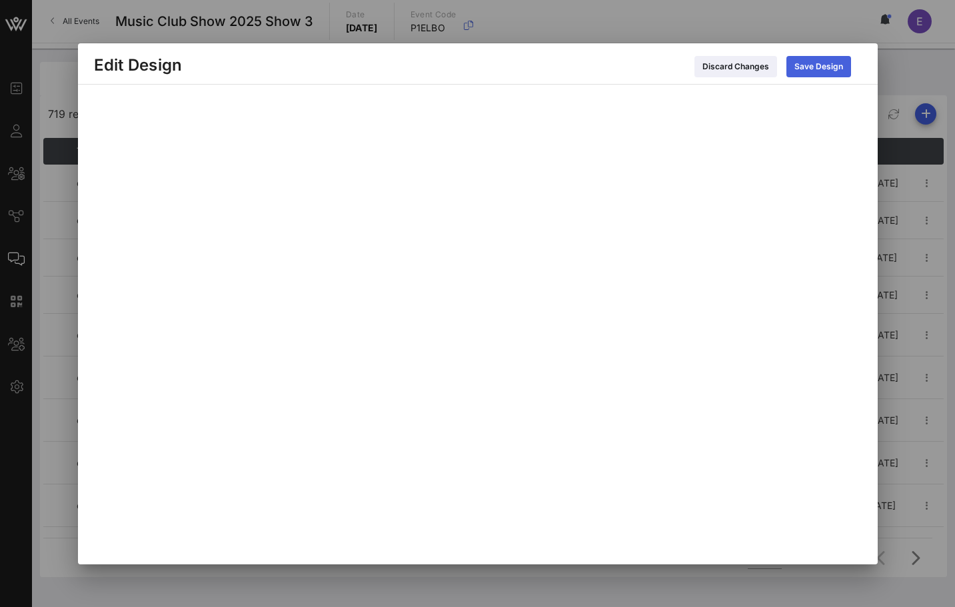
click at [798, 64] on div "Save Design" at bounding box center [818, 66] width 49 height 13
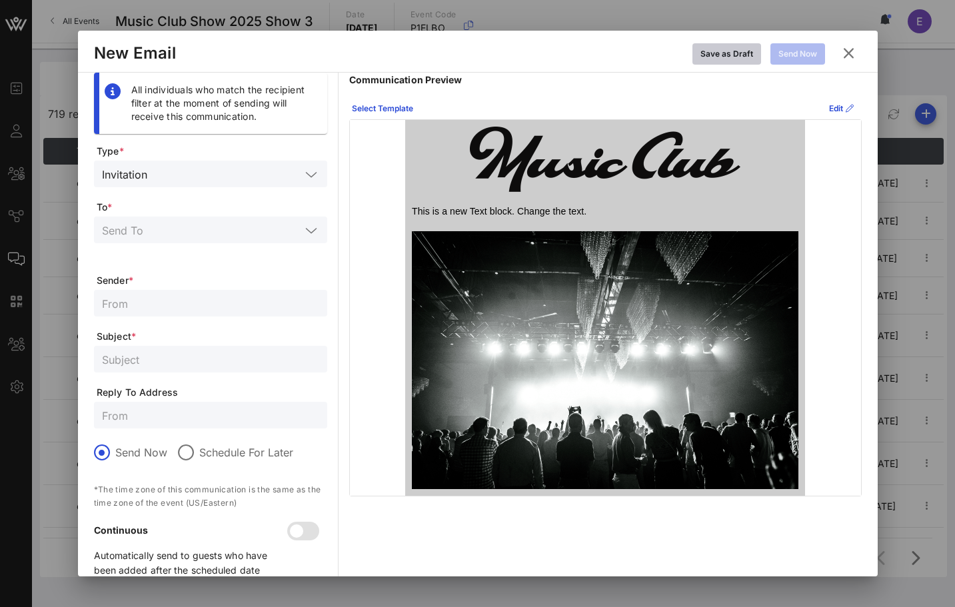
click at [729, 54] on icon at bounding box center [726, 54] width 11 height 10
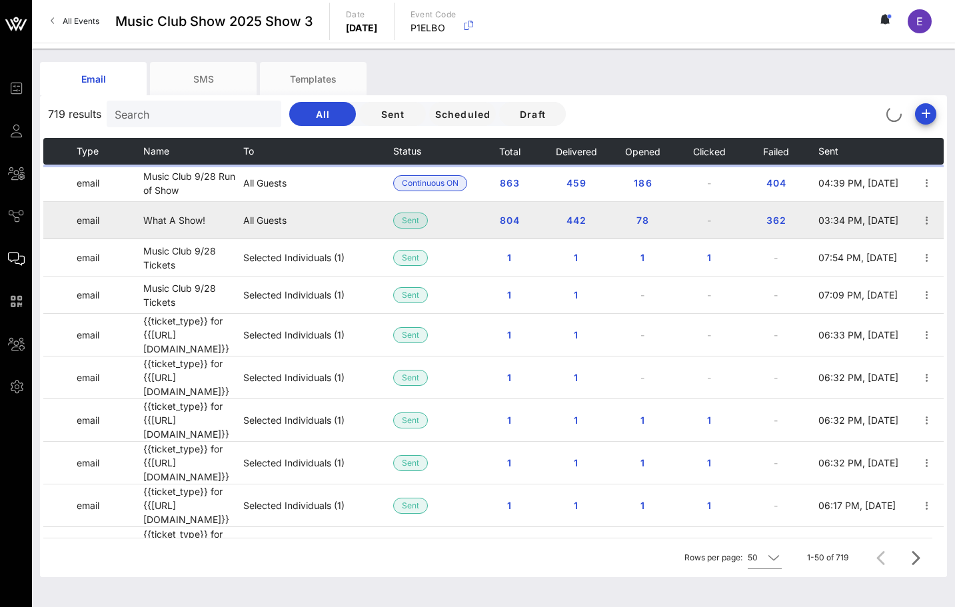
click at [197, 213] on td "What A Show!" at bounding box center [193, 220] width 100 height 37
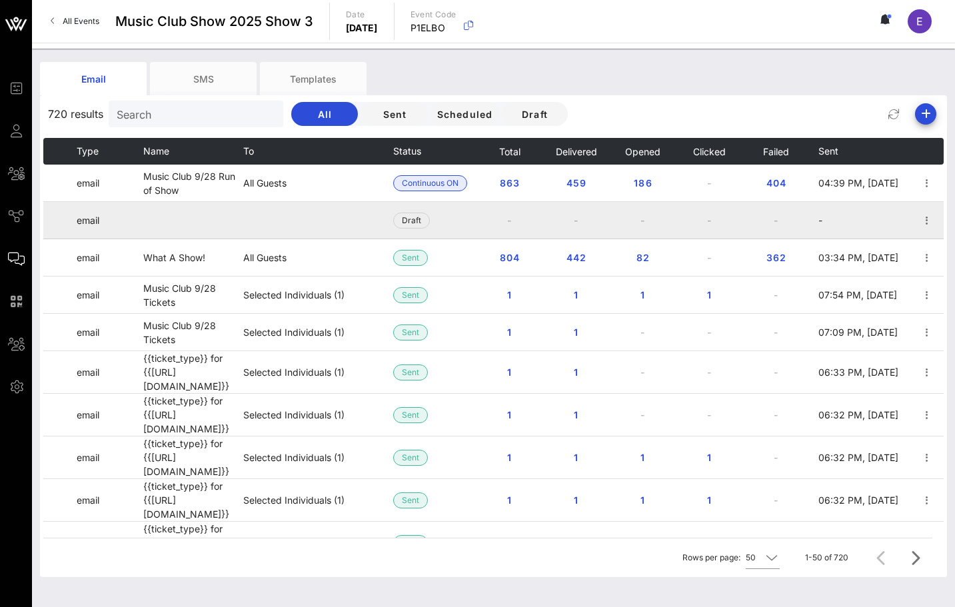
click at [248, 224] on td at bounding box center [318, 220] width 150 height 37
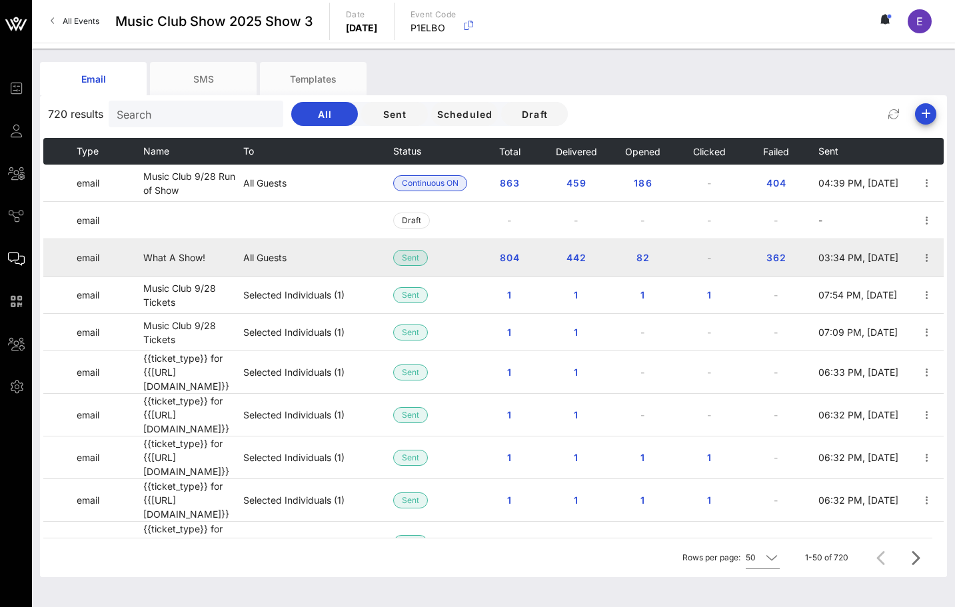
click at [194, 257] on td "What A Show!" at bounding box center [193, 257] width 100 height 37
click at [921, 254] on icon "button" at bounding box center [927, 258] width 16 height 16
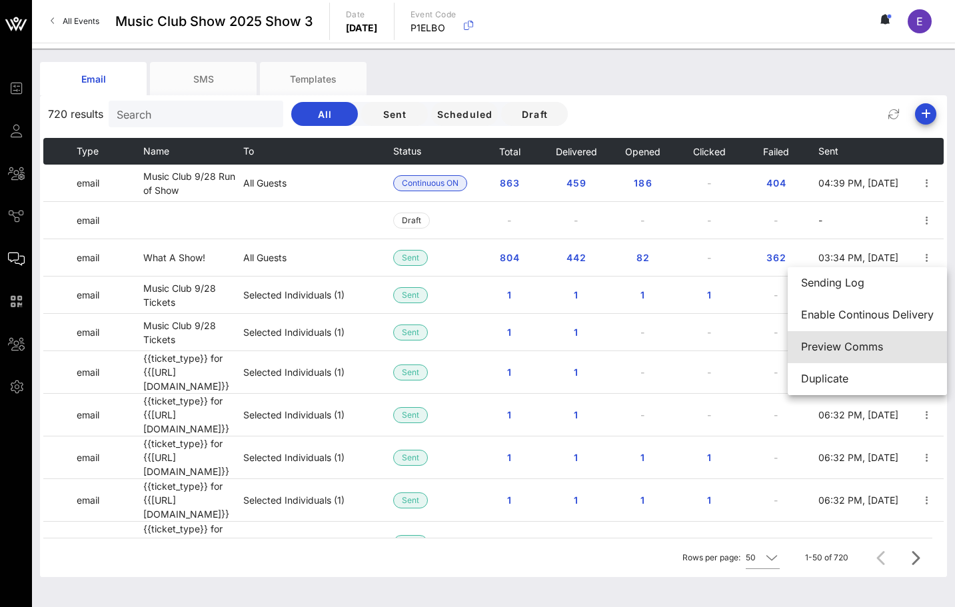
click at [868, 338] on div "Preview Comms" at bounding box center [867, 347] width 133 height 29
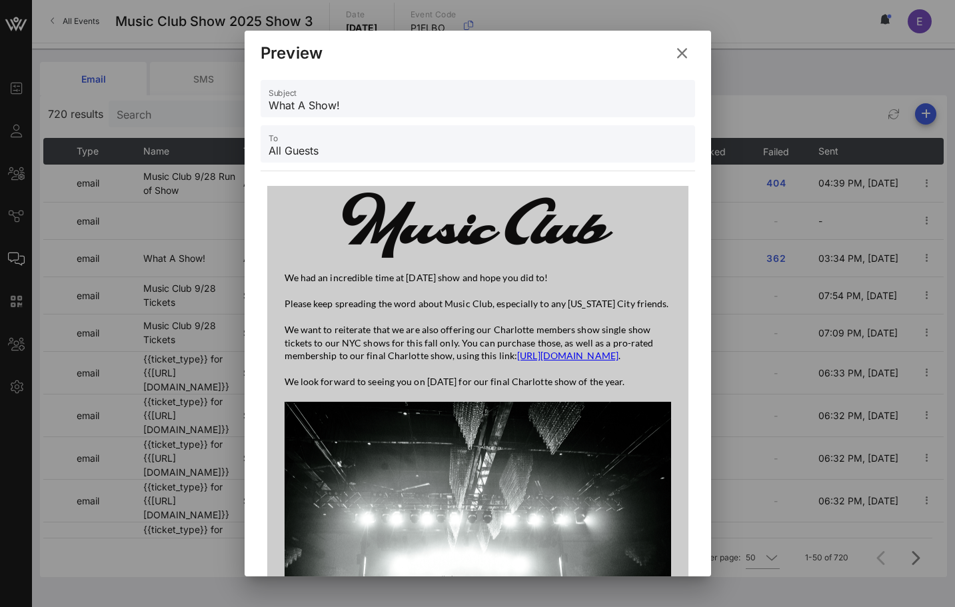
scroll to position [33, 0]
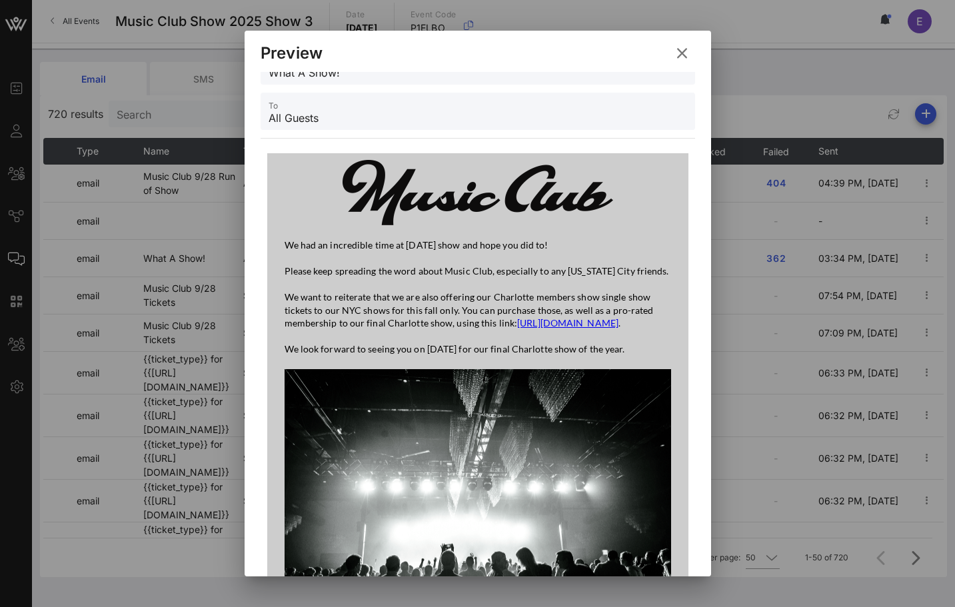
drag, startPoint x: 287, startPoint y: 242, endPoint x: 668, endPoint y: 360, distance: 399.6
click at [668, 356] on div "We had an incredible time at [DATE] show and hope you did to! Please keep sprea…" at bounding box center [478, 297] width 386 height 117
copy div "We had an incredible time at [DATE] show and hope you did to! Please keep sprea…"
click at [672, 60] on button at bounding box center [682, 53] width 26 height 24
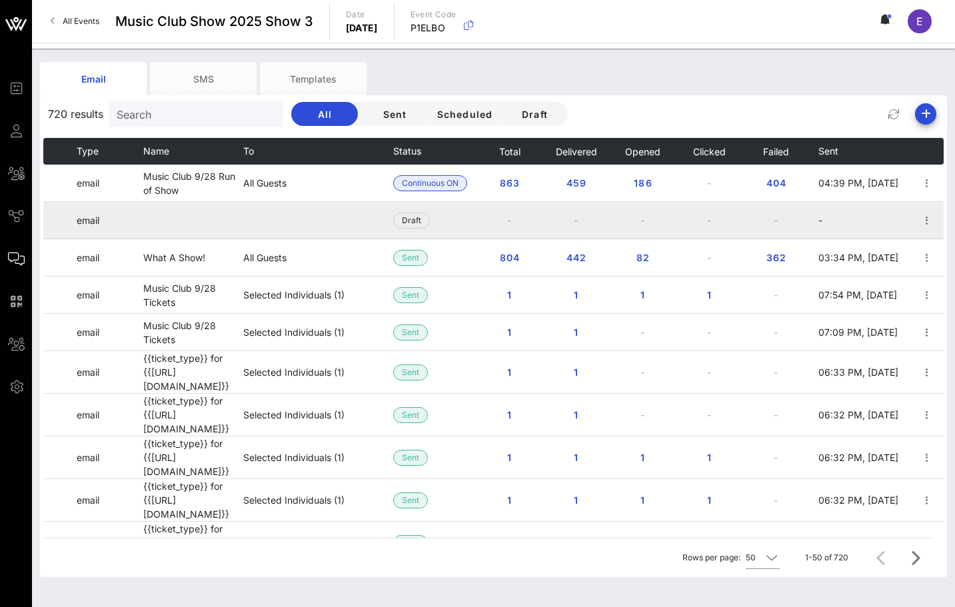
click at [930, 211] on td at bounding box center [926, 220] width 33 height 37
click at [930, 215] on icon "button" at bounding box center [927, 221] width 16 height 16
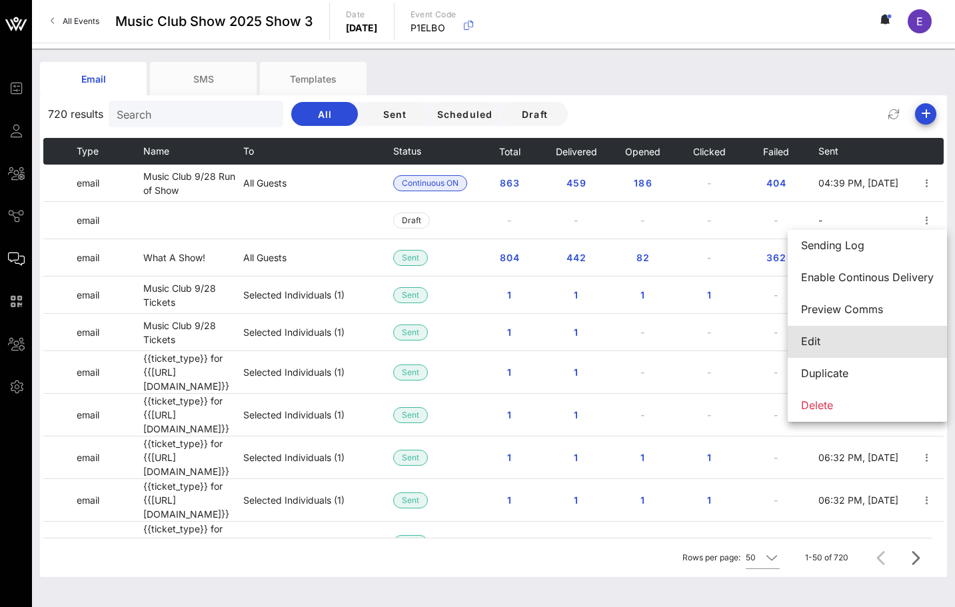
click at [880, 327] on div "Edit" at bounding box center [867, 342] width 159 height 32
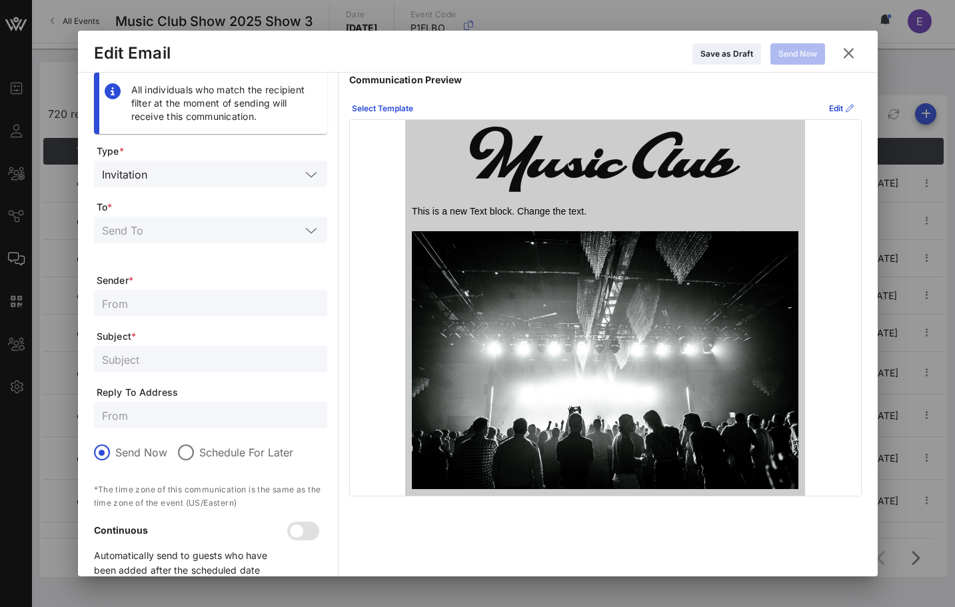
click at [524, 210] on p "This is a new Text block. Change the text." at bounding box center [605, 211] width 386 height 13
click at [846, 105] on icon at bounding box center [850, 109] width 8 height 8
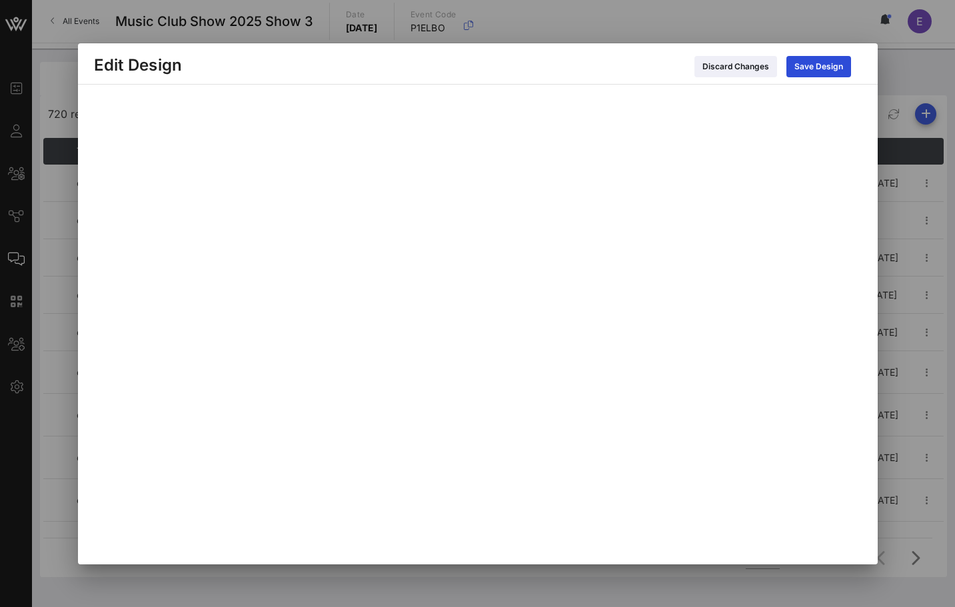
scroll to position [26, 0]
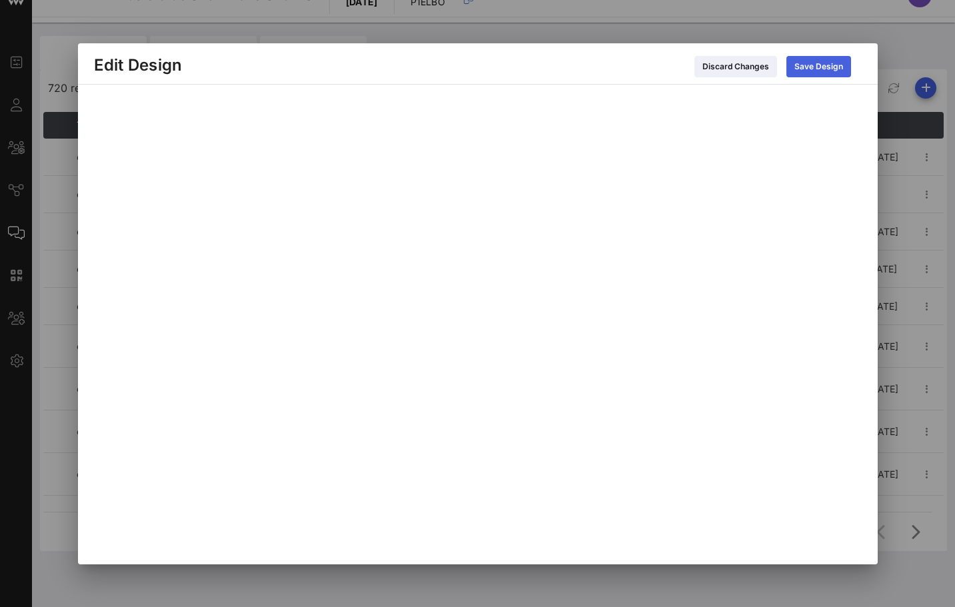
click at [806, 72] on div "Save Design" at bounding box center [818, 66] width 49 height 13
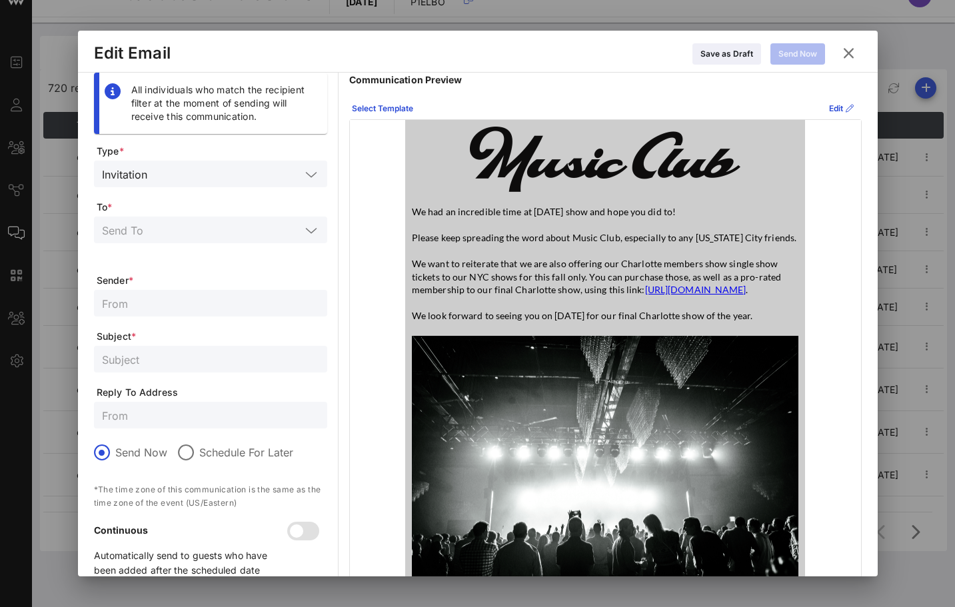
click at [229, 217] on div at bounding box center [210, 230] width 217 height 27
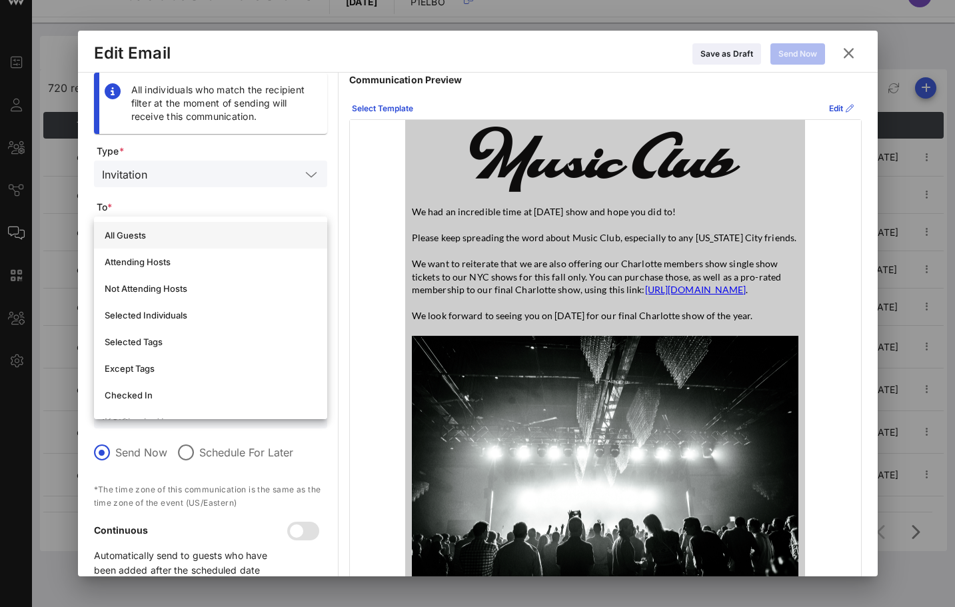
click at [217, 237] on div "All Guests" at bounding box center [211, 235] width 212 height 11
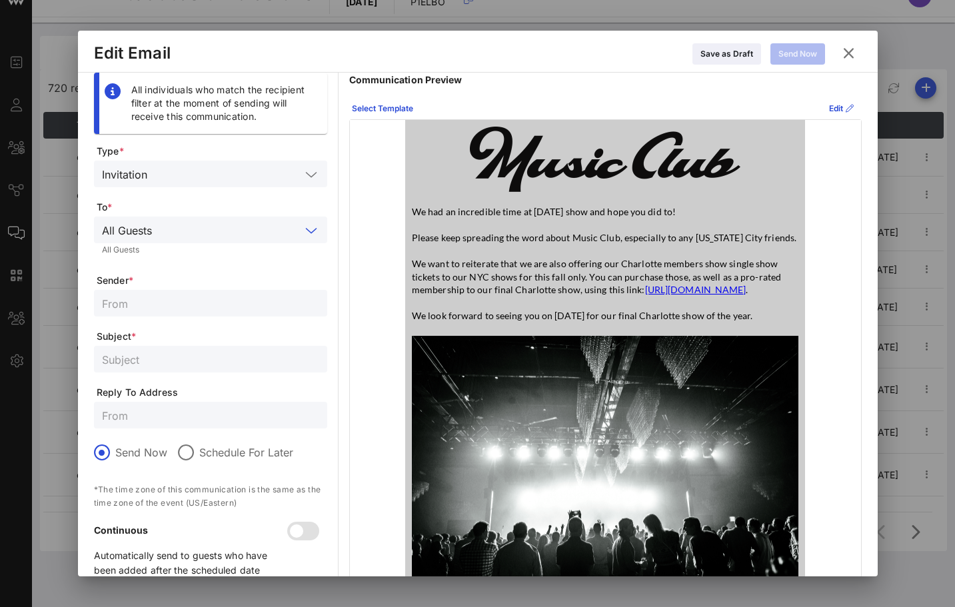
click at [188, 310] on input "text" at bounding box center [210, 303] width 217 height 17
type input "Music Club"
click at [162, 360] on input "text" at bounding box center [210, 359] width 217 height 17
type input "Correction- [DATE] Show"
click at [273, 390] on span "Reply To Address" at bounding box center [212, 392] width 231 height 13
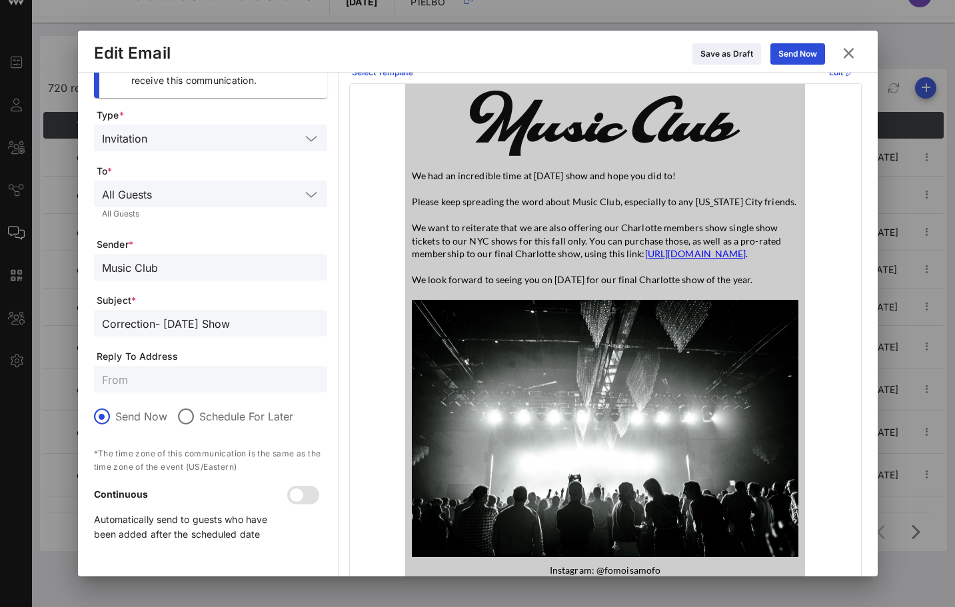
scroll to position [0, 0]
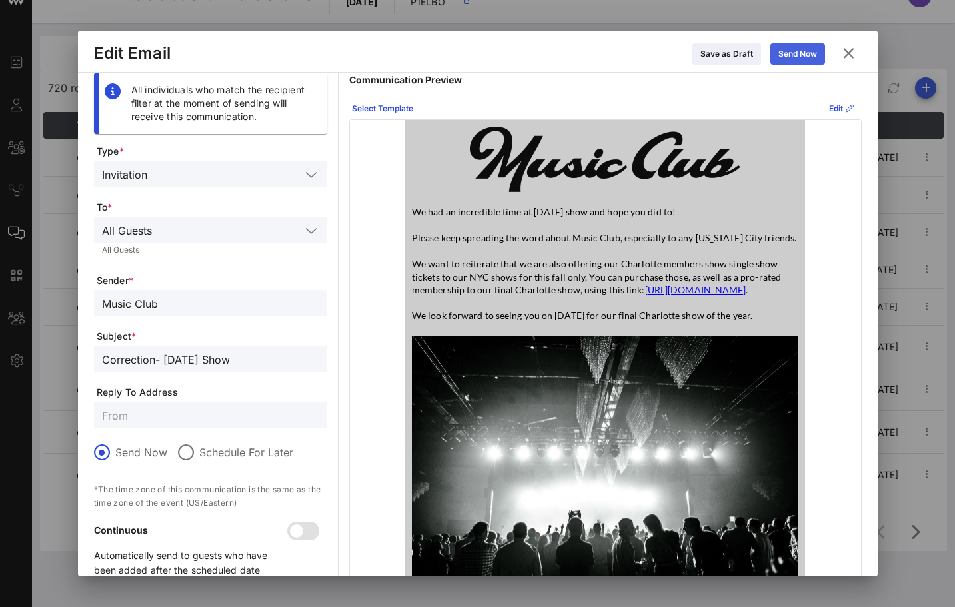
click at [798, 60] on div "Send Now" at bounding box center [797, 53] width 39 height 13
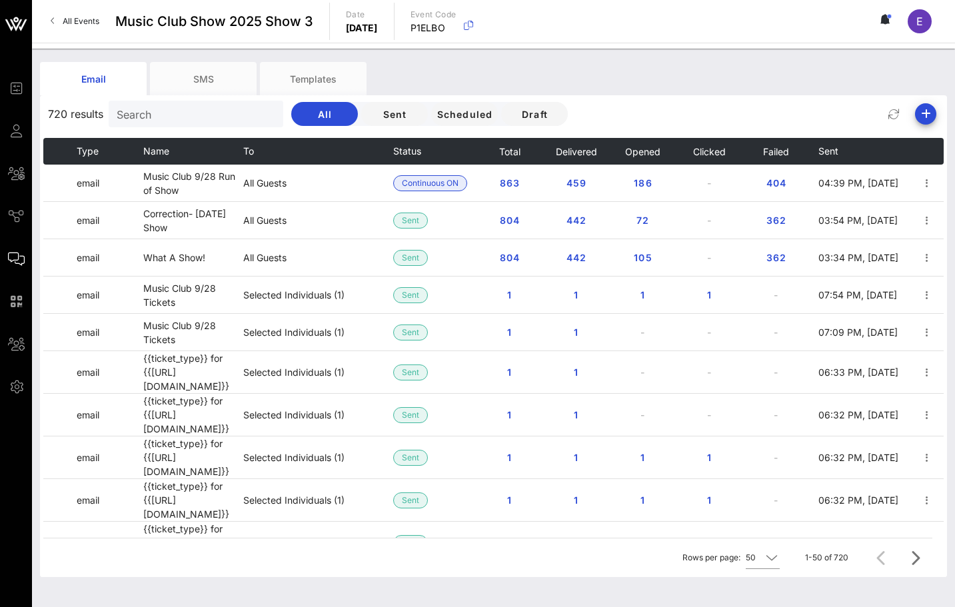
click at [100, 24] on link "All Events" at bounding box center [75, 21] width 65 height 21
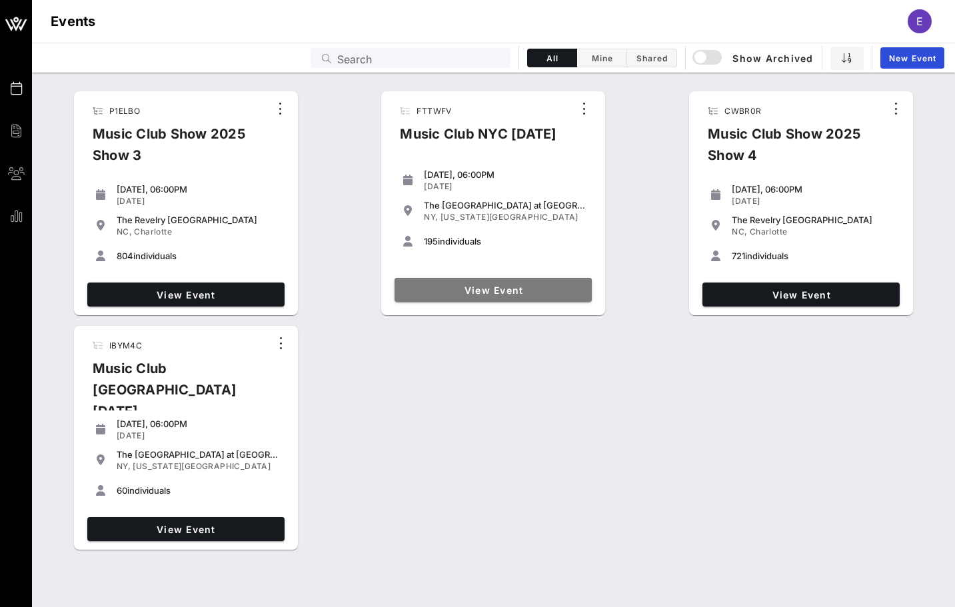
click at [446, 289] on span "View Event" at bounding box center [493, 290] width 187 height 11
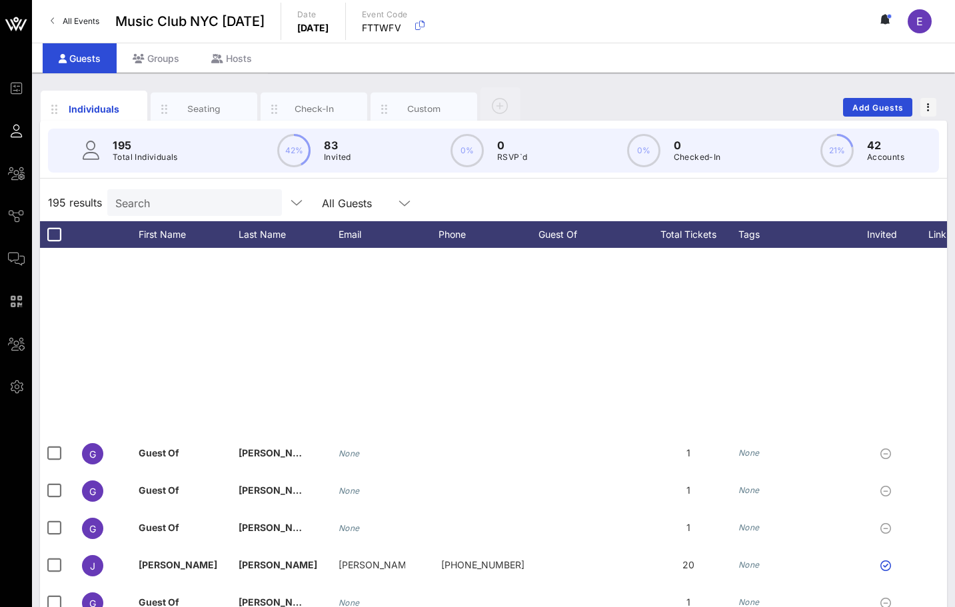
scroll to position [5625, 0]
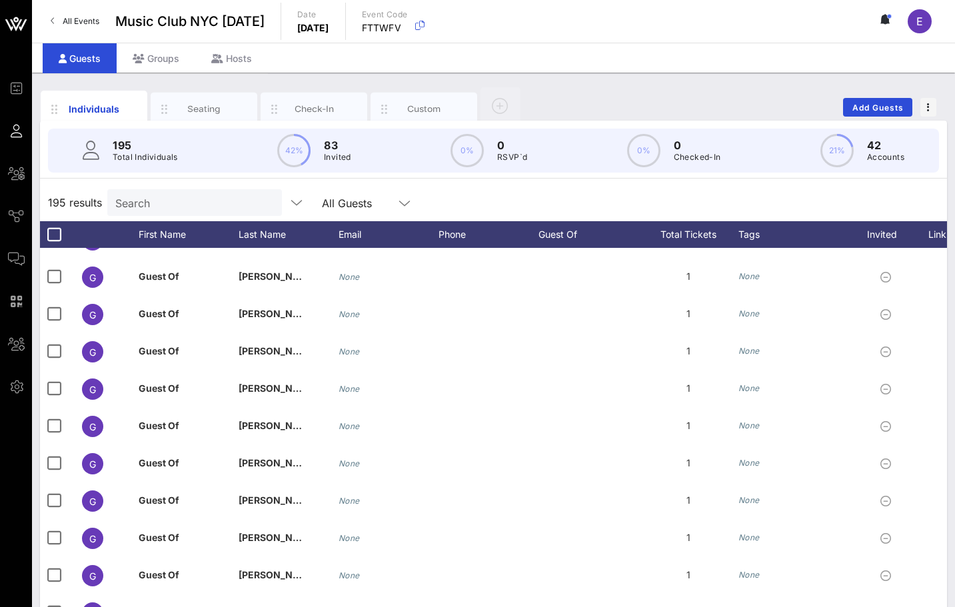
click at [85, 21] on span "All Events" at bounding box center [81, 21] width 37 height 10
